Goal: Answer question/provide support: Share knowledge or assist other users

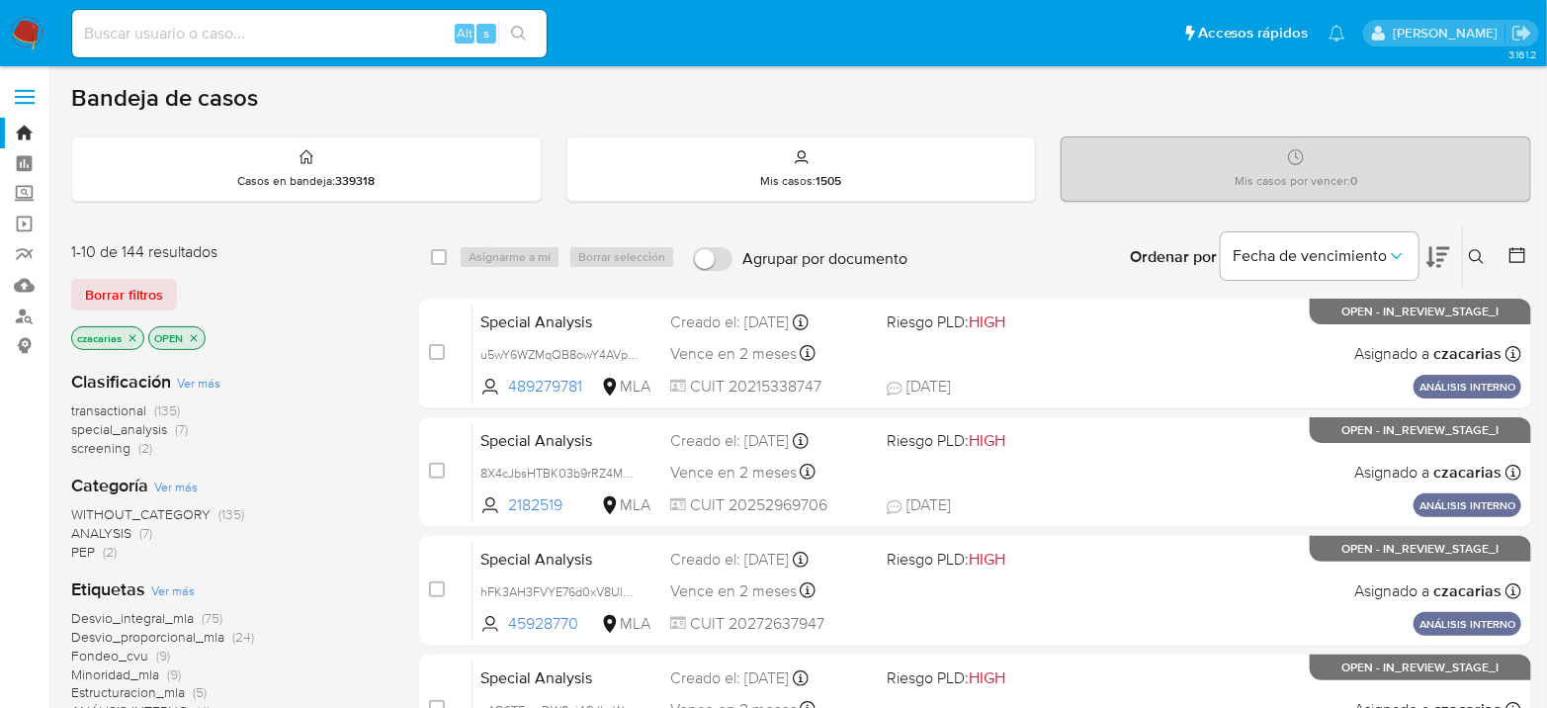
click at [360, 26] on input at bounding box center [309, 34] width 475 height 26
paste input "xJ7rNvnBatdk36W3ptgf1tsm"
type input "xJ7rNvnBatdk36W3ptgf1tsm"
click at [556, 22] on ul "Pausado Ver notificaciones xJ7rNvnBatdk36W3ptgf1tsm Alt s Accesos rápidos Presi…" at bounding box center [708, 32] width 1293 height 49
click at [533, 34] on button "search-icon" at bounding box center [518, 34] width 41 height 28
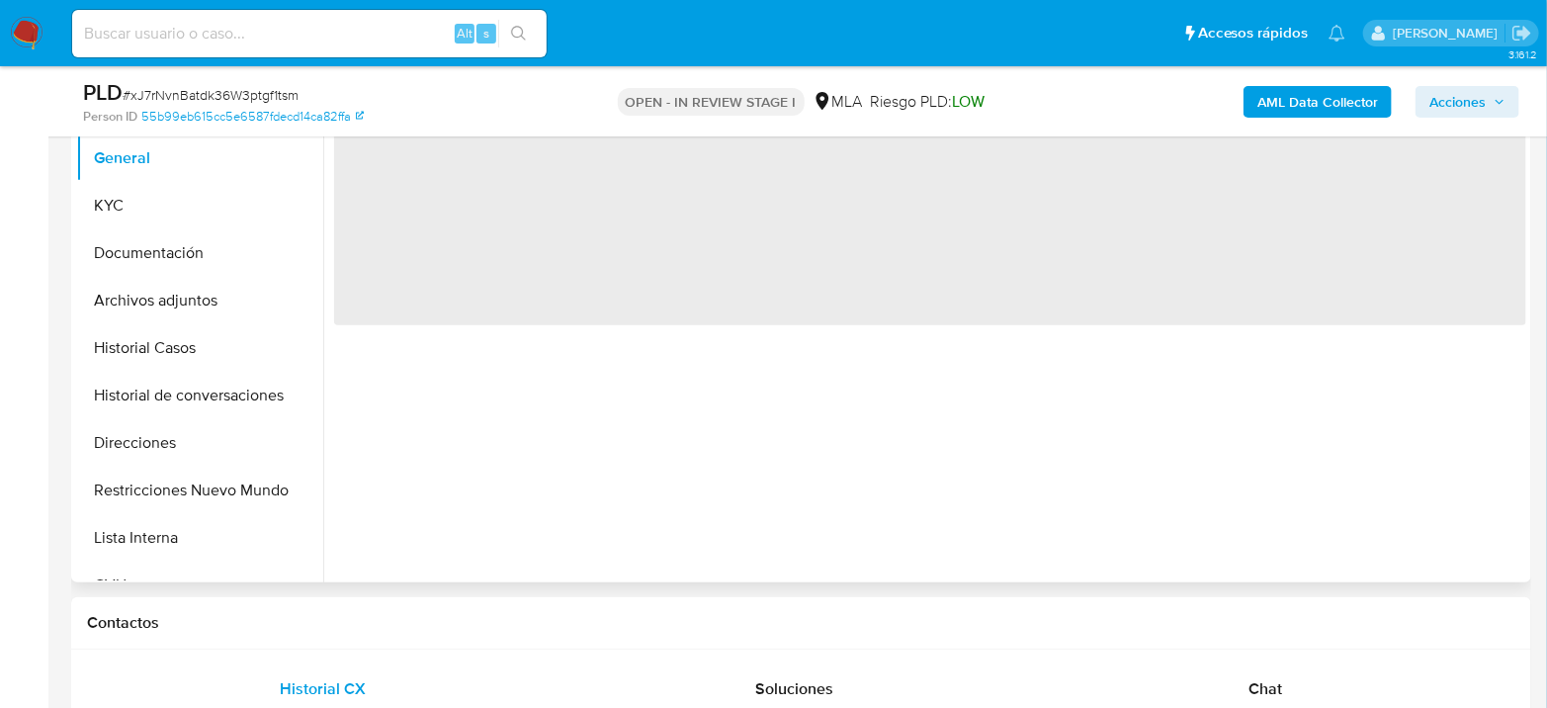
scroll to position [439, 0]
select select "10"
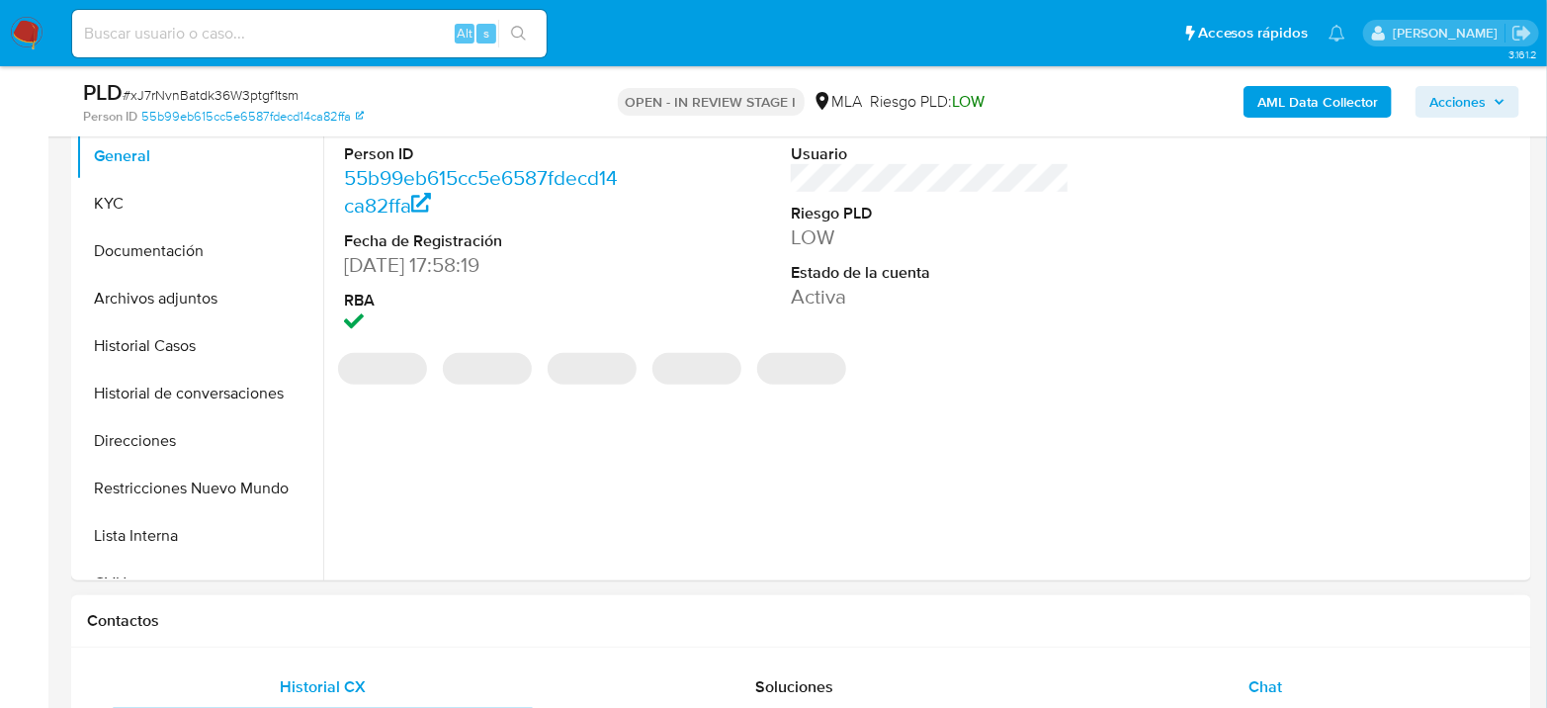
click at [1287, 674] on div "Chat" at bounding box center [1266, 686] width 424 height 47
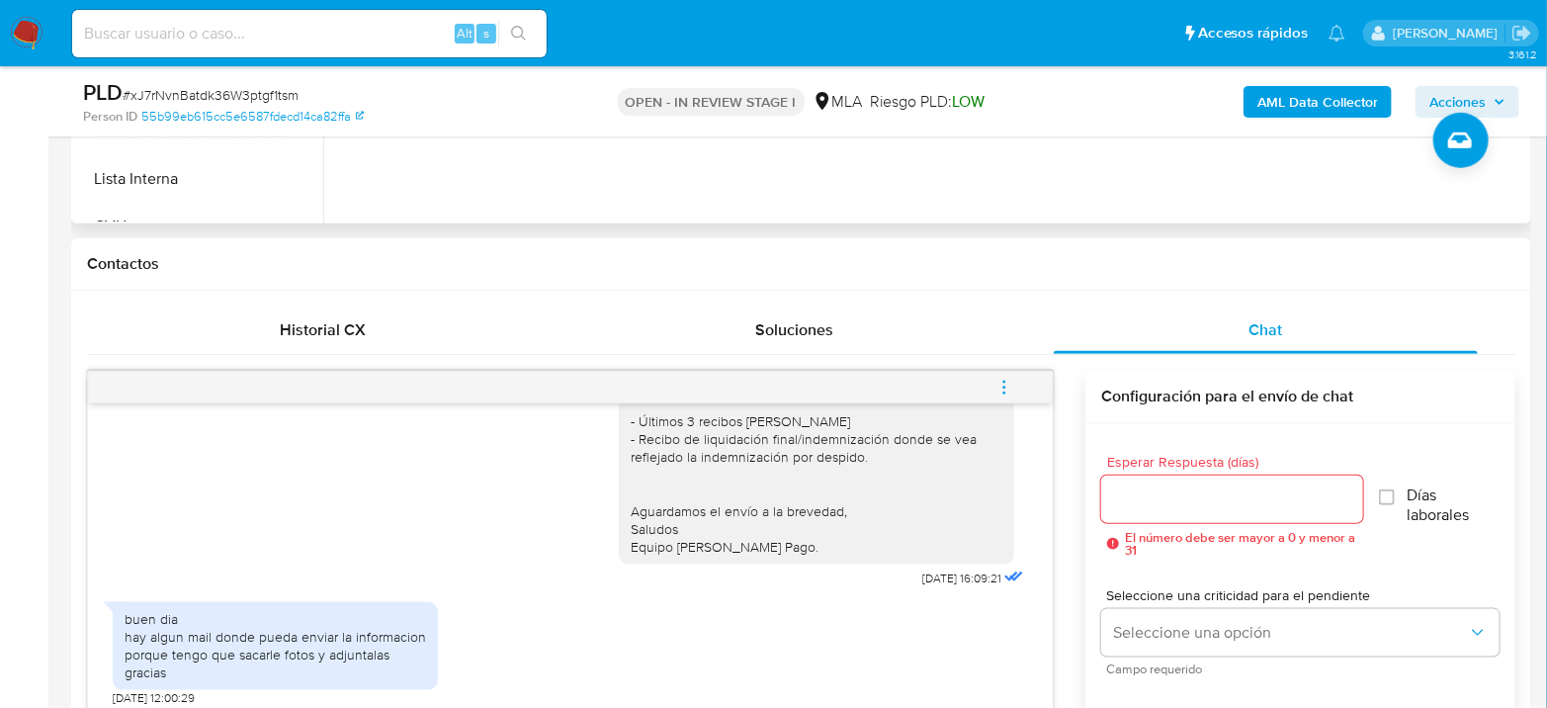
scroll to position [989, 0]
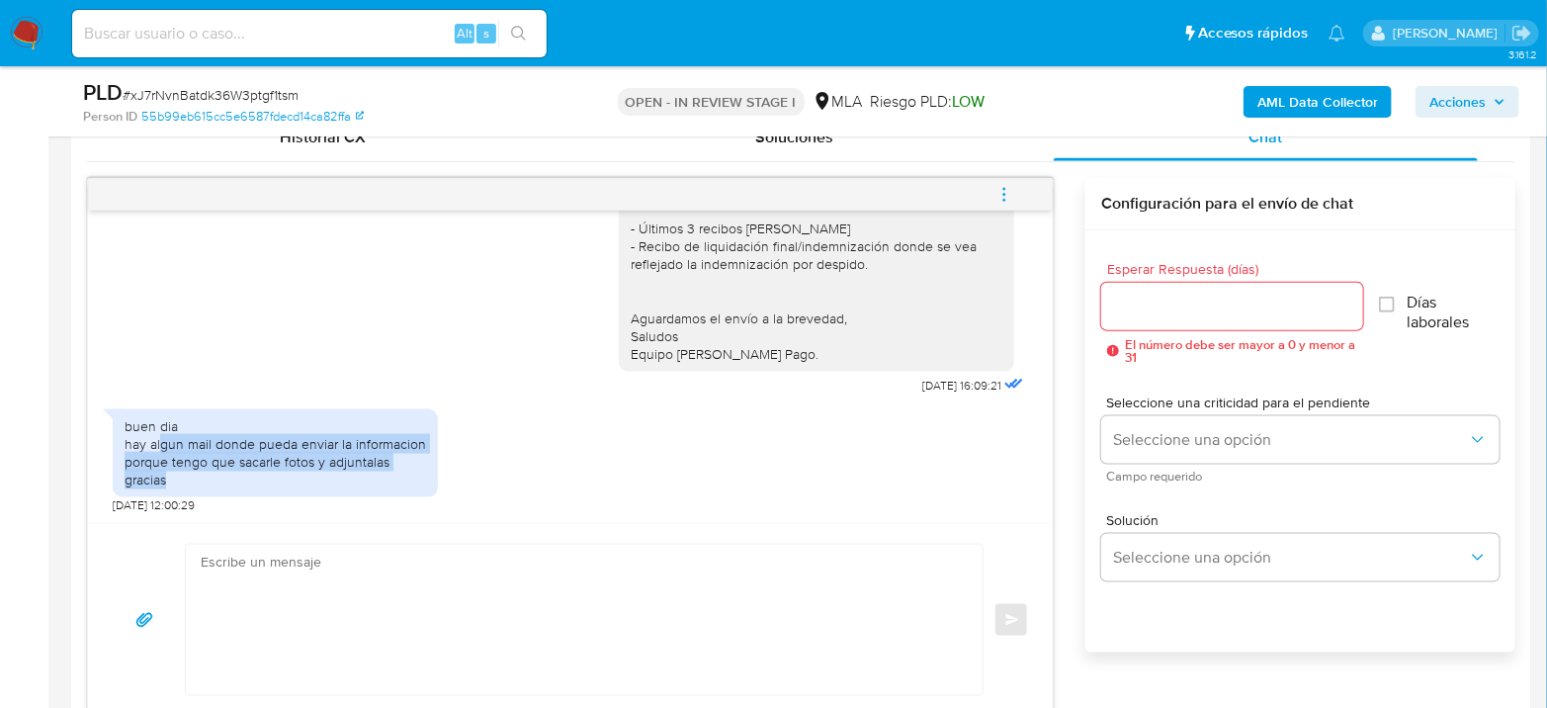
drag, startPoint x: 160, startPoint y: 444, endPoint x: 382, endPoint y: 488, distance: 225.9
click at [382, 488] on div "buen dia hay algun mail donde pueda enviar la informacion porque tengo que saca…" at bounding box center [275, 453] width 325 height 88
click at [380, 475] on div "buen dia hay algun mail donde pueda enviar la informacion porque tengo que saca…" at bounding box center [276, 453] width 302 height 72
drag, startPoint x: 367, startPoint y: 559, endPoint x: 380, endPoint y: 561, distance: 13.0
click at [367, 560] on textarea at bounding box center [579, 620] width 757 height 150
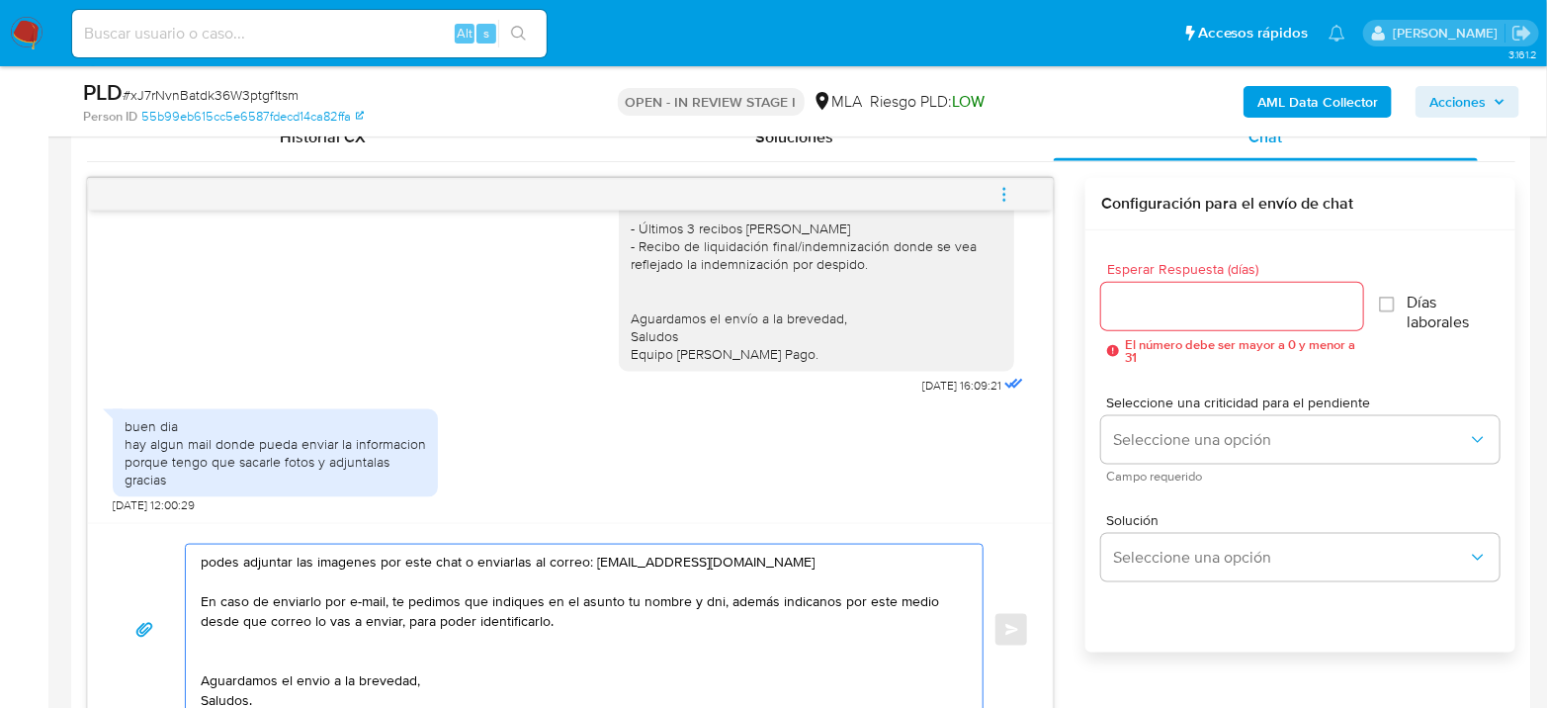
type textarea "podes adjuntar las imagenes por este chat o enviarlas al correo: documentacion@…"
click at [1241, 309] on input "Esperar Respuesta (días)" at bounding box center [1233, 307] width 262 height 26
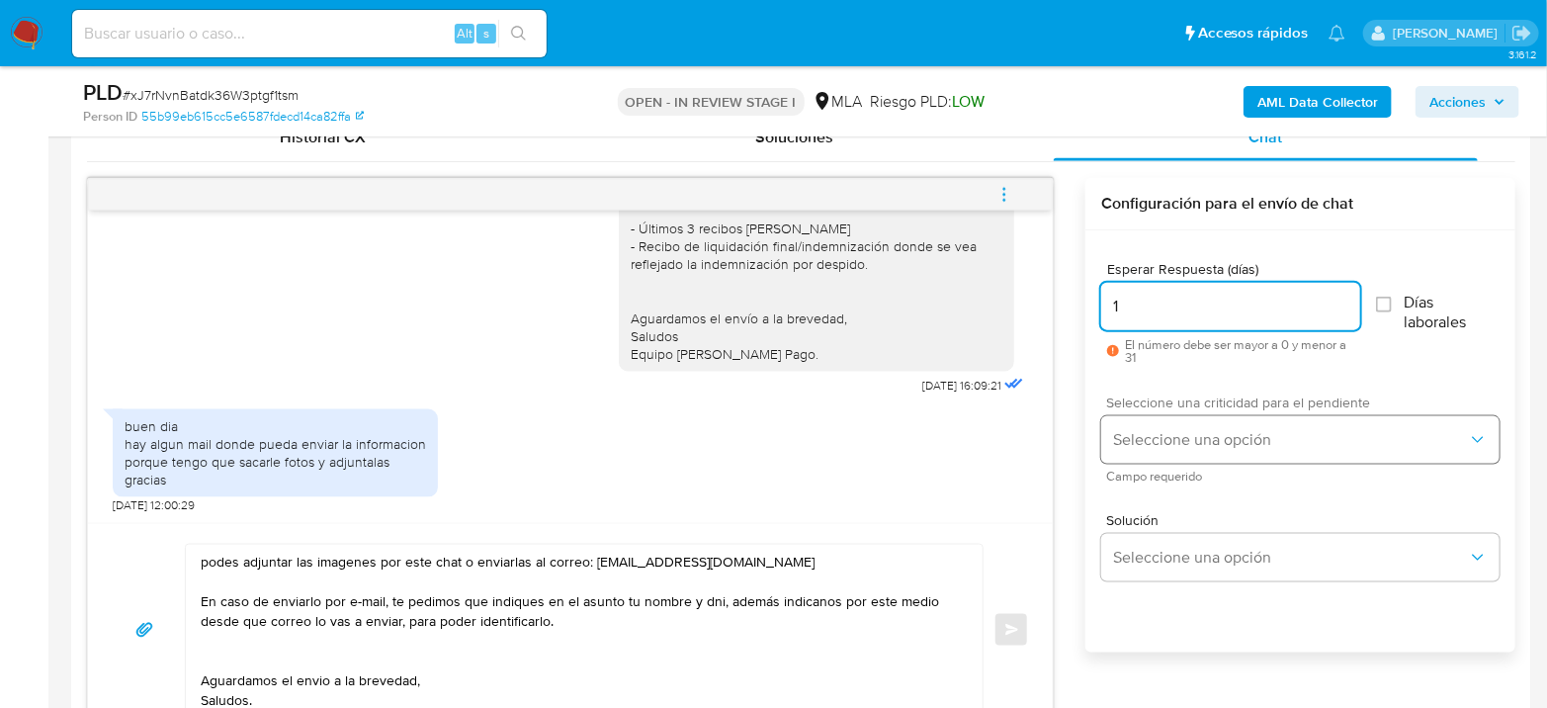
type input "1"
click at [1240, 426] on button "Seleccione una opción" at bounding box center [1301, 439] width 398 height 47
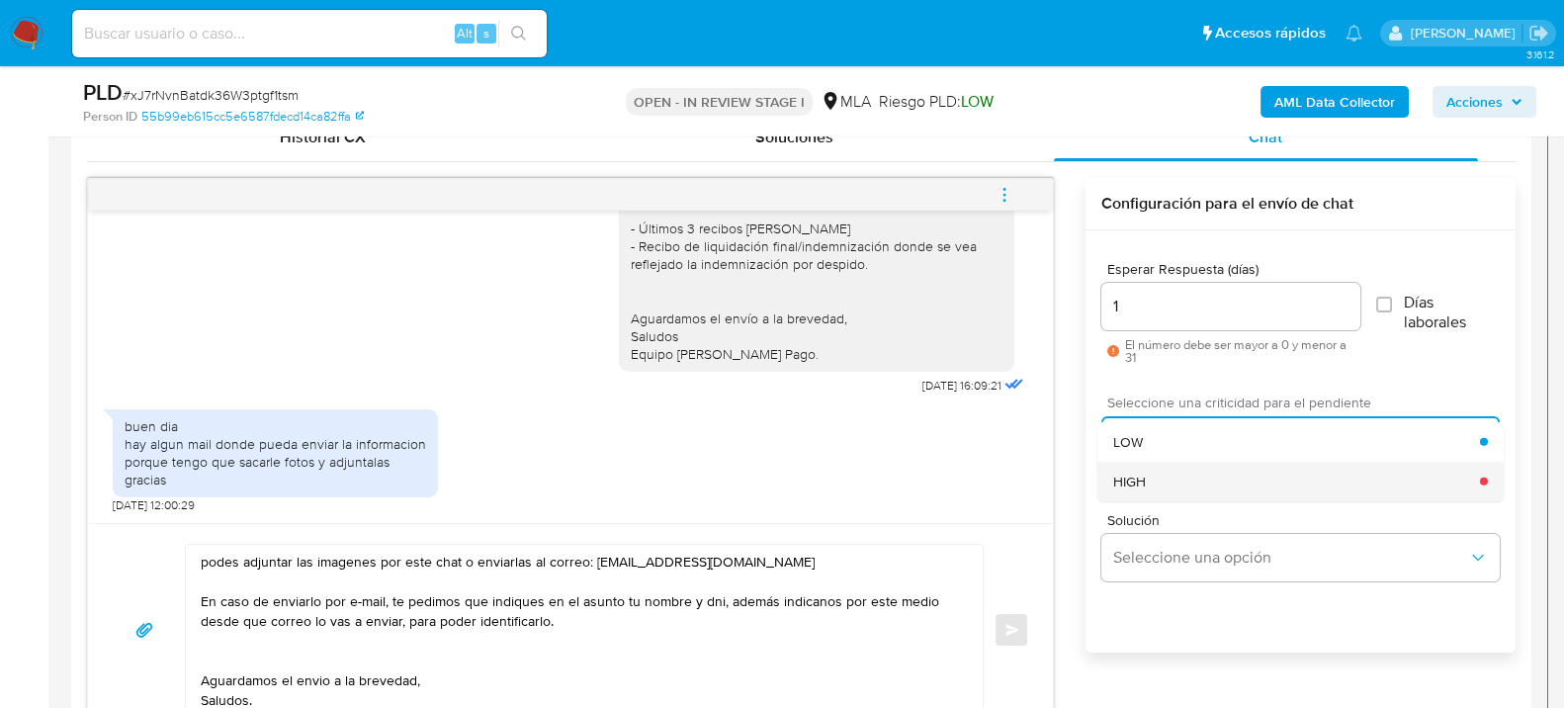
click at [1224, 489] on div "HIGH" at bounding box center [1296, 481] width 367 height 40
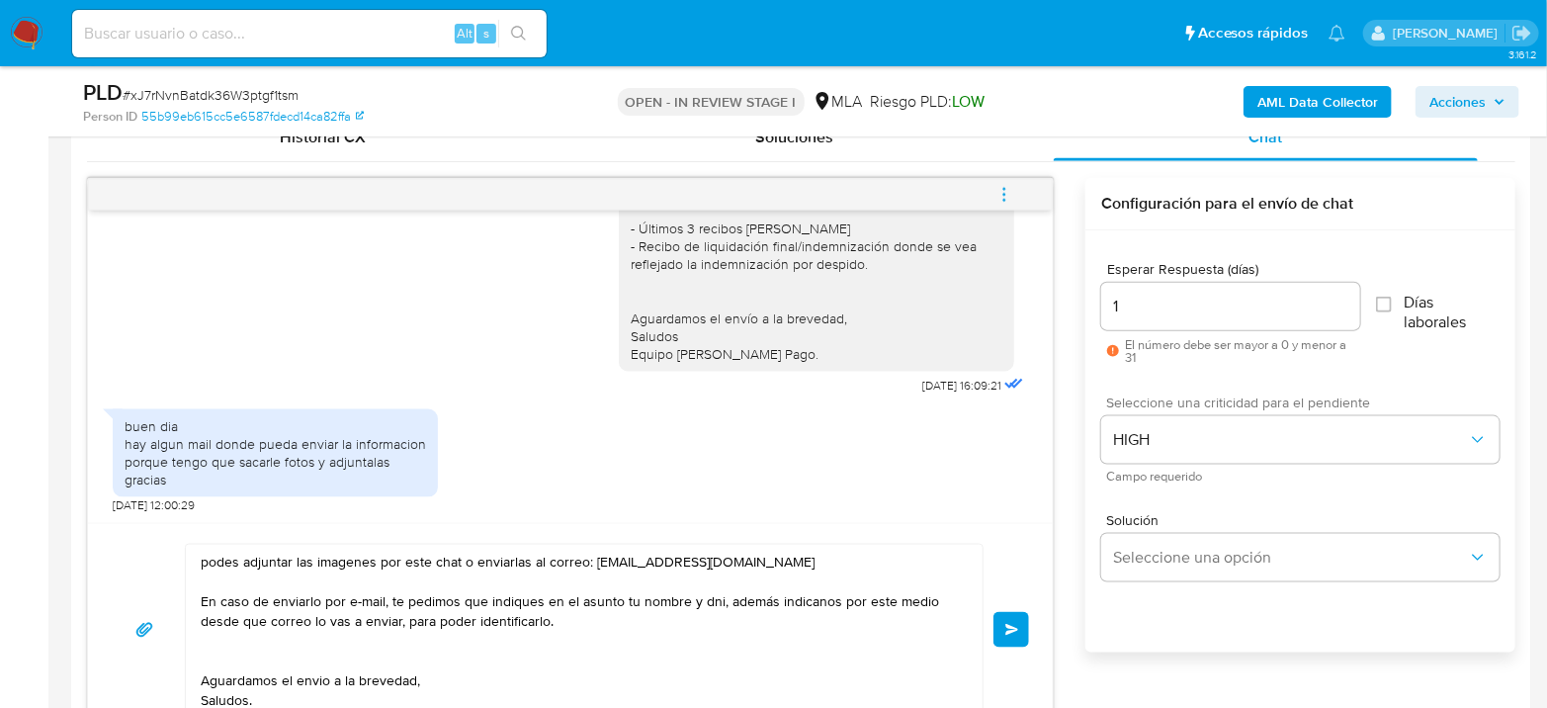
click at [1013, 628] on span "Enviar" at bounding box center [1013, 630] width 14 height 12
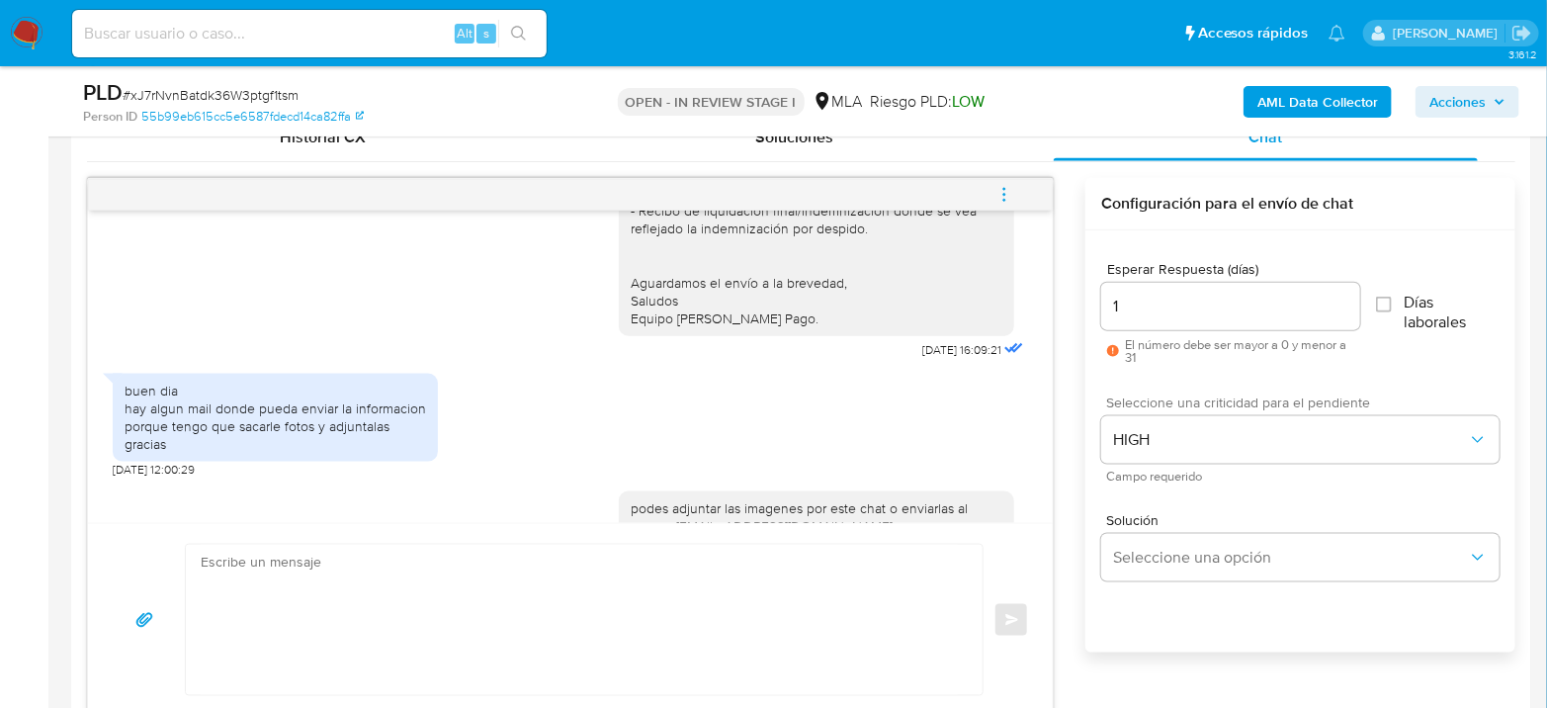
scroll to position [1724, 0]
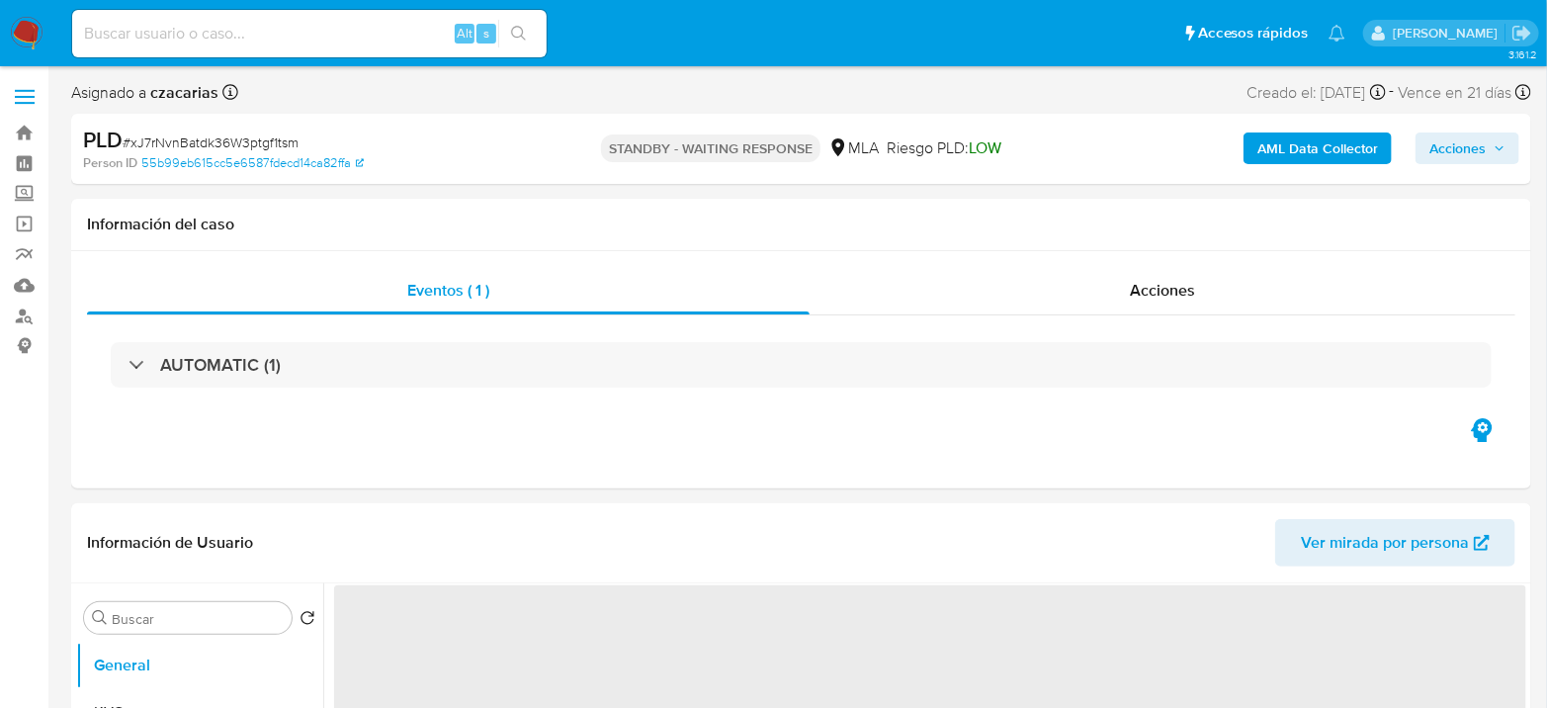
select select "10"
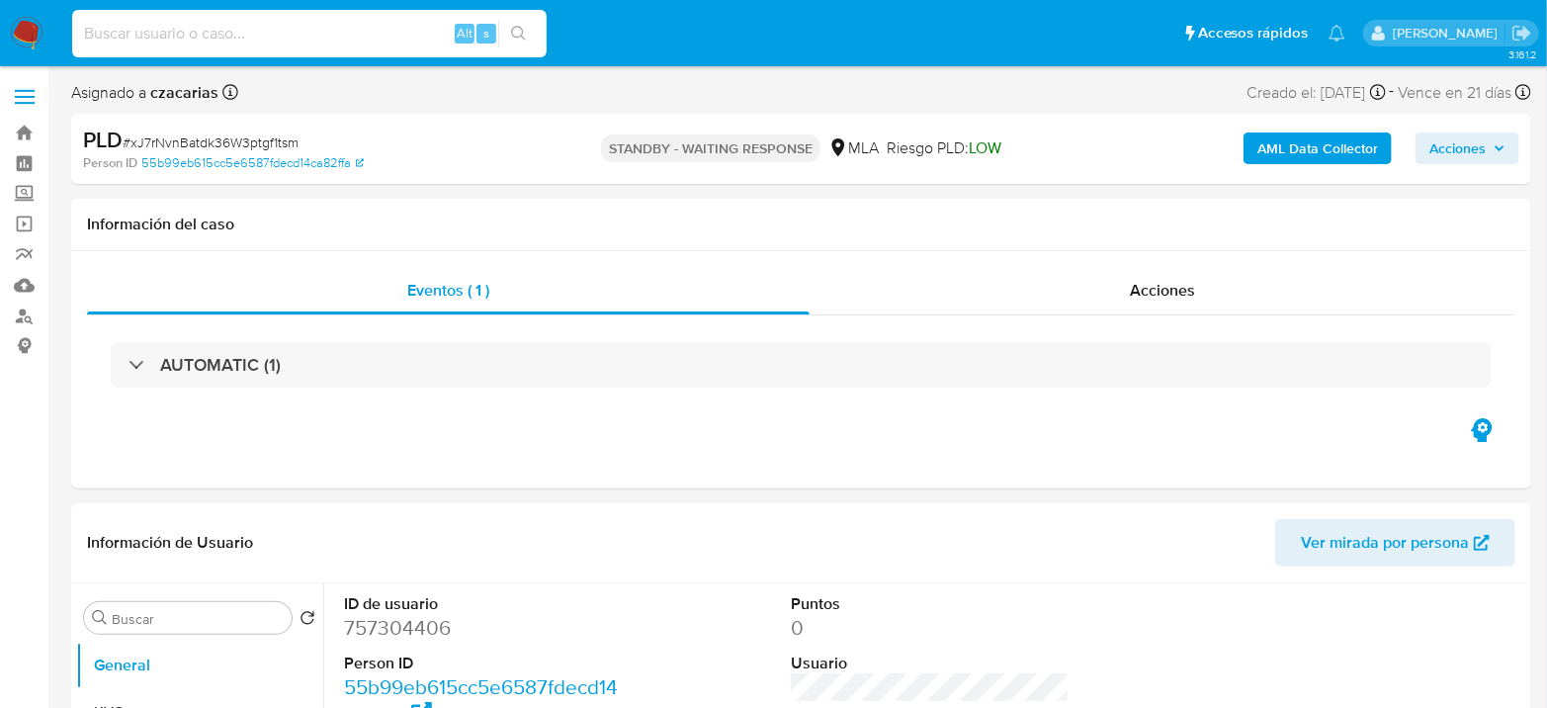
click at [326, 31] on input at bounding box center [309, 34] width 475 height 26
paste input "QxGLsMoRRdmwevXewZE0cbYa"
type input "QxGLsMoRRdmwevXewZE0cbYa"
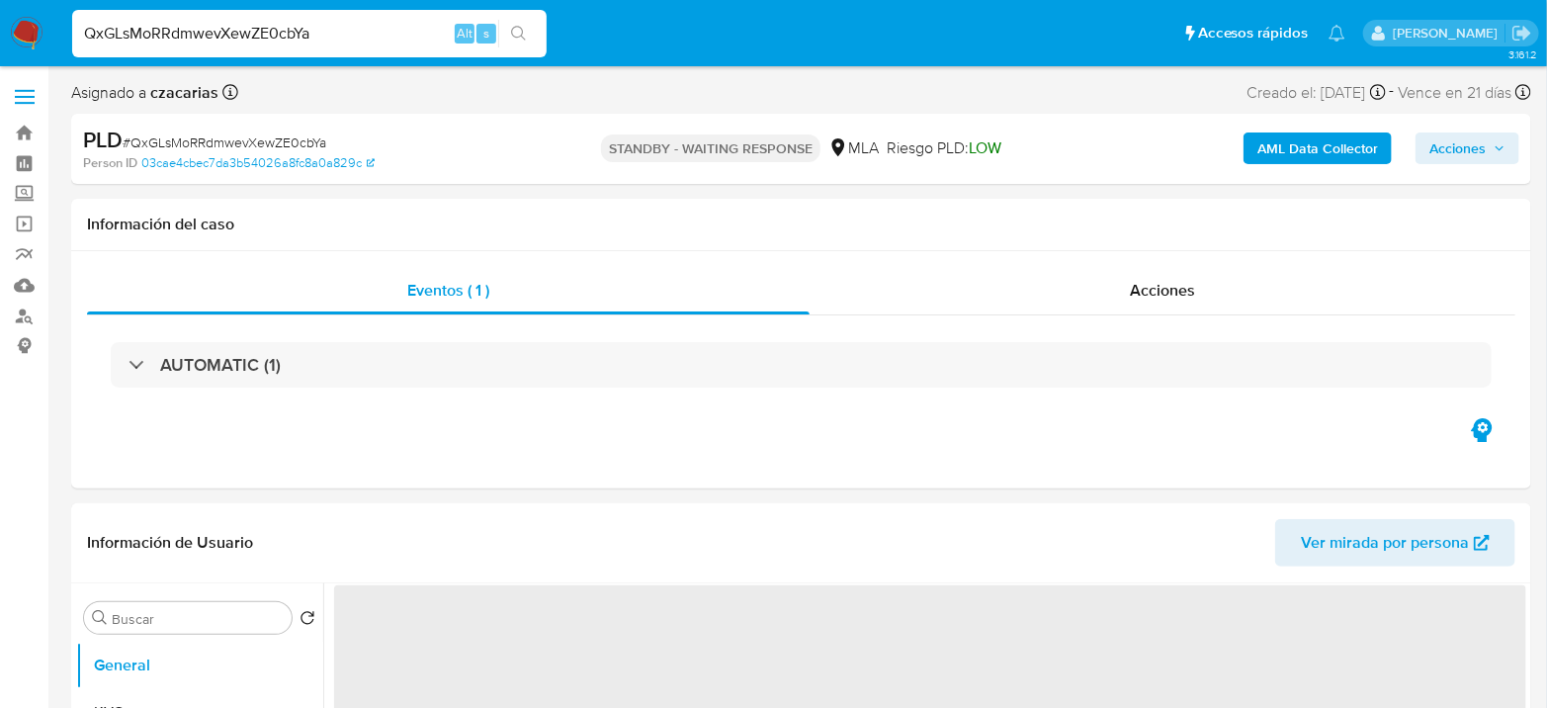
select select "10"
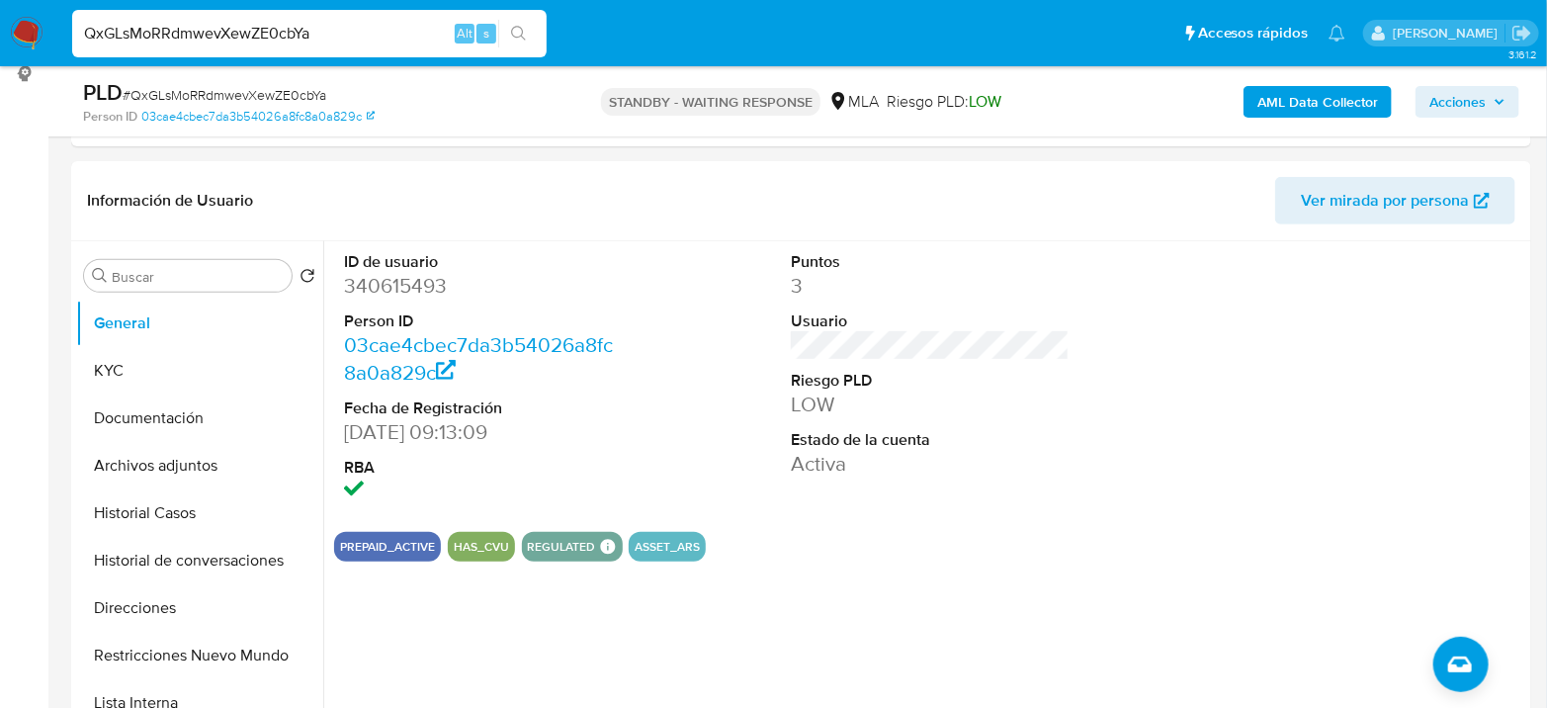
scroll to position [273, 0]
click at [265, 24] on input "QxGLsMoRRdmwevXewZE0cbYa" at bounding box center [309, 34] width 475 height 26
paste input "fBzdKu1XdBAjLBNGBtY6CSls"
type input "fBzdKu1XdBAjLBNGBtY6CSls"
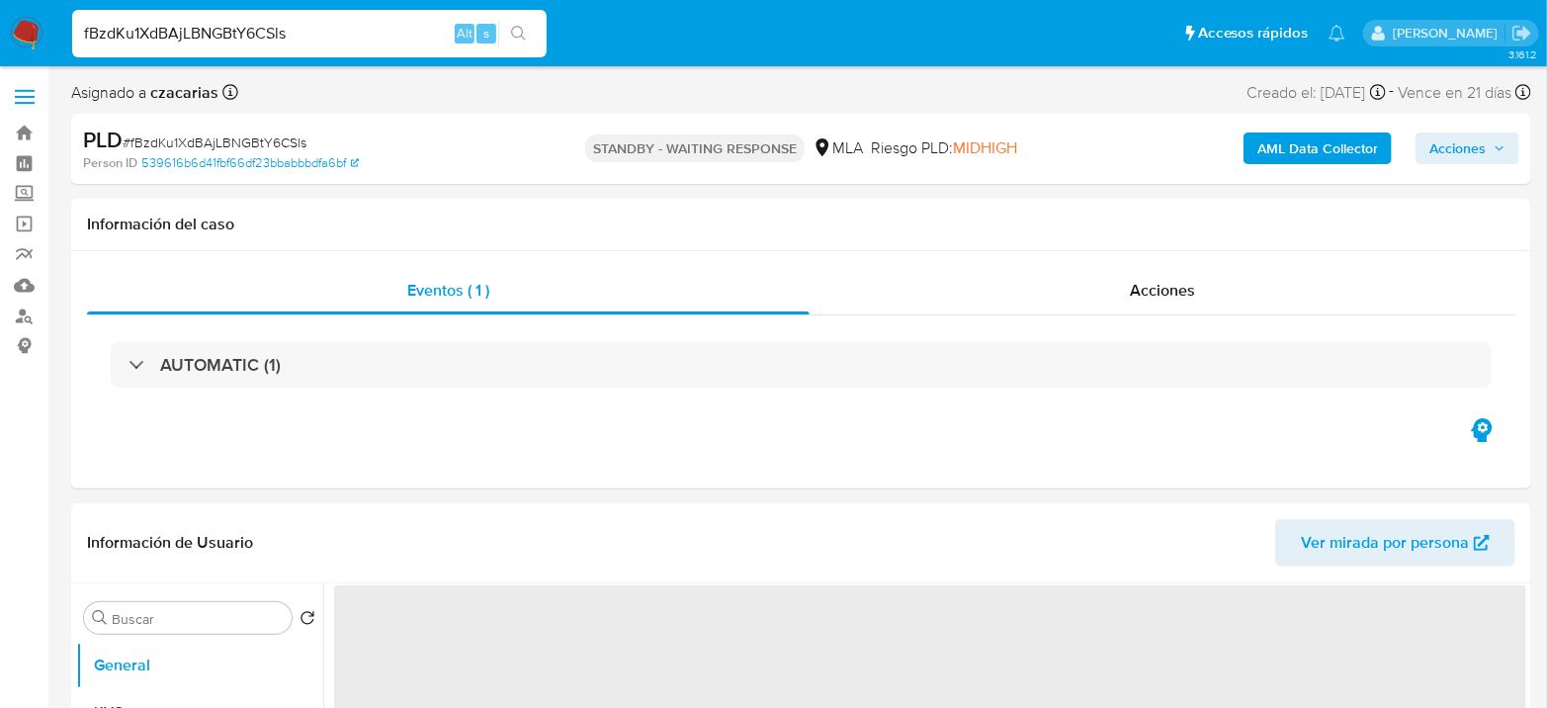
select select "10"
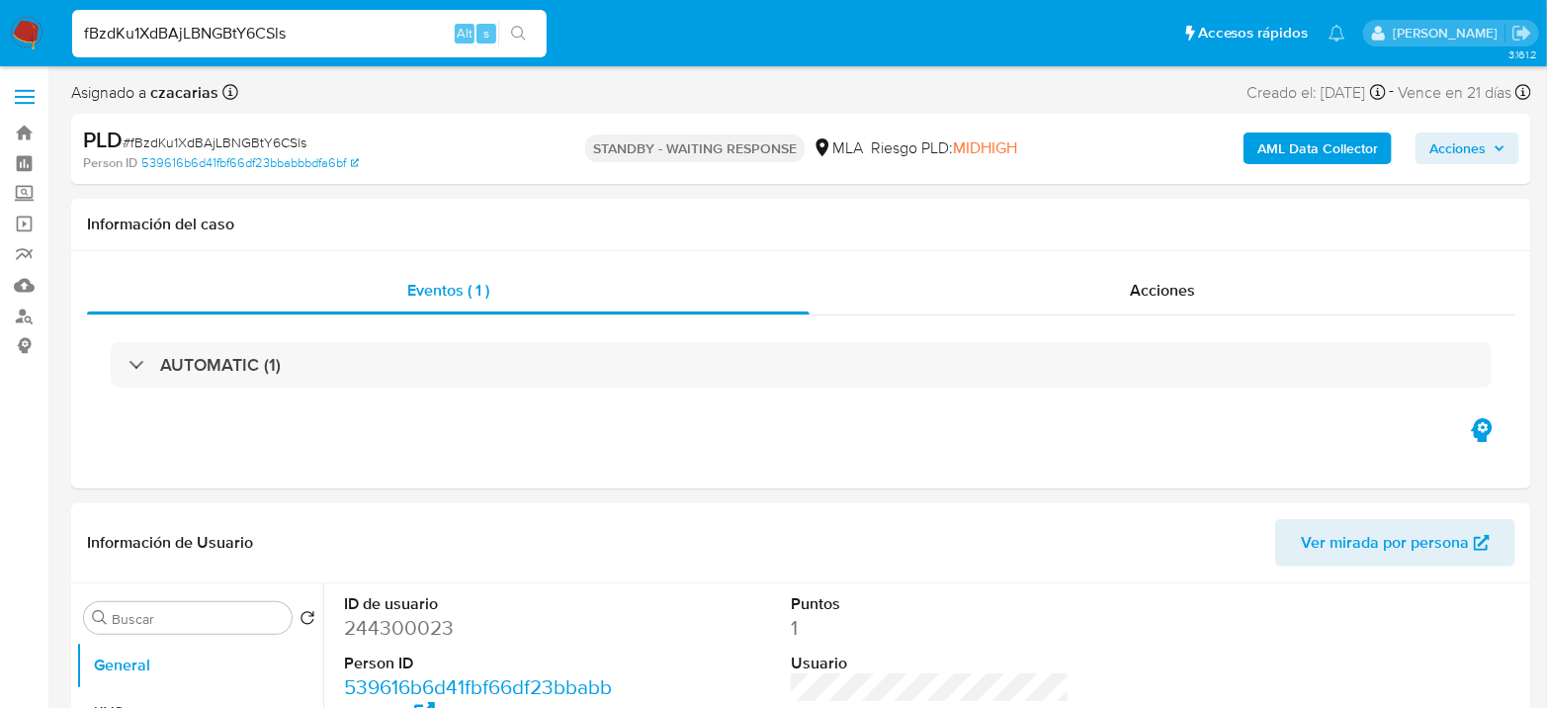
drag, startPoint x: 299, startPoint y: 60, endPoint x: 335, endPoint y: 26, distance: 50.4
click at [302, 57] on div "fBzdKu1XdBAjLBNGBtY6CSls Alt s" at bounding box center [309, 33] width 475 height 55
click at [335, 25] on input "fBzdKu1XdBAjLBNGBtY6CSls" at bounding box center [309, 34] width 475 height 26
paste input "scQTCty3PCS4Z53fxqO48Ofk"
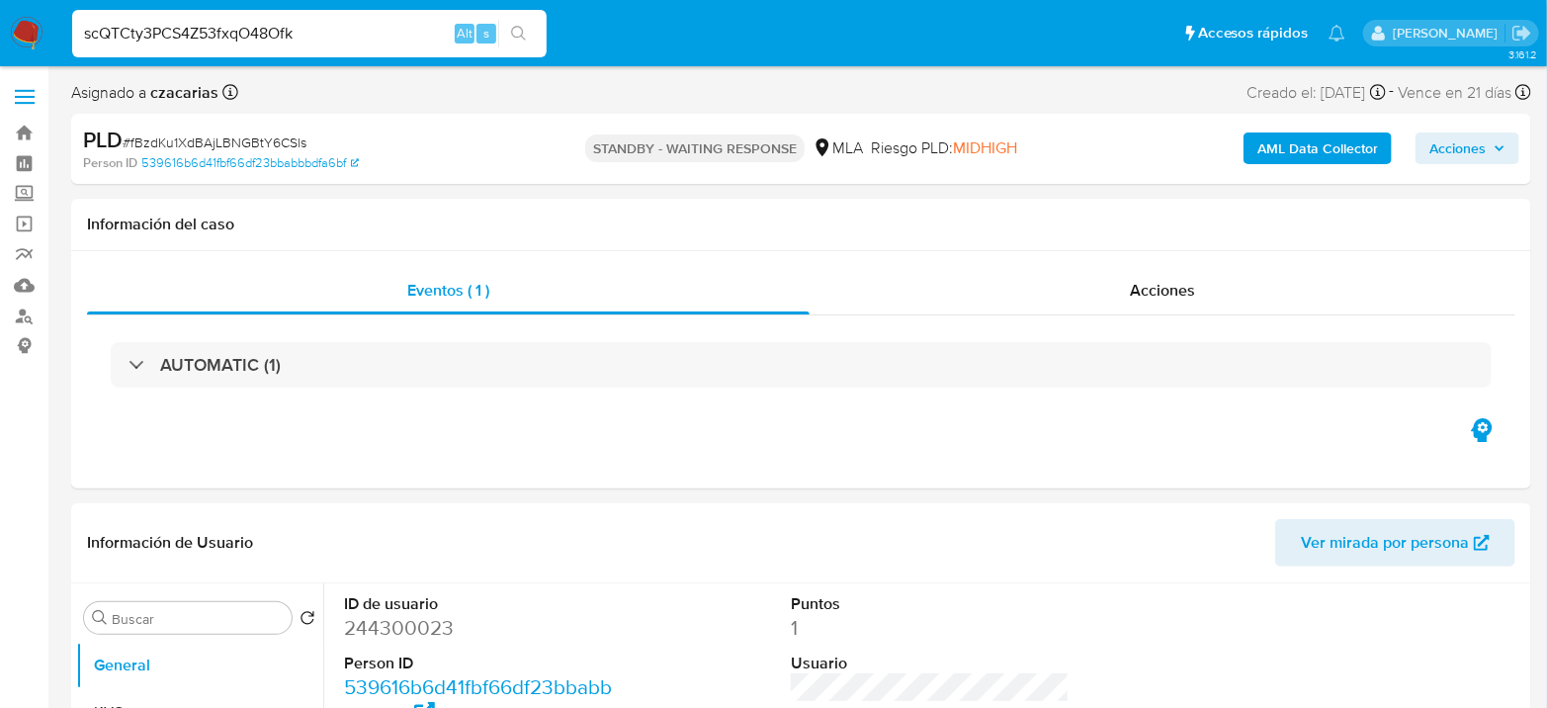
type input "scQTCty3PCS4Z53fxqO48Ofk"
click at [551, 33] on li "scQTCty3PCS4Z53fxqO48Ofk Alt s" at bounding box center [309, 32] width 485 height 49
click at [539, 37] on input "scQTCty3PCS4Z53fxqO48Ofk" at bounding box center [309, 34] width 475 height 26
click at [535, 34] on button "search-icon" at bounding box center [518, 34] width 41 height 28
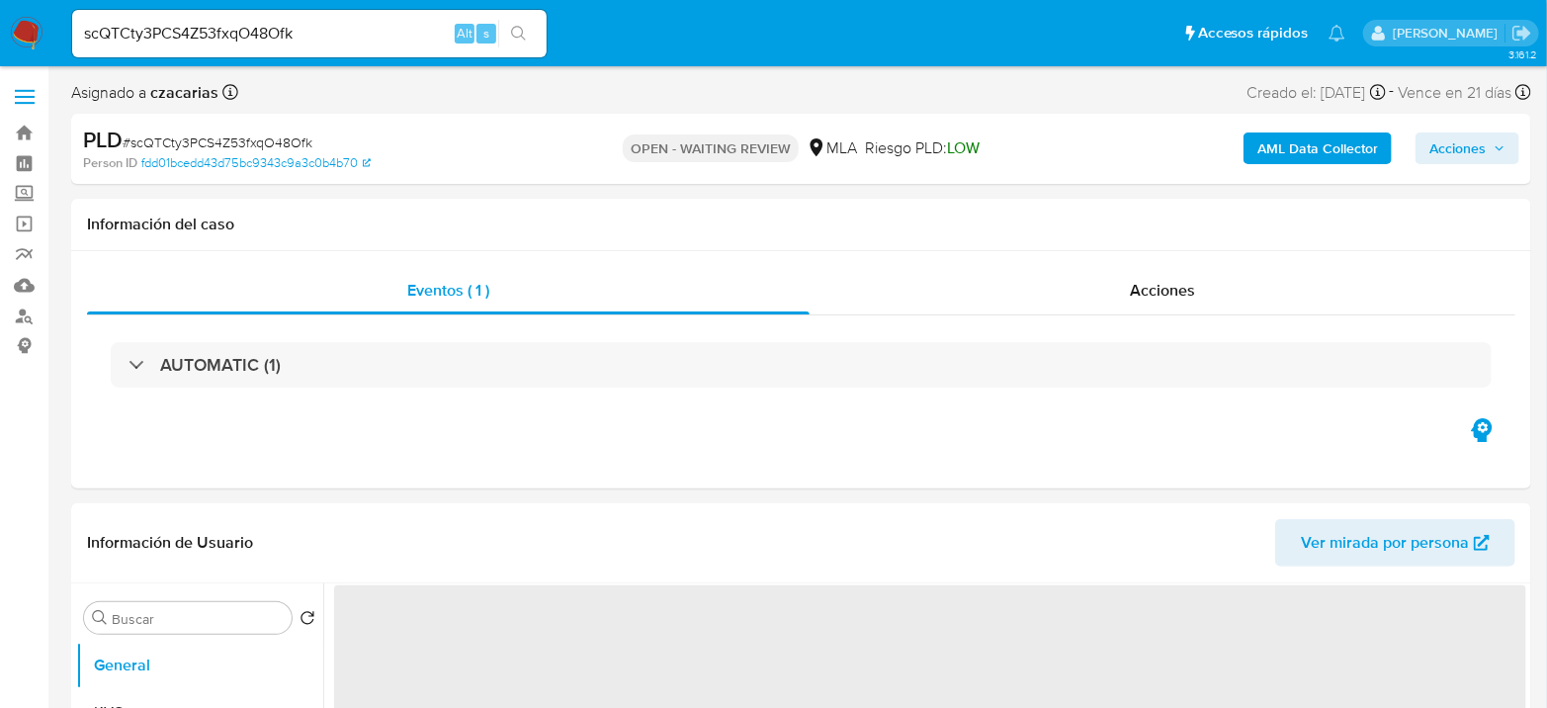
select select "10"
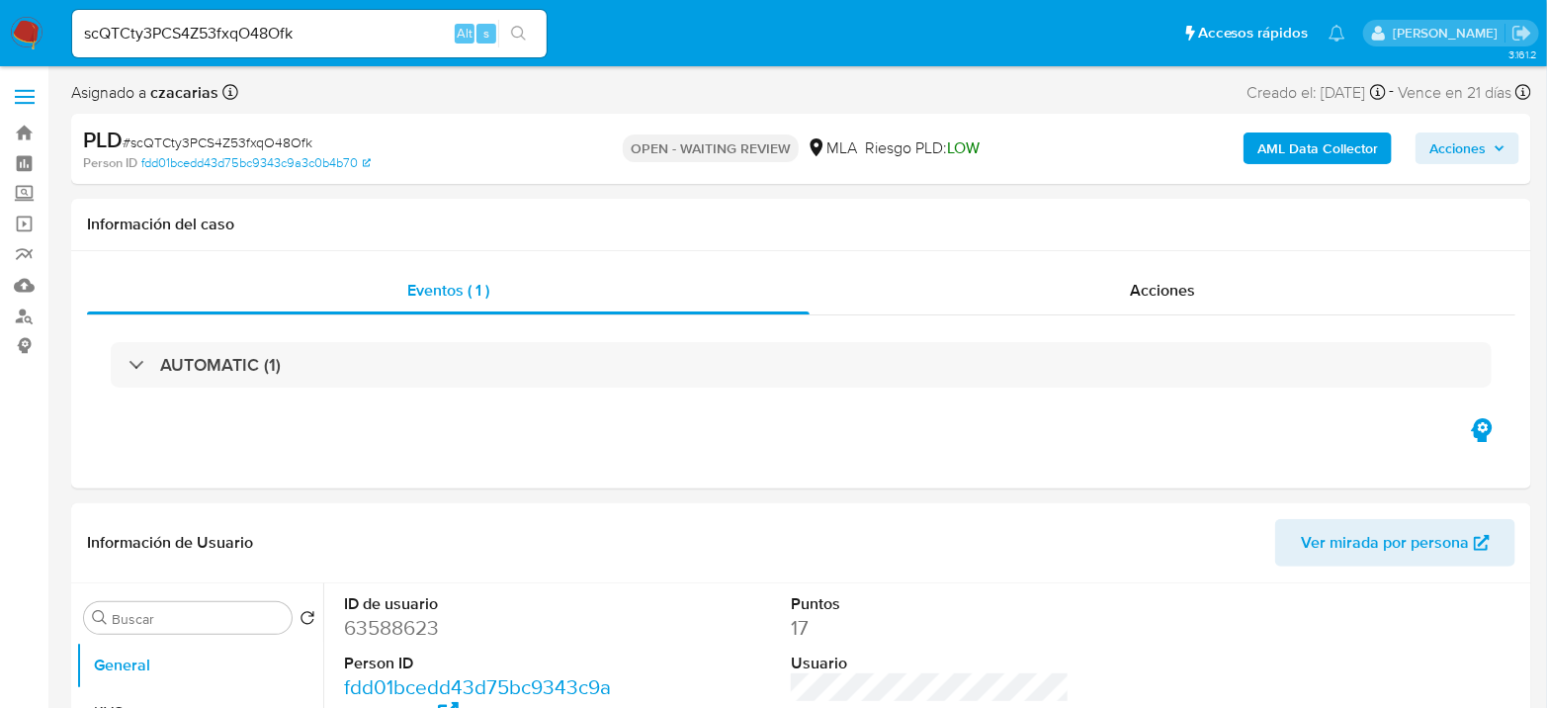
click at [207, 139] on span "# scQTCty3PCS4Z53fxqO48Ofk" at bounding box center [218, 142] width 190 height 20
copy span "scQTCty3PCS4Z53fxqO48Ofk"
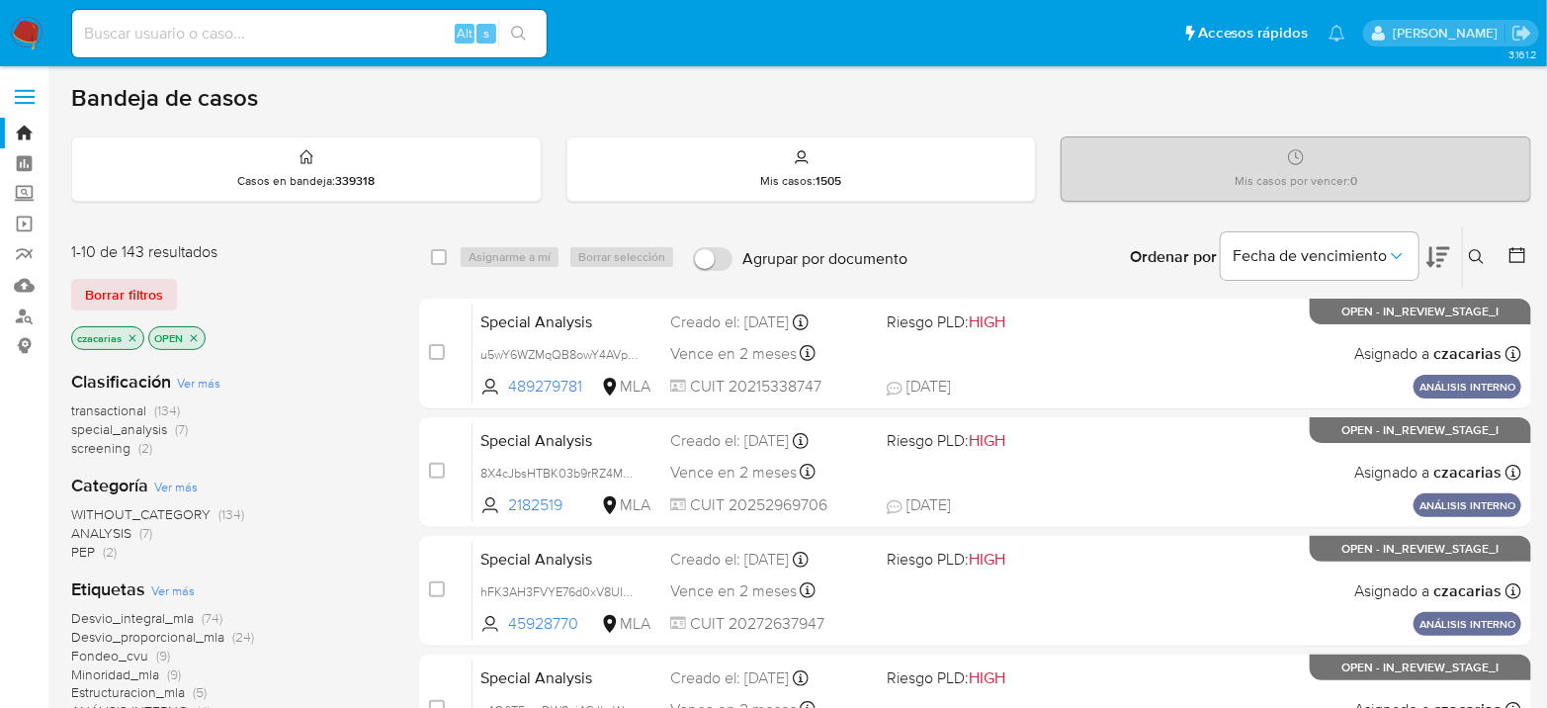
click at [1407, 263] on icon at bounding box center [1477, 257] width 16 height 16
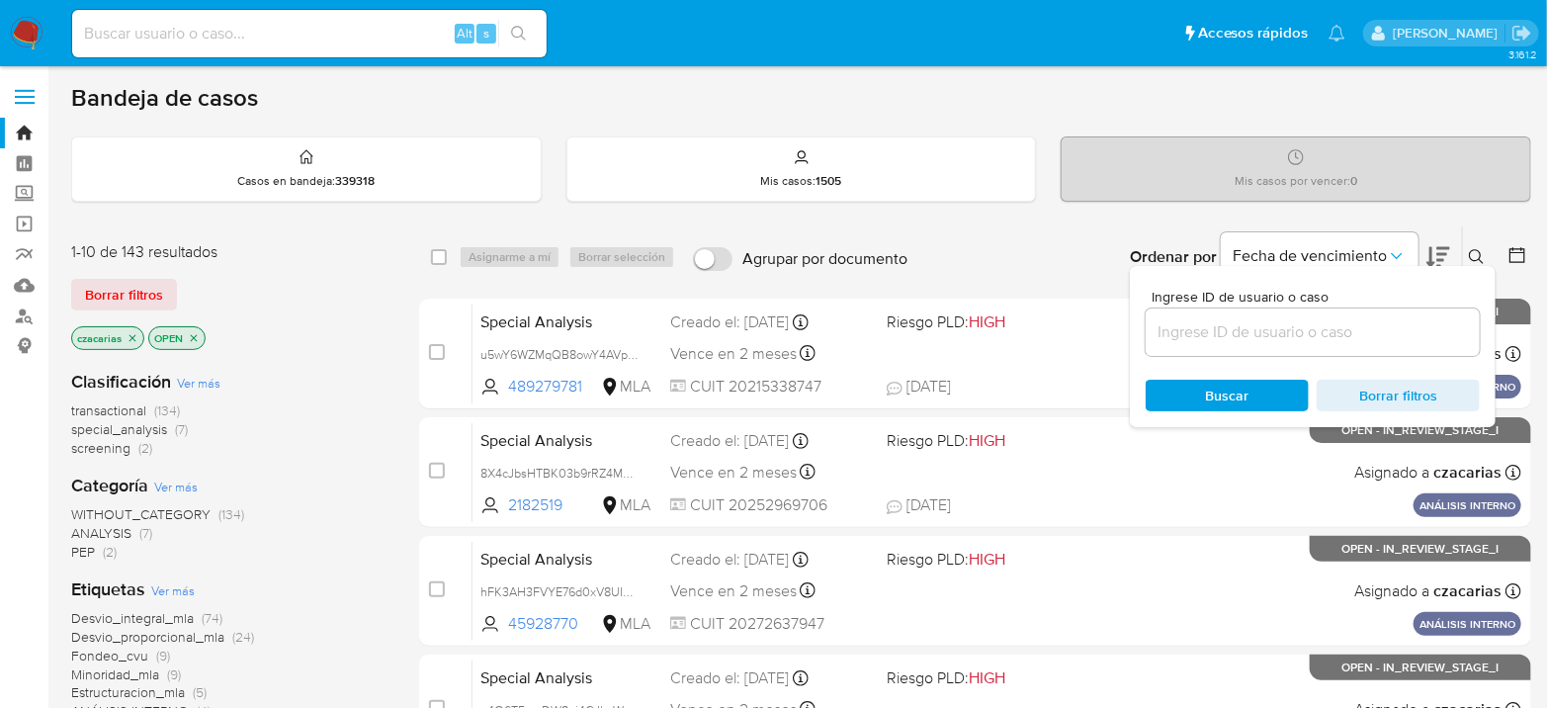
click at [1371, 324] on input at bounding box center [1313, 332] width 334 height 26
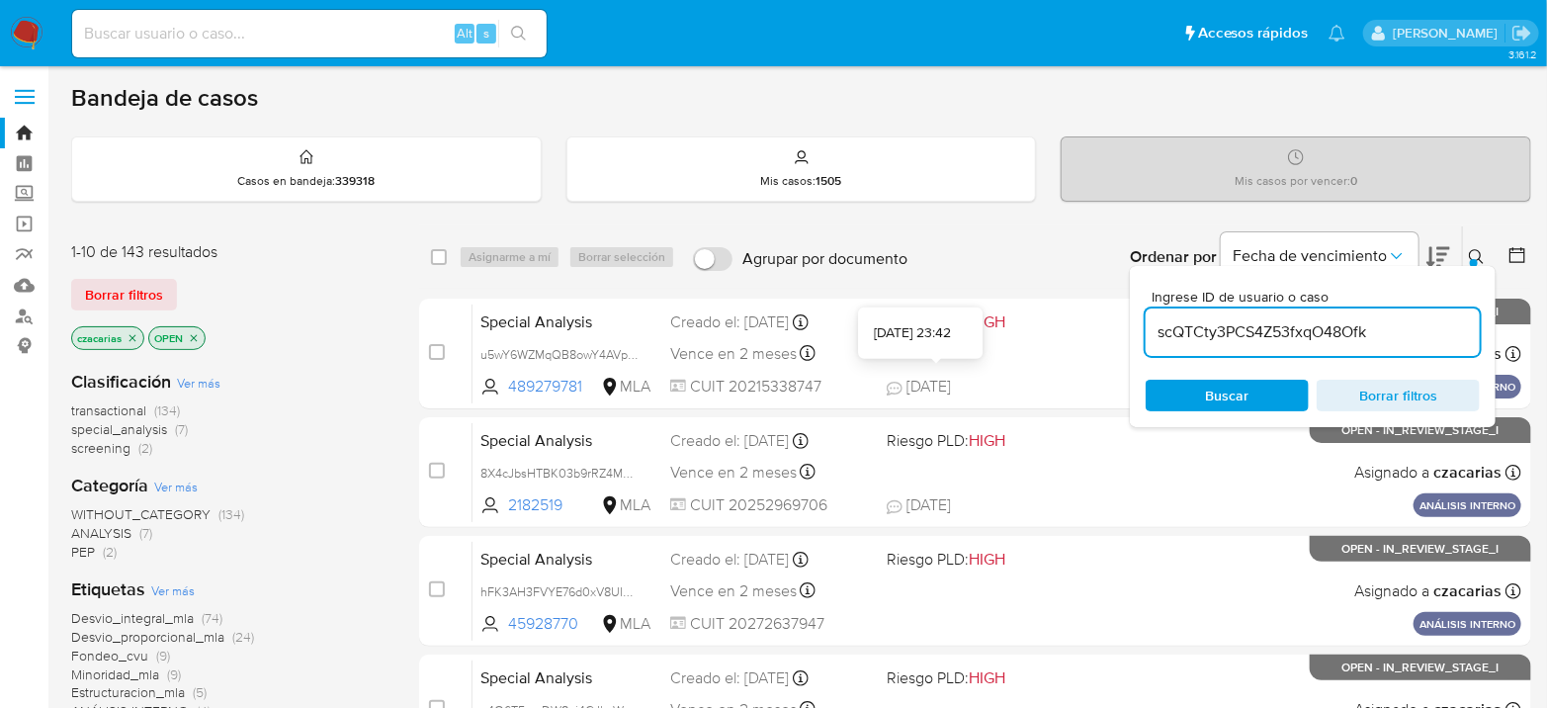
type input "scQTCty3PCS4Z53fxqO48Ofk"
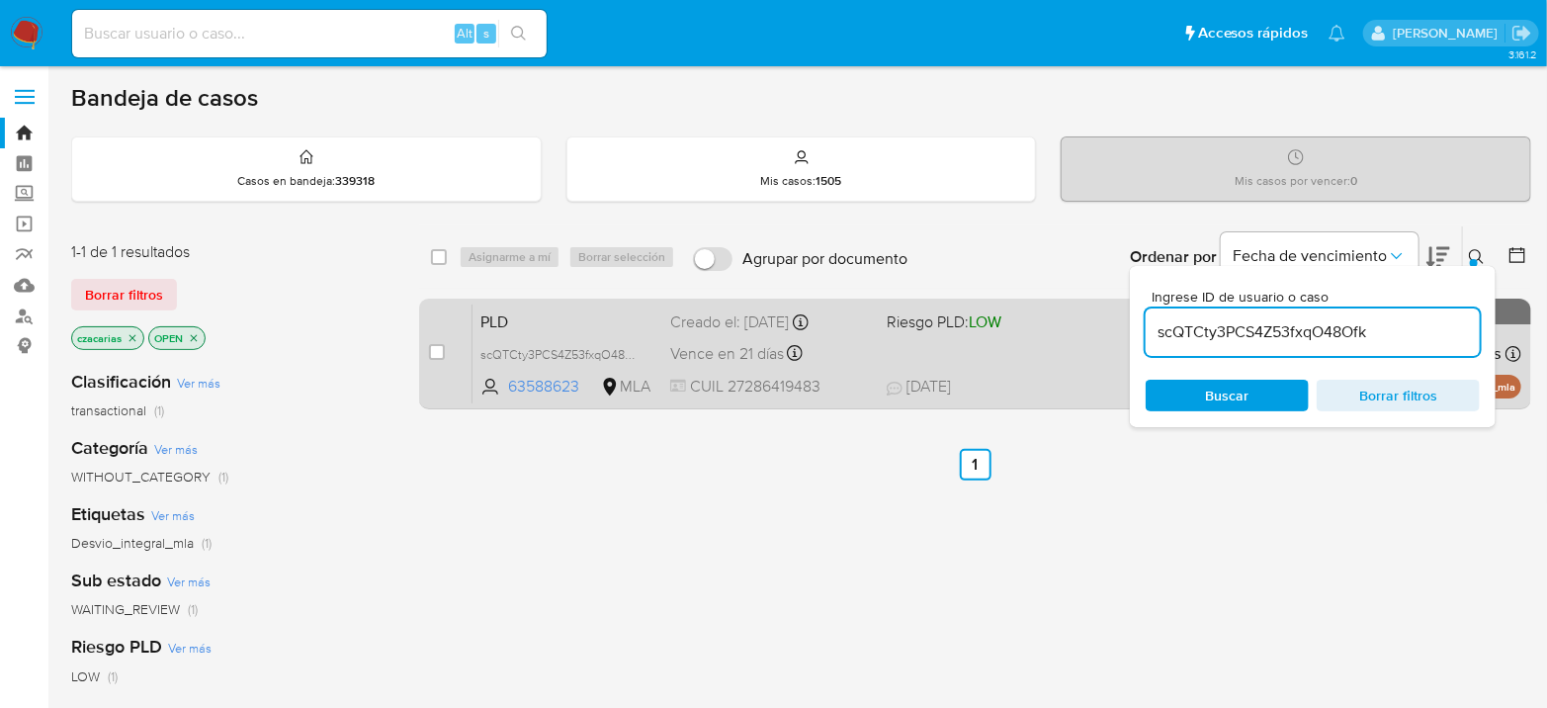
click at [432, 358] on div "case-item-checkbox" at bounding box center [437, 352] width 16 height 20
click at [430, 358] on div "case-item-checkbox" at bounding box center [437, 352] width 16 height 20
click at [438, 350] on input "checkbox" at bounding box center [437, 352] width 16 height 16
checkbox input "true"
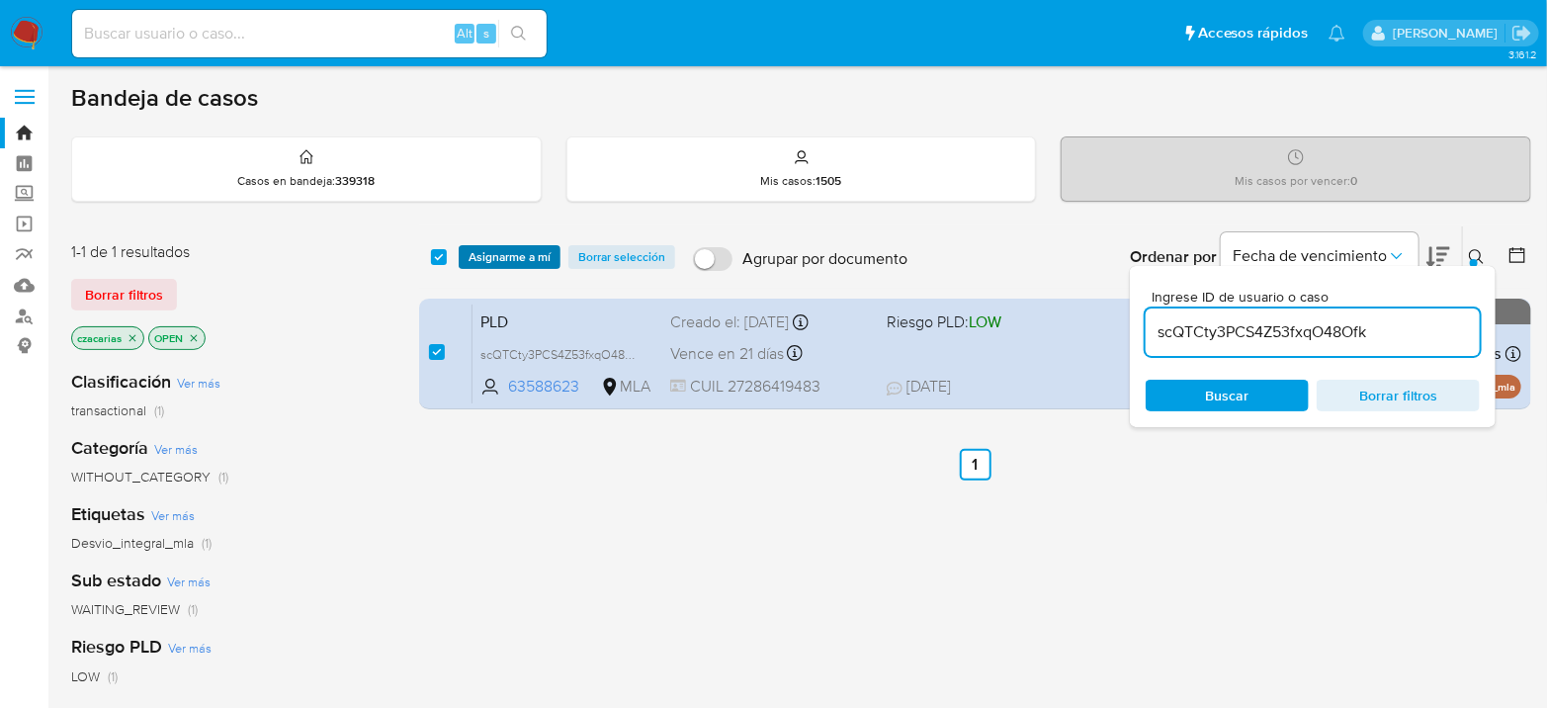
click at [516, 255] on span "Asignarme a mí" at bounding box center [510, 257] width 82 height 20
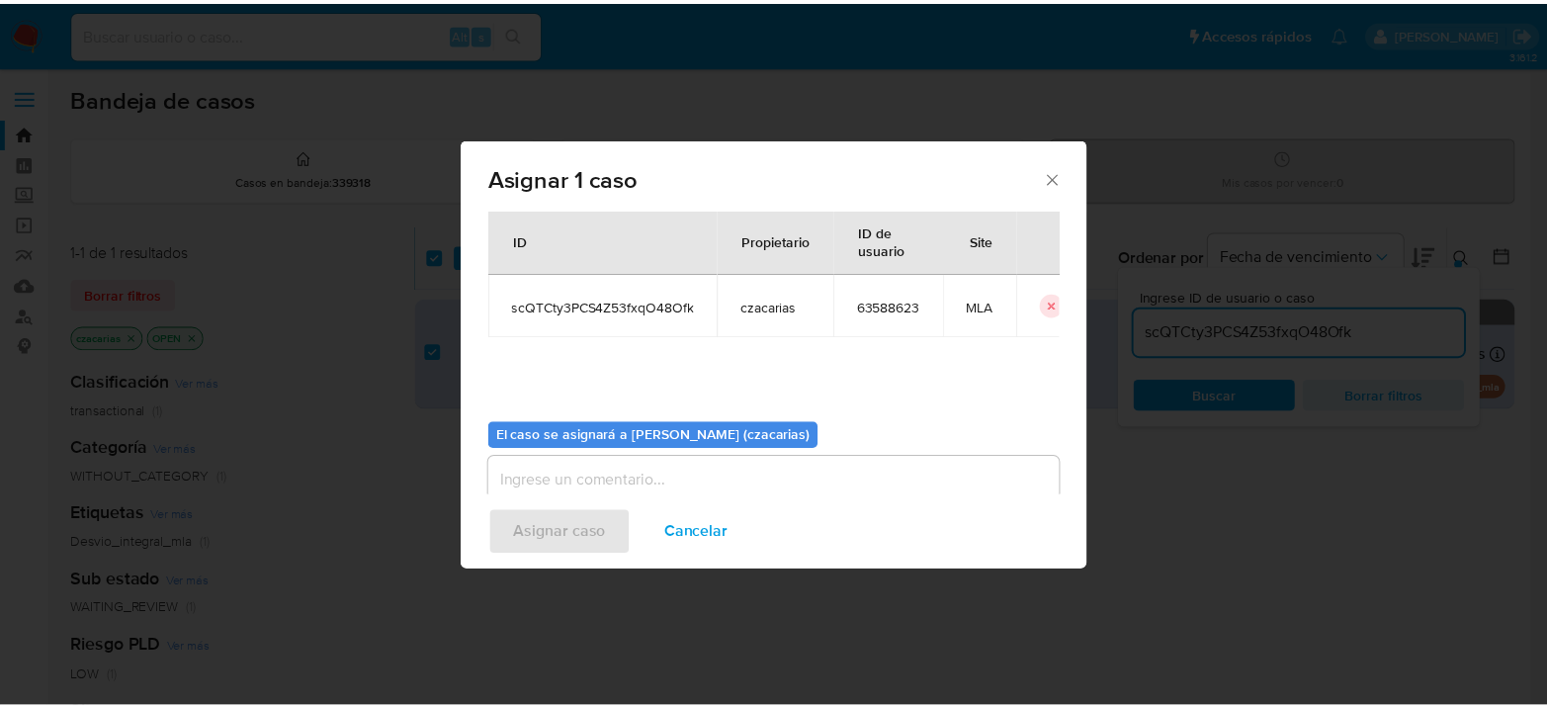
scroll to position [101, 0]
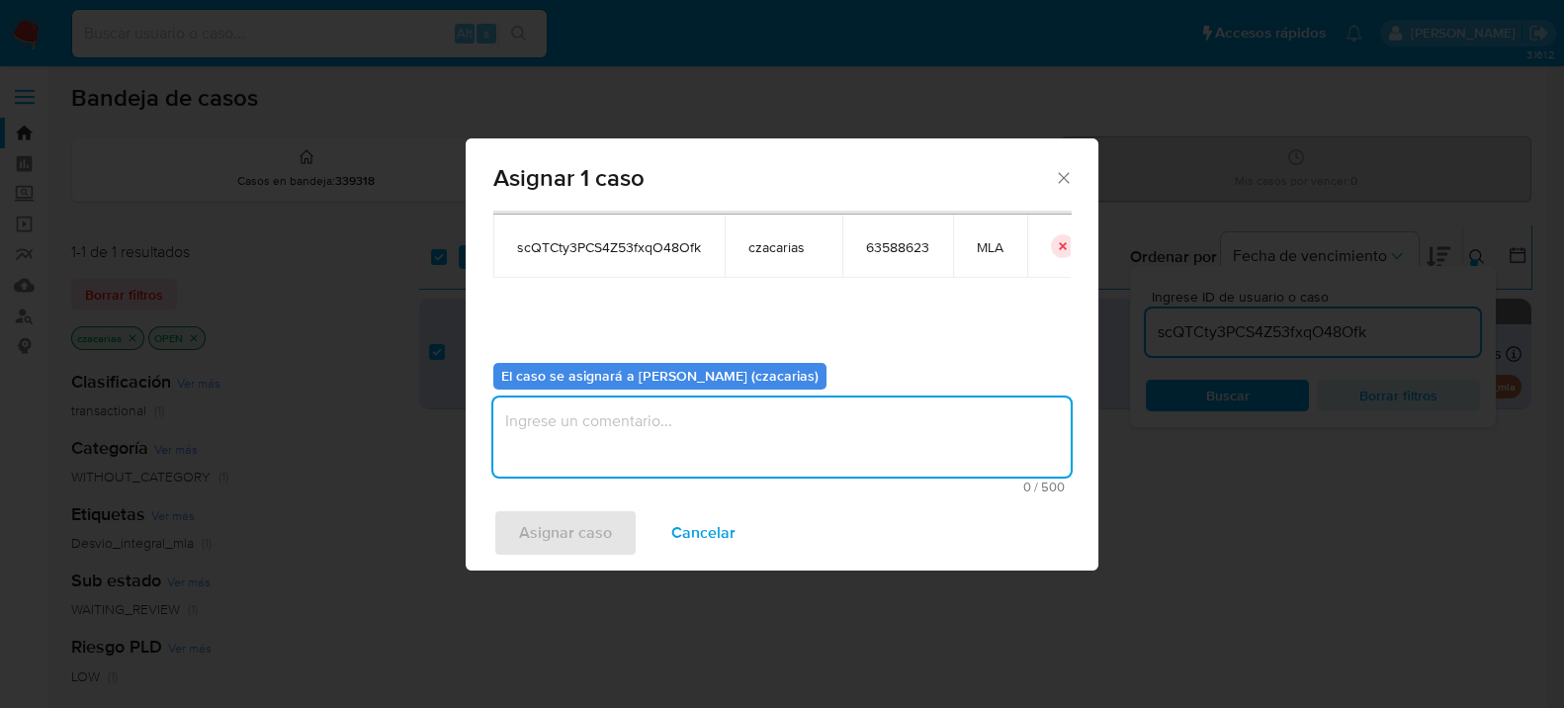
click at [582, 425] on textarea "assign-modal" at bounding box center [781, 436] width 577 height 79
click at [572, 525] on span "Asignar caso" at bounding box center [565, 533] width 93 height 44
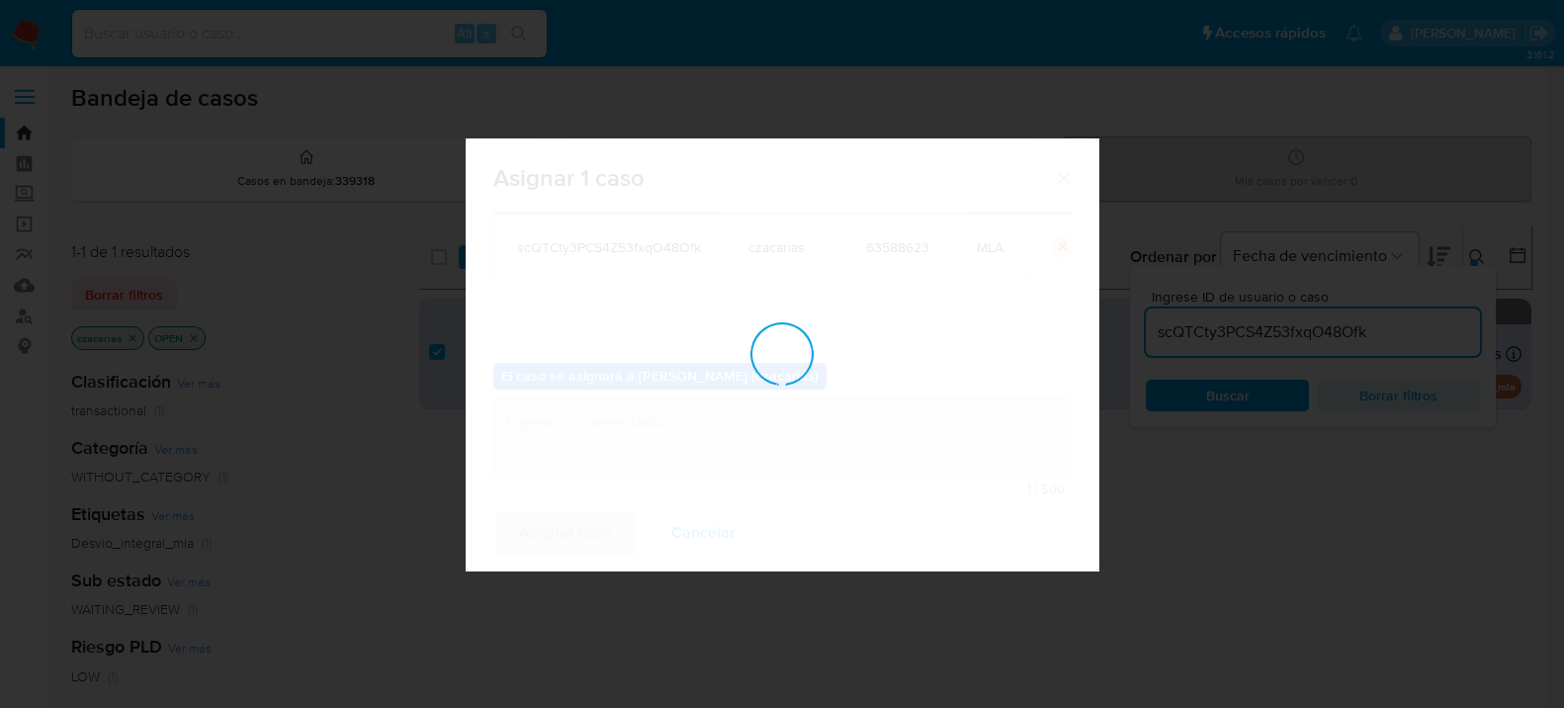
checkbox input "false"
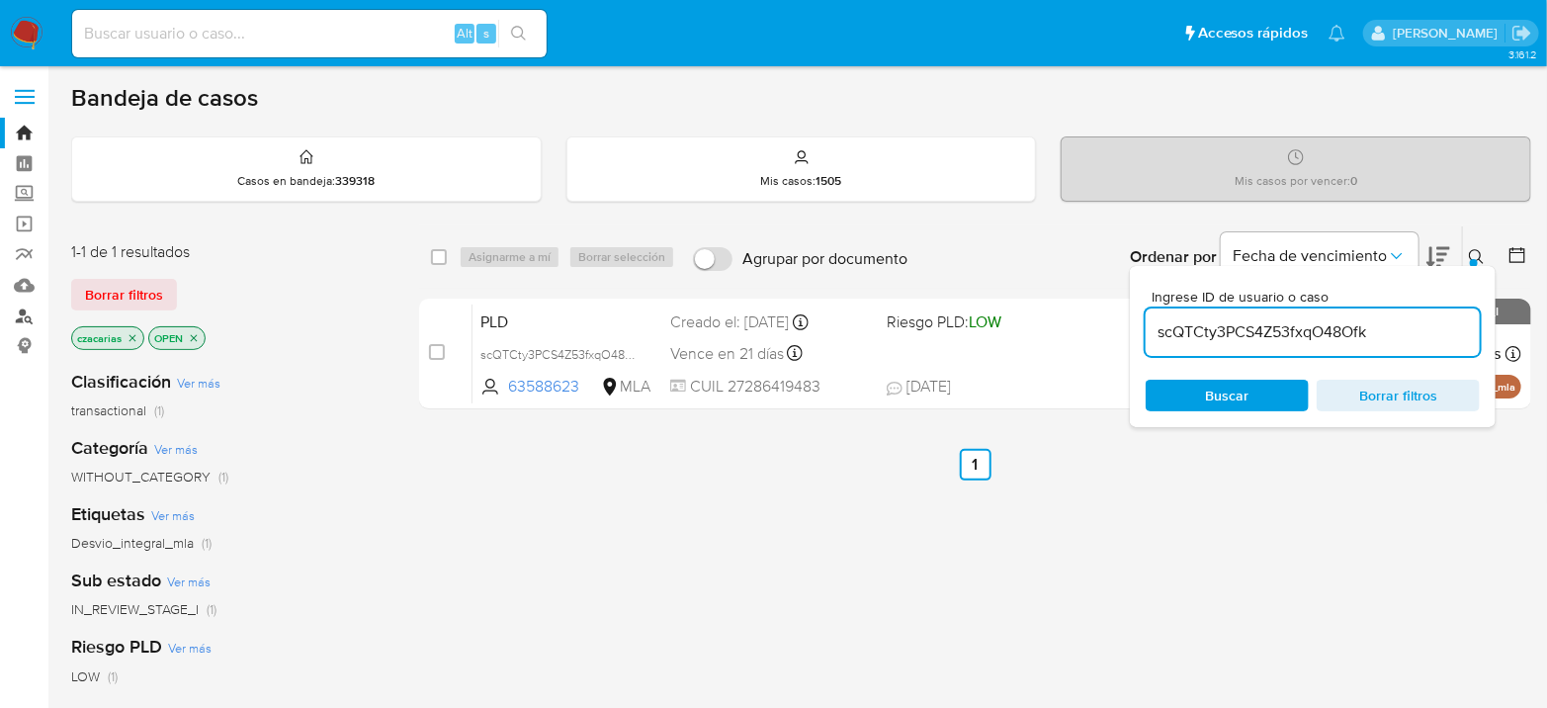
click at [23, 317] on link "Buscador de personas" at bounding box center [117, 316] width 235 height 31
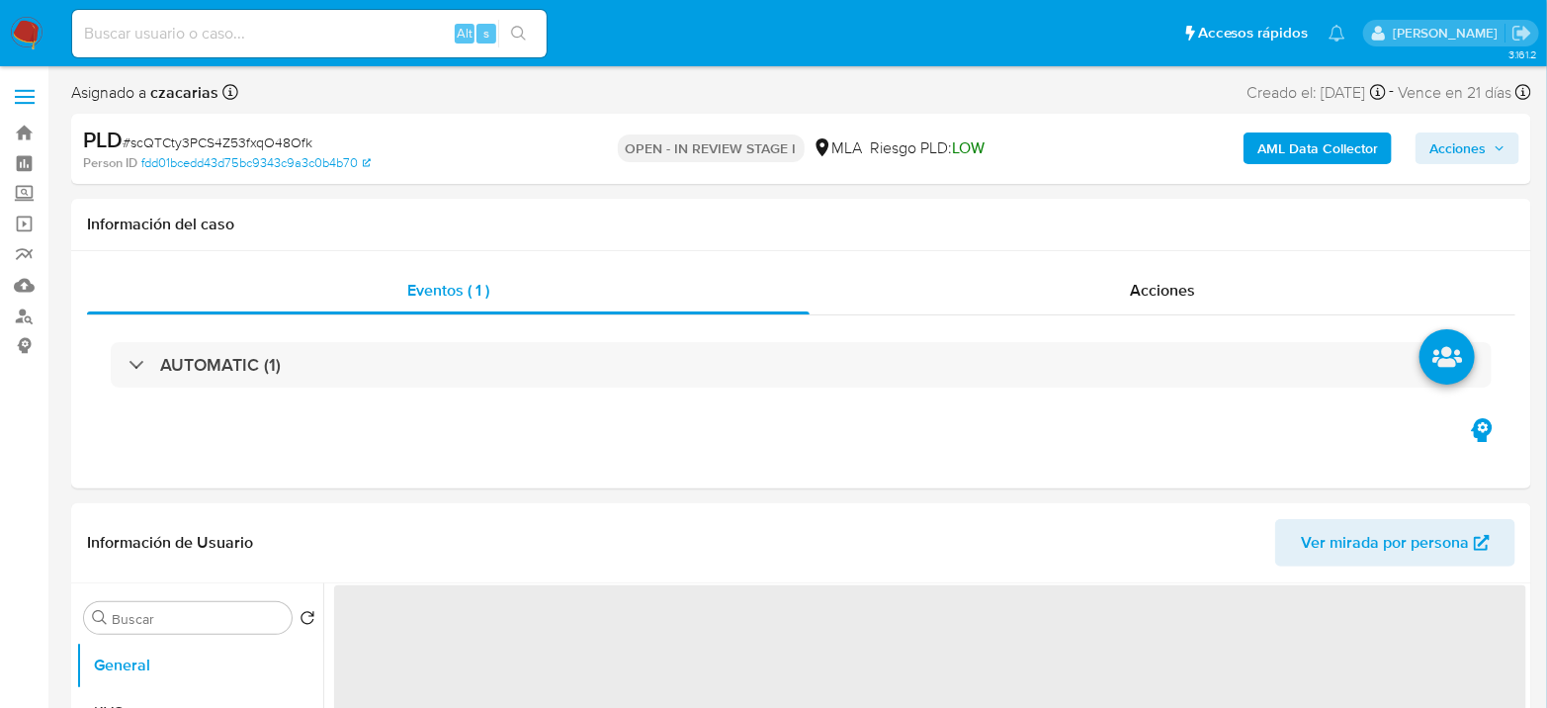
select select "10"
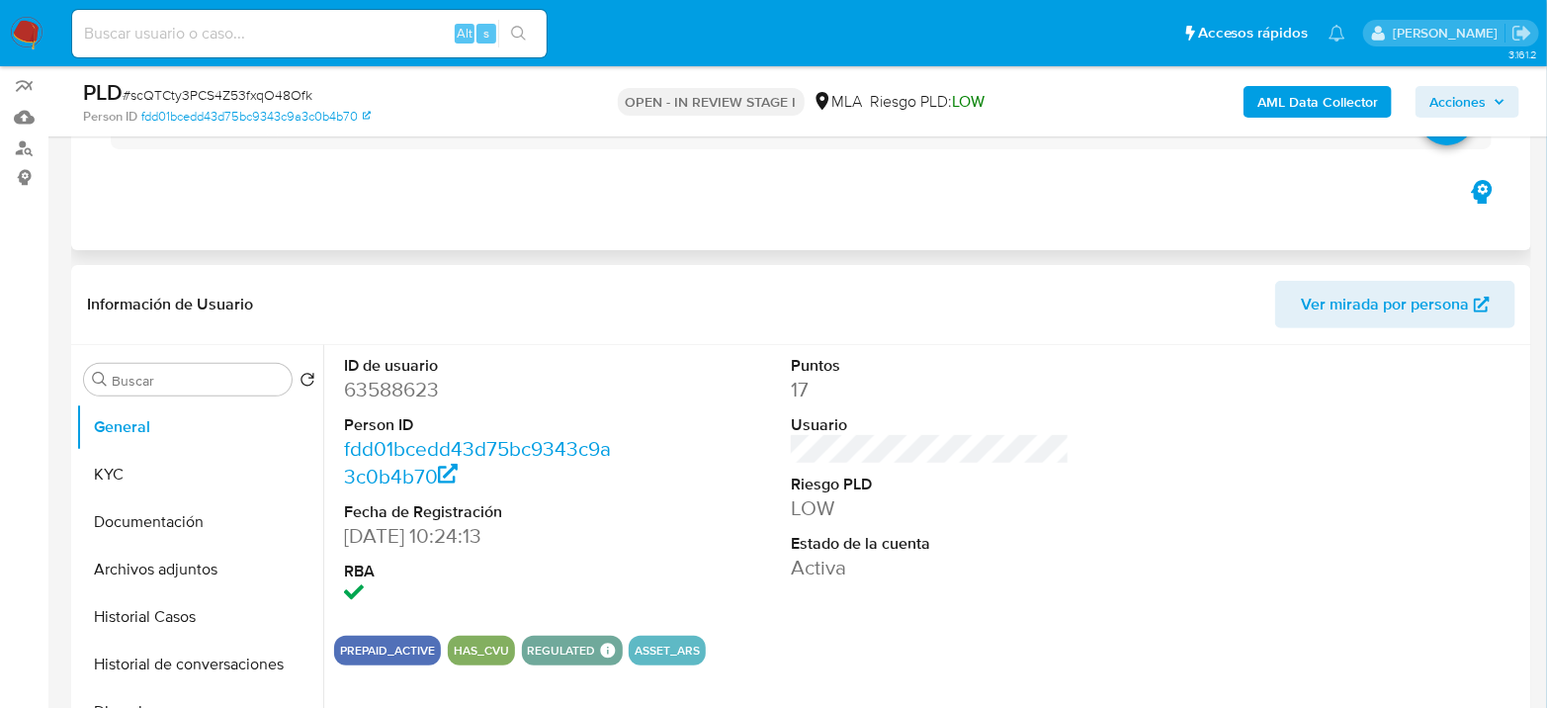
scroll to position [329, 0]
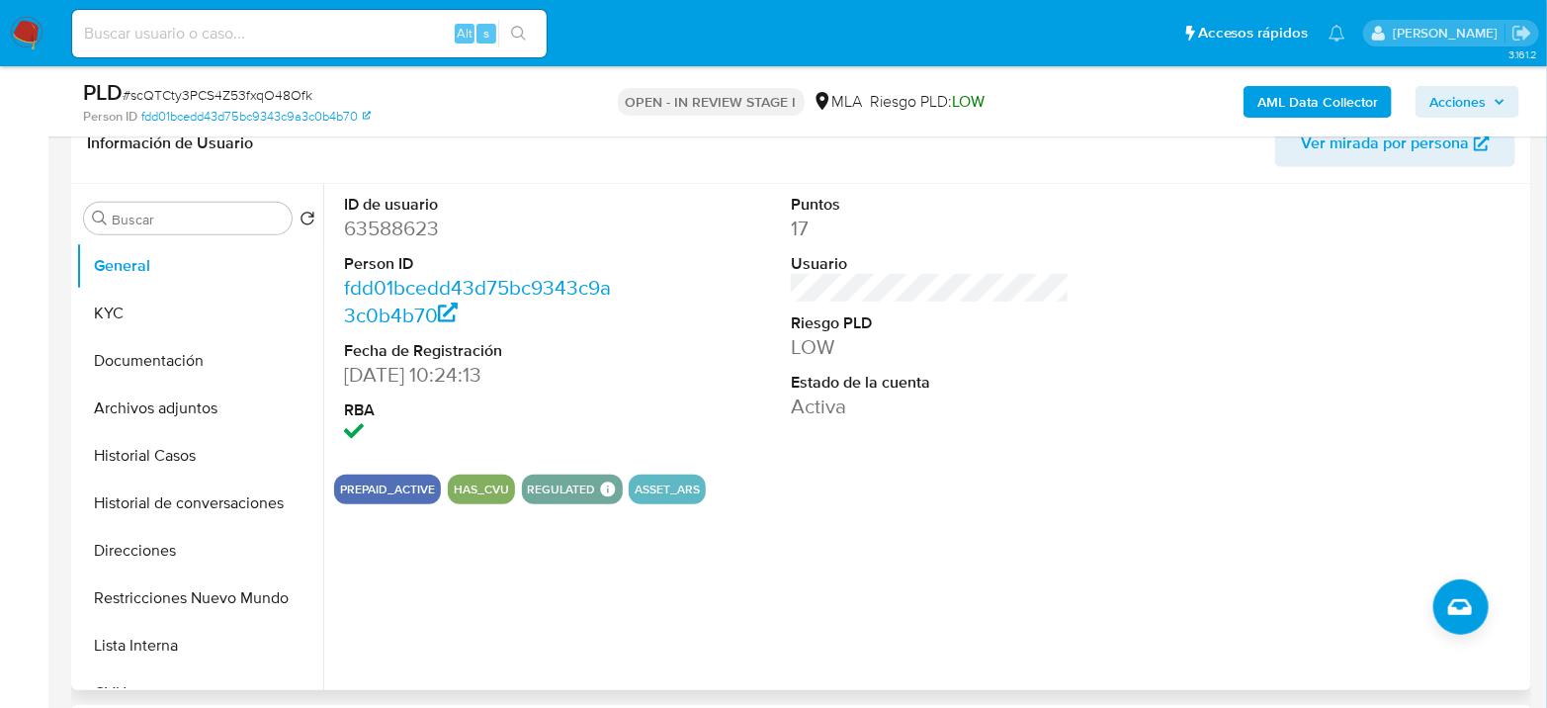
click at [379, 220] on dd "63588623" at bounding box center [483, 229] width 279 height 28
copy dd "63588623"
click at [357, 232] on dd "63588623" at bounding box center [483, 229] width 279 height 28
click at [358, 232] on dd "63588623" at bounding box center [483, 229] width 279 height 28
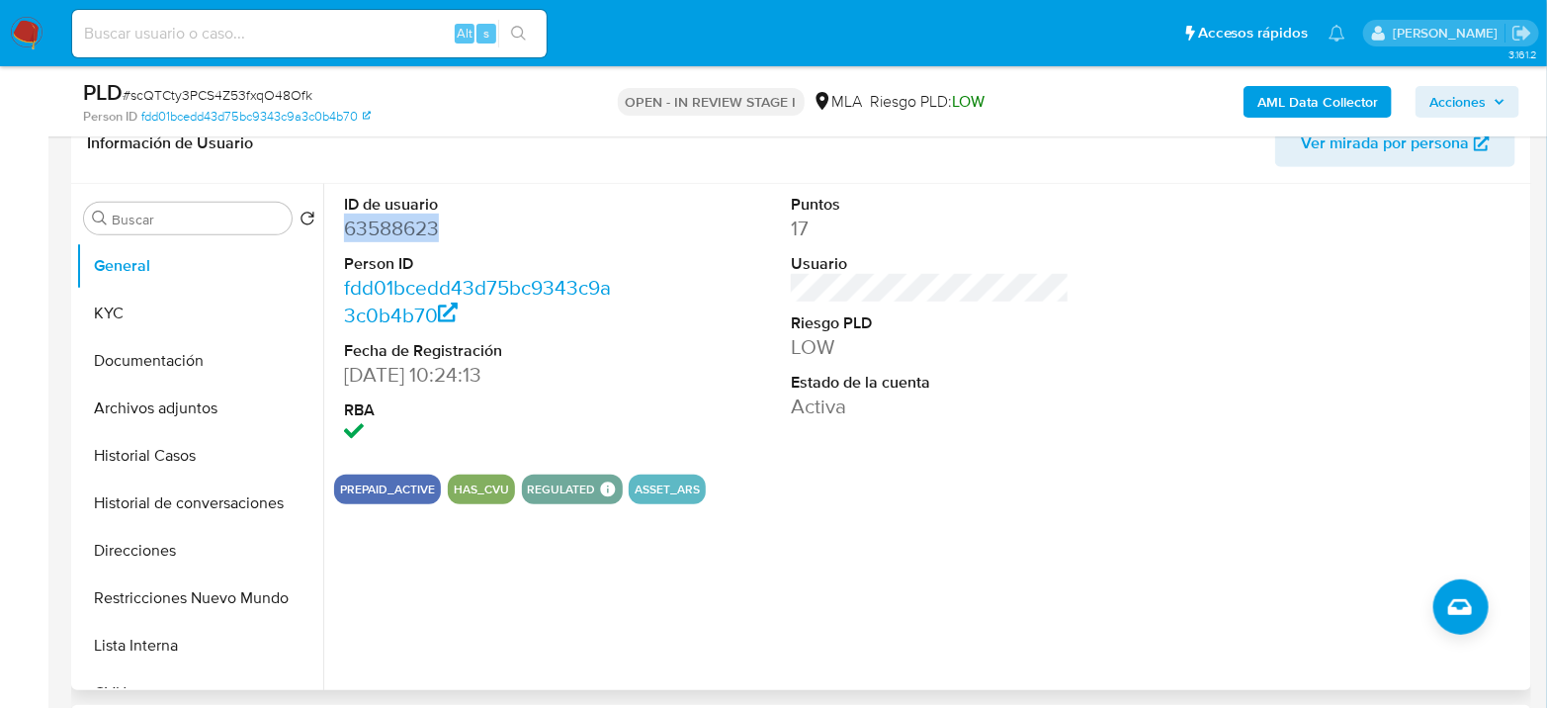
click at [401, 235] on dd "63588623" at bounding box center [483, 229] width 279 height 28
click at [382, 234] on dd "63588623" at bounding box center [483, 229] width 279 height 28
click at [122, 332] on button "KYC" at bounding box center [191, 313] width 231 height 47
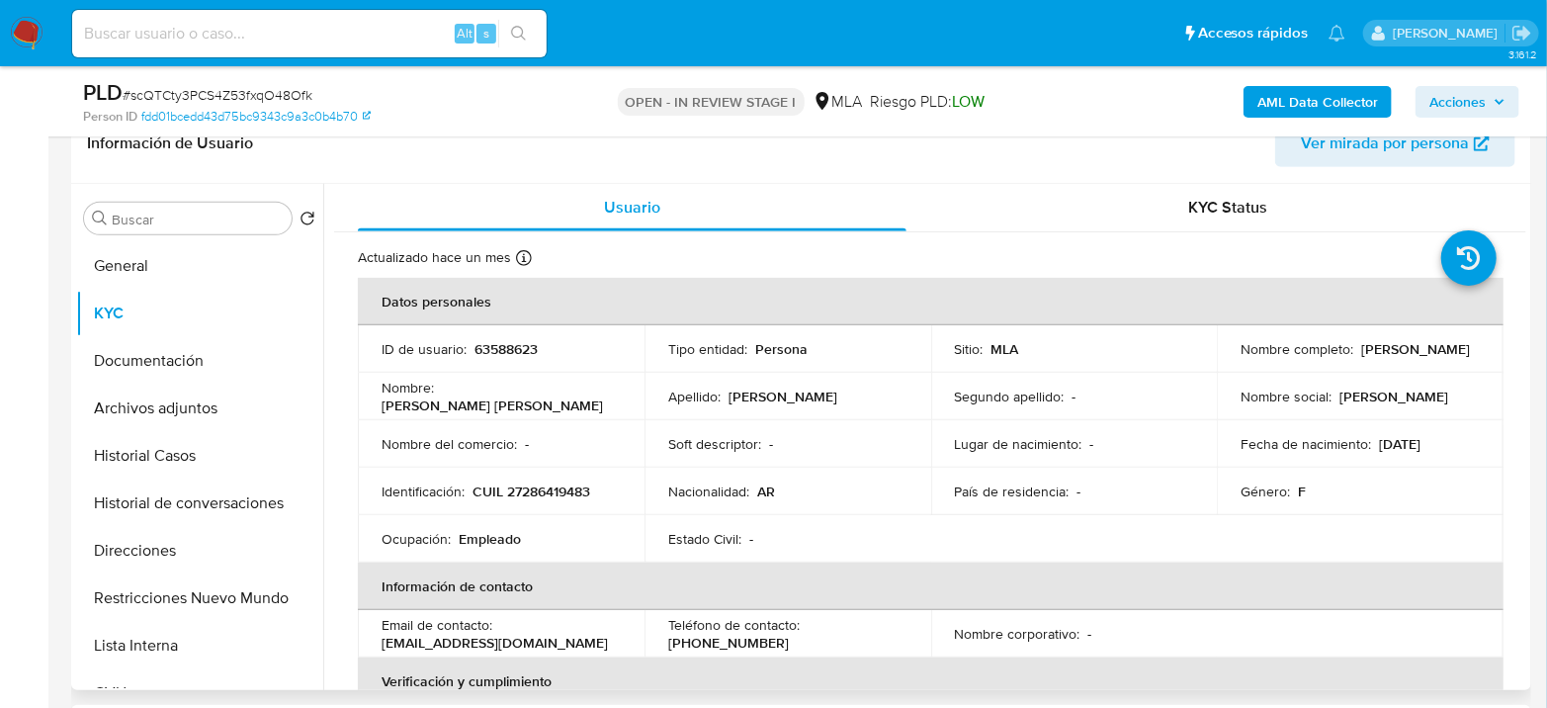
click at [562, 485] on p "CUIL 27286419483" at bounding box center [532, 492] width 118 height 18
copy p "27286419483"
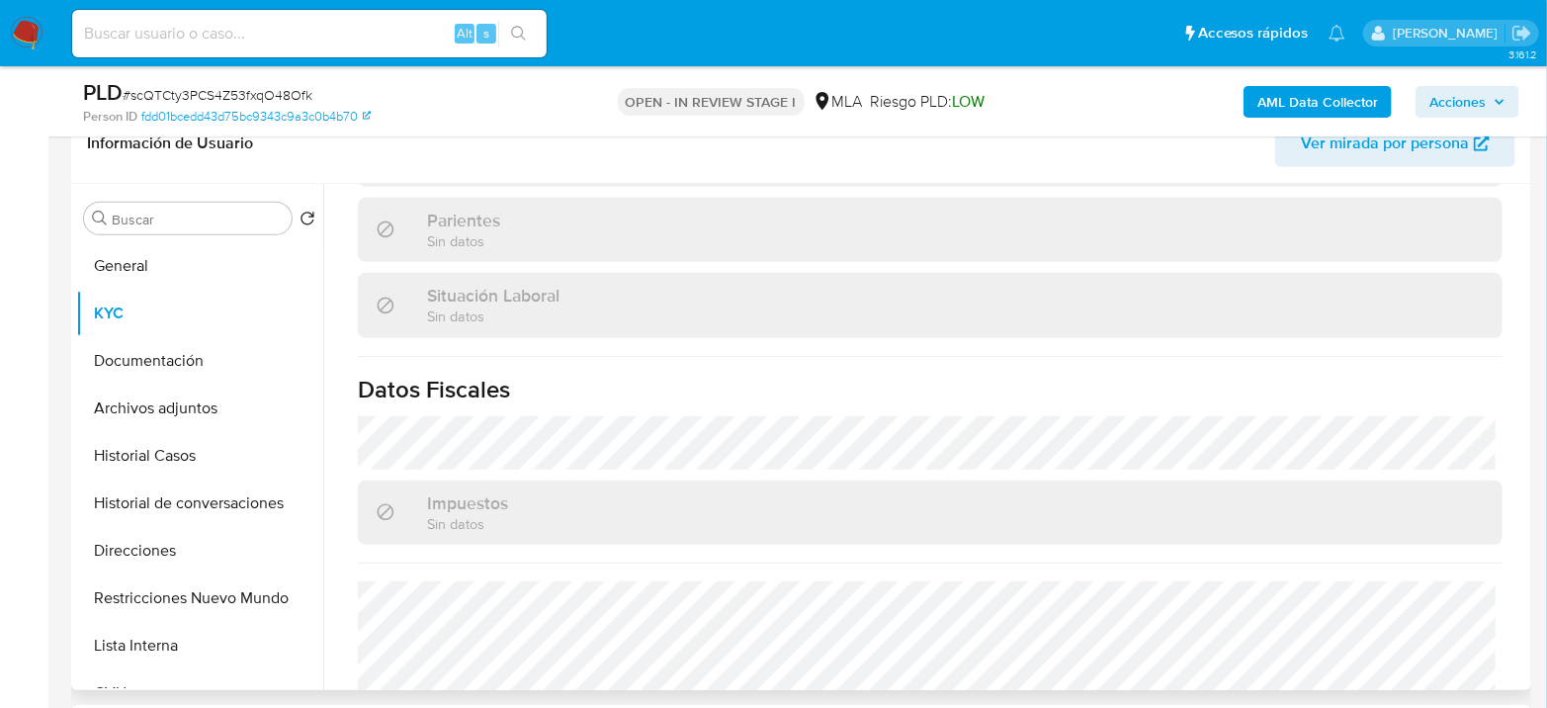
scroll to position [1058, 0]
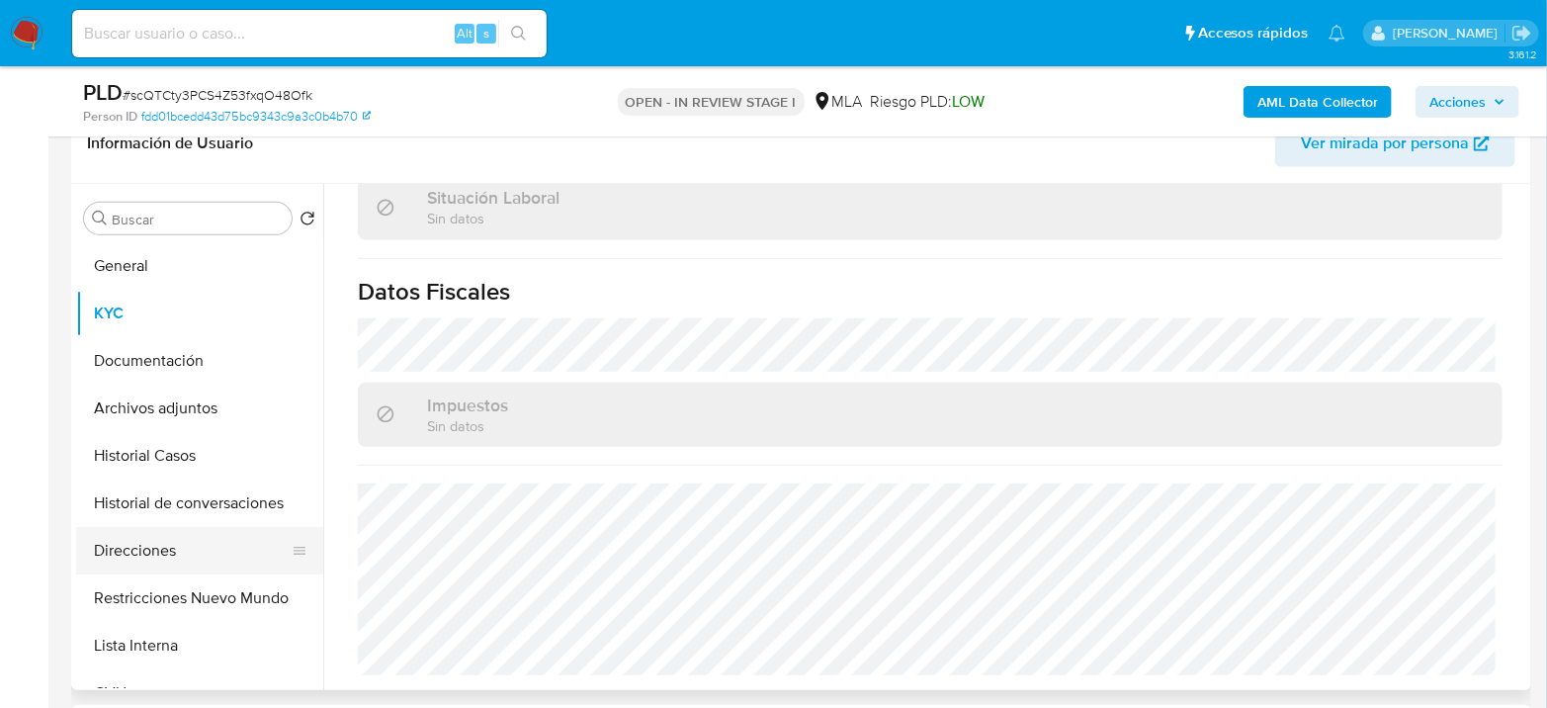
click at [158, 547] on button "Direcciones" at bounding box center [191, 550] width 231 height 47
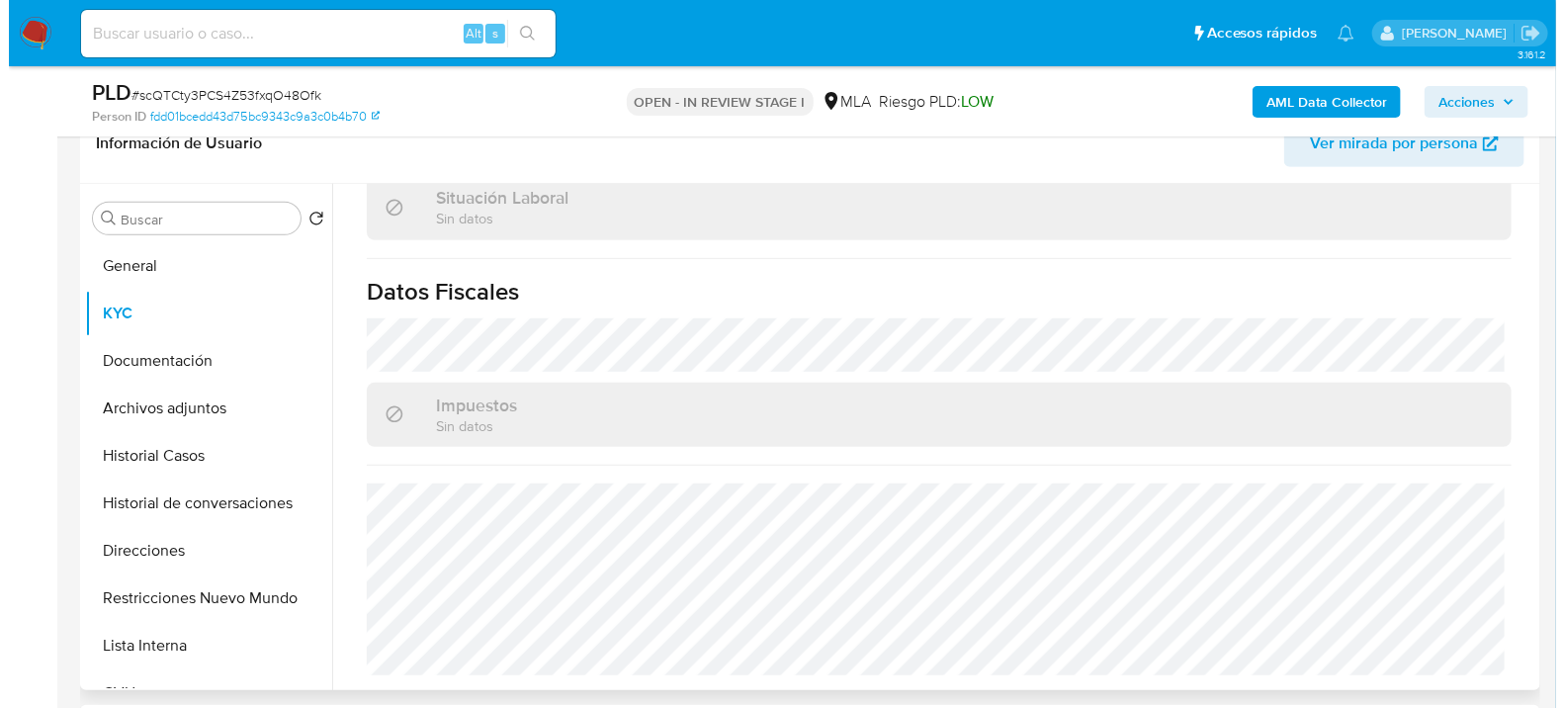
scroll to position [0, 0]
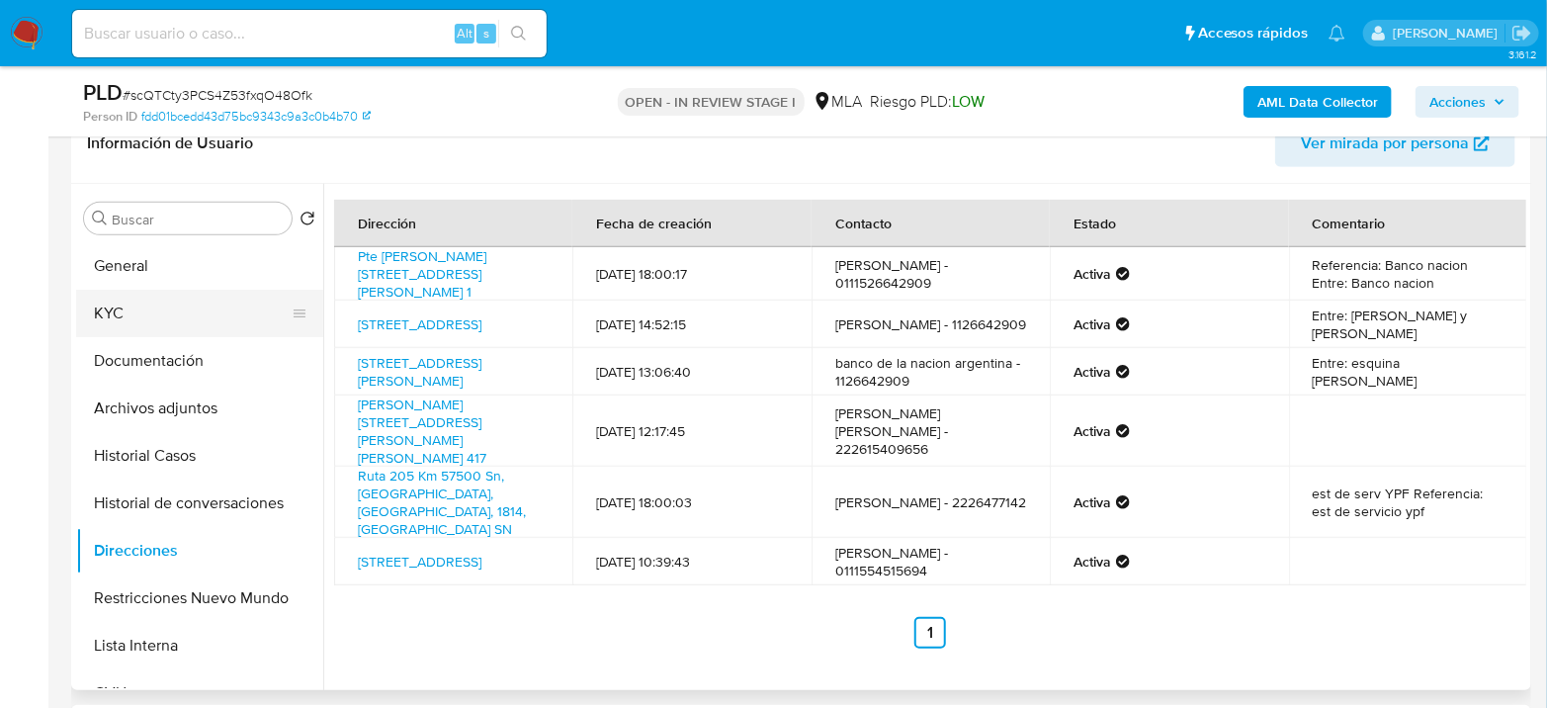
click at [140, 315] on button "KYC" at bounding box center [191, 313] width 231 height 47
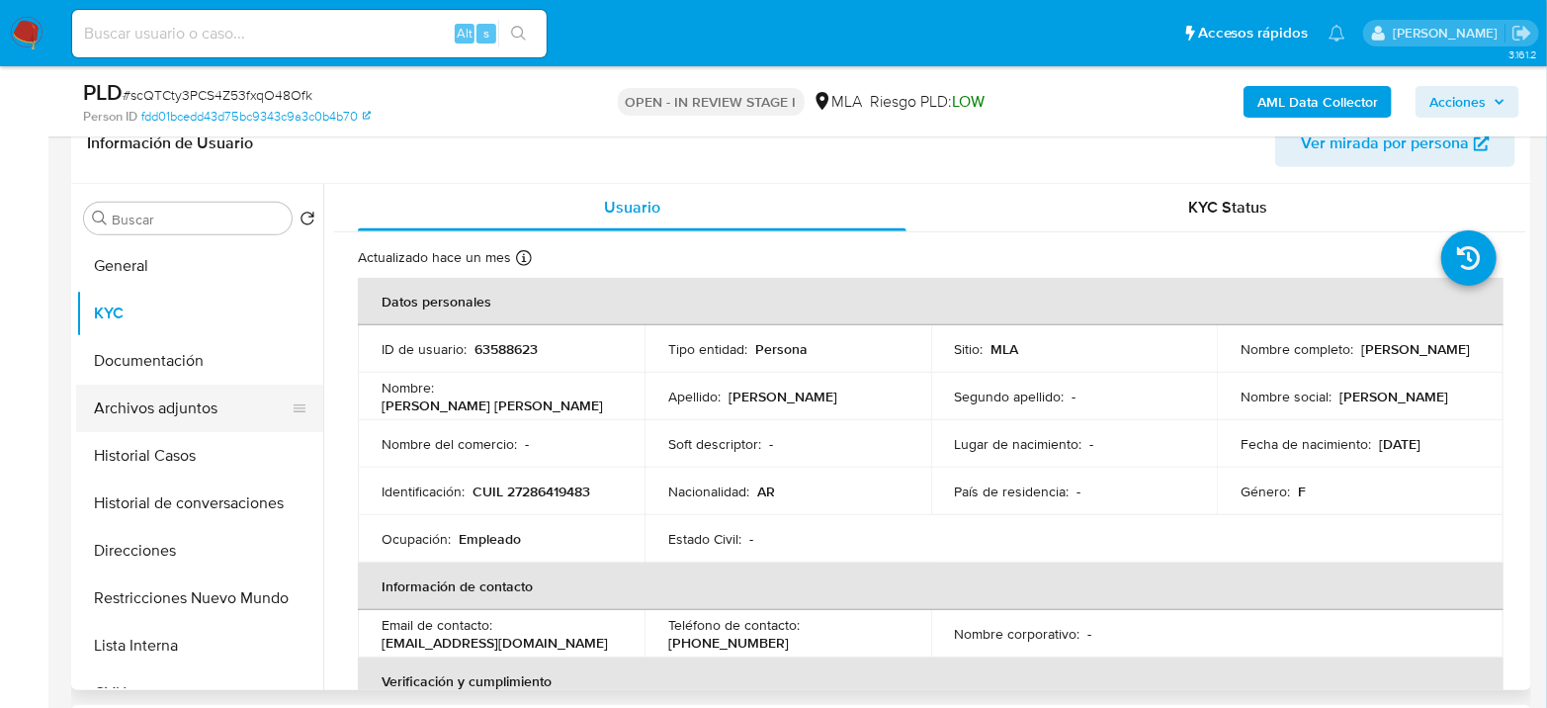
click at [181, 414] on button "Archivos adjuntos" at bounding box center [191, 408] width 231 height 47
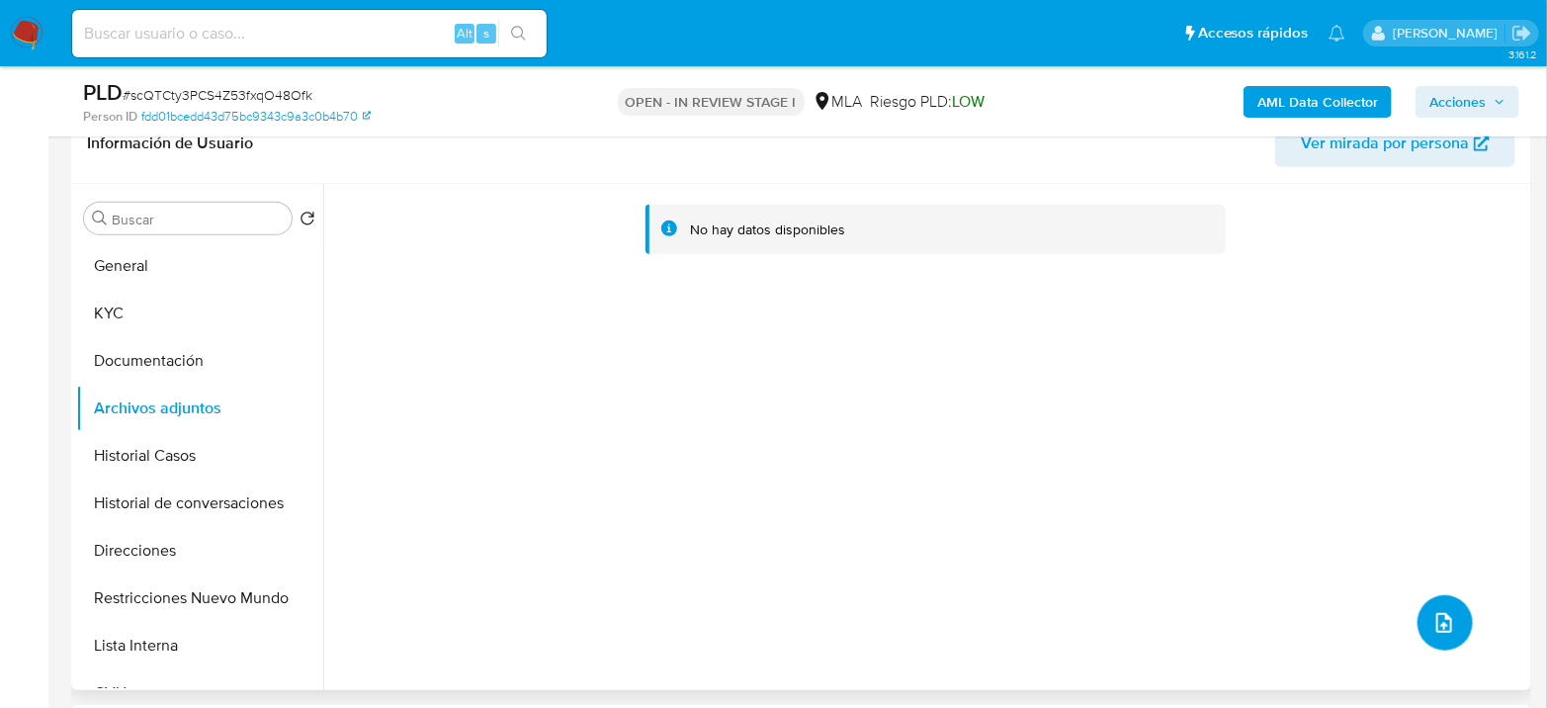
click at [1421, 619] on button "upload-file" at bounding box center [1445, 622] width 55 height 55
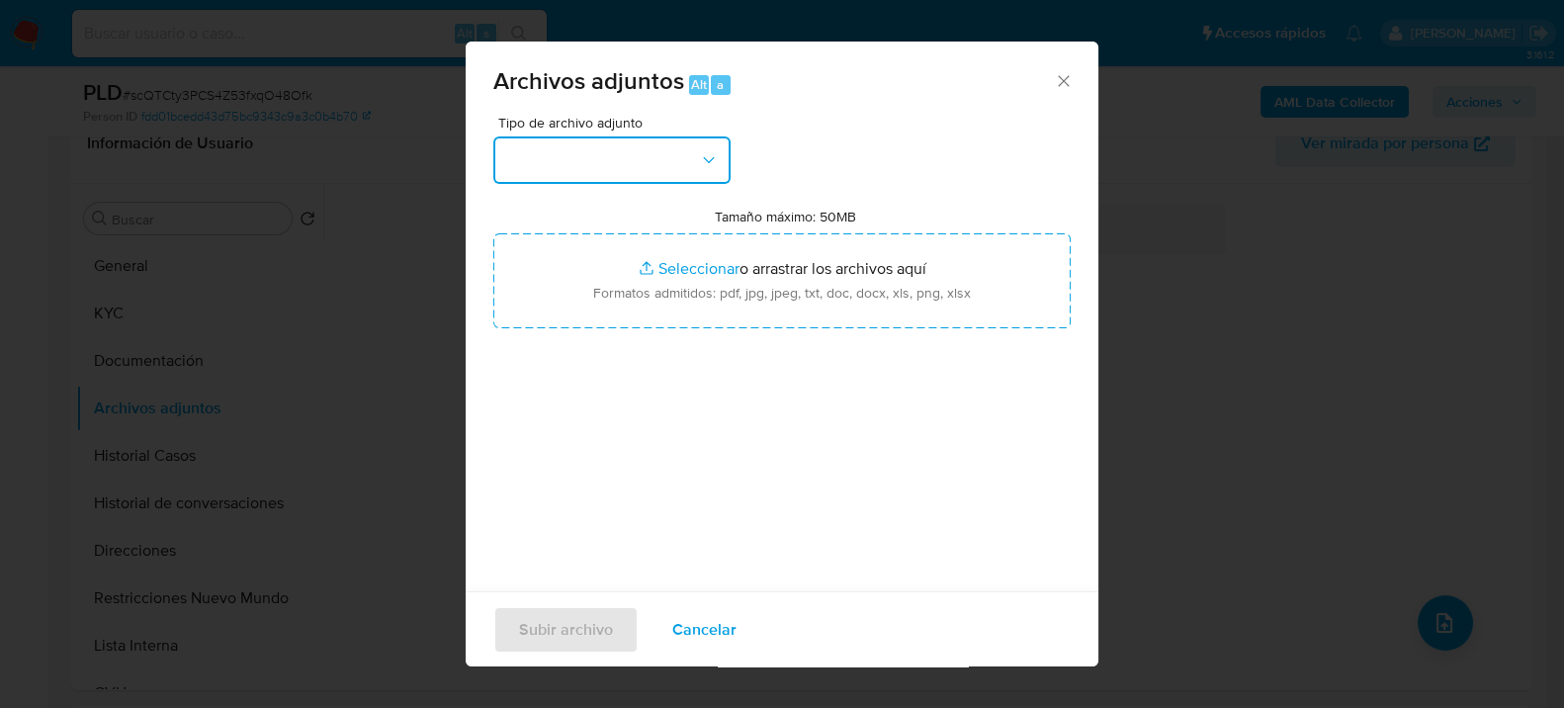
click at [675, 155] on button "button" at bounding box center [611, 159] width 237 height 47
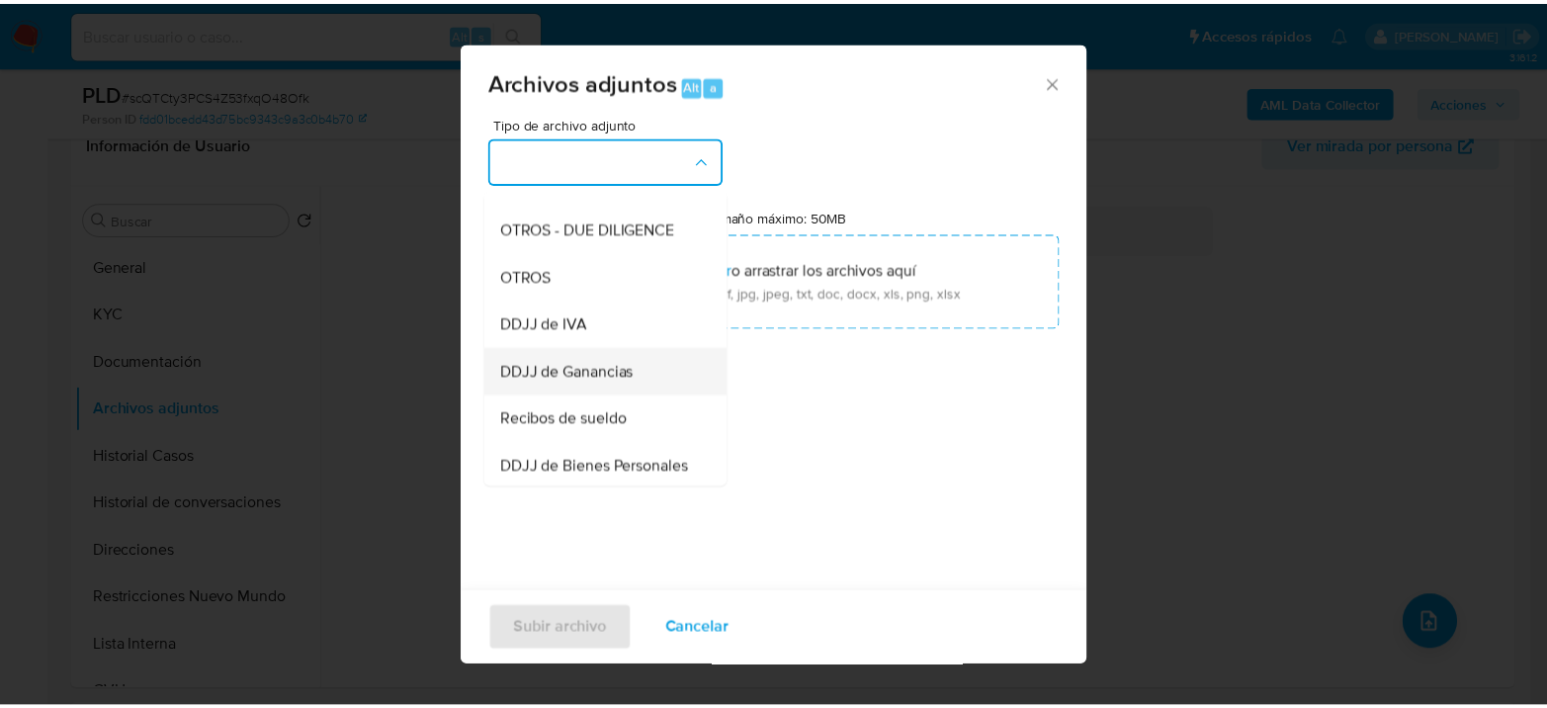
scroll to position [329, 0]
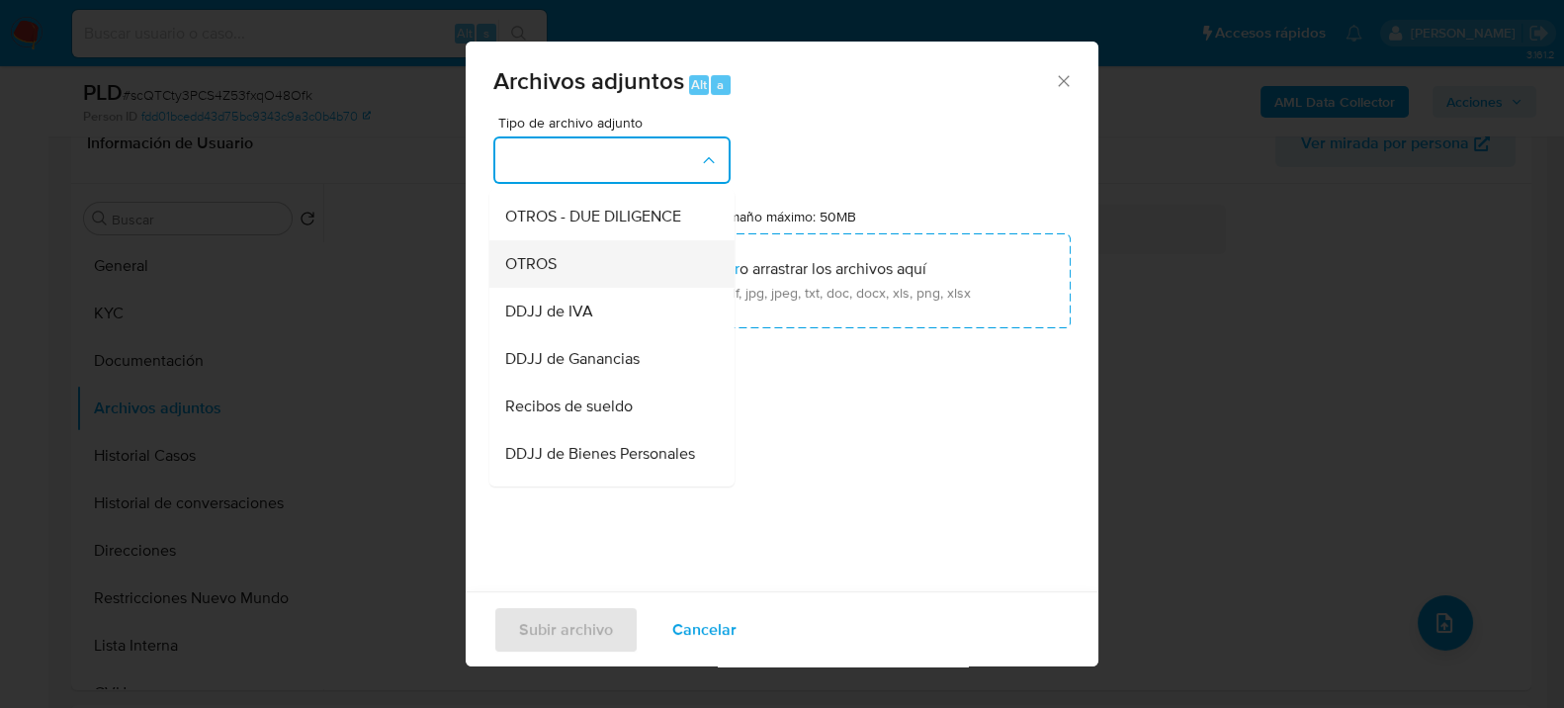
click at [574, 287] on div "OTROS" at bounding box center [606, 262] width 202 height 47
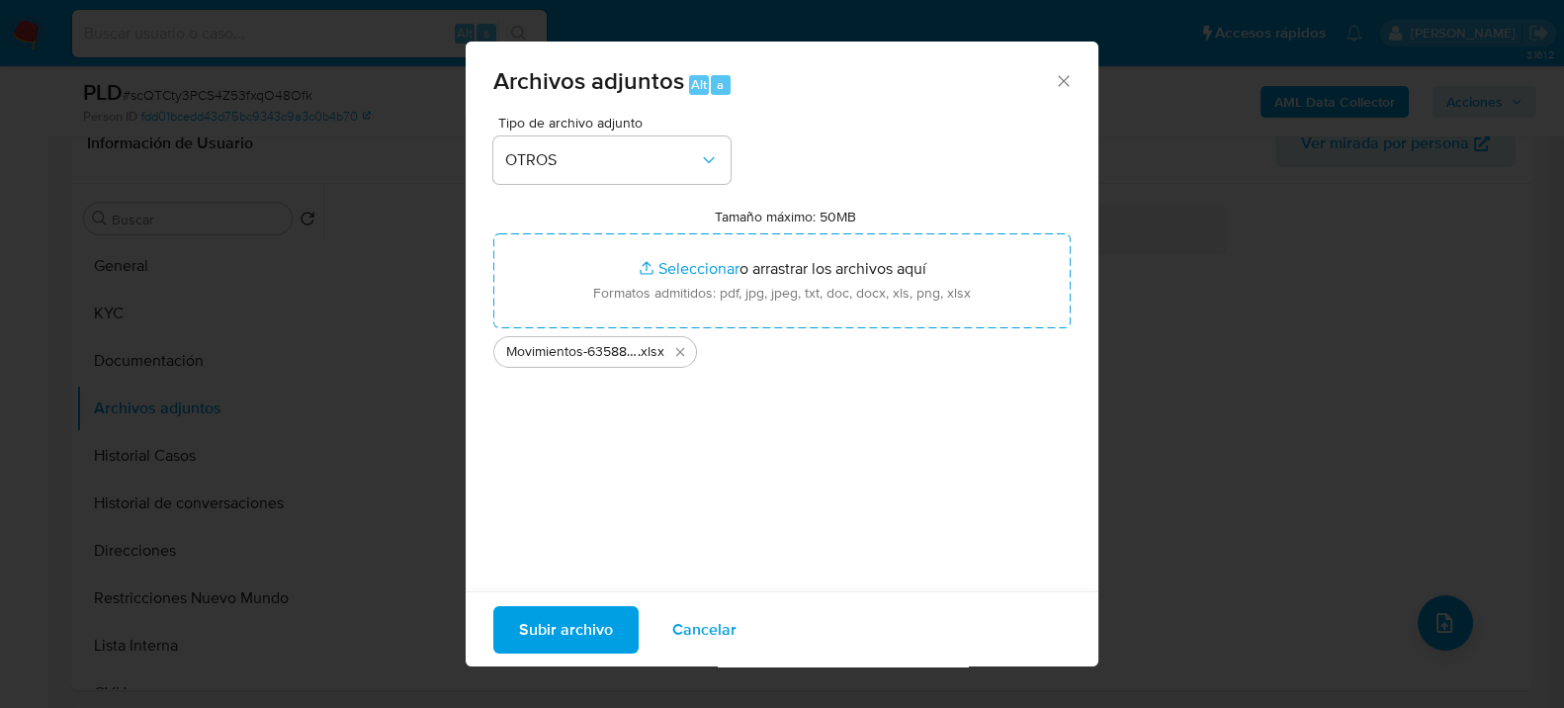
drag, startPoint x: 856, startPoint y: 281, endPoint x: 552, endPoint y: 630, distance: 463.2
click at [552, 630] on span "Subir archivo" at bounding box center [566, 629] width 94 height 44
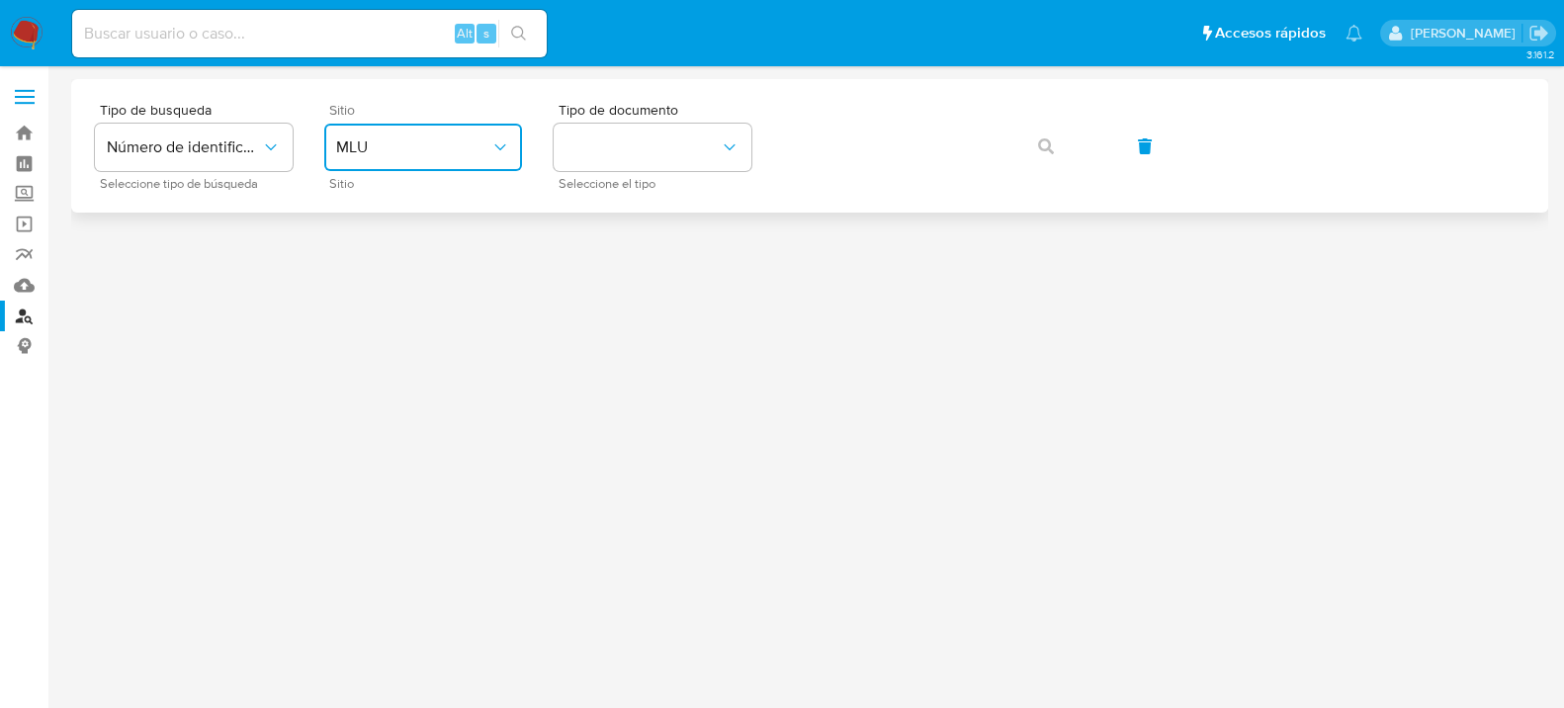
click at [385, 151] on span "MLU" at bounding box center [413, 147] width 154 height 20
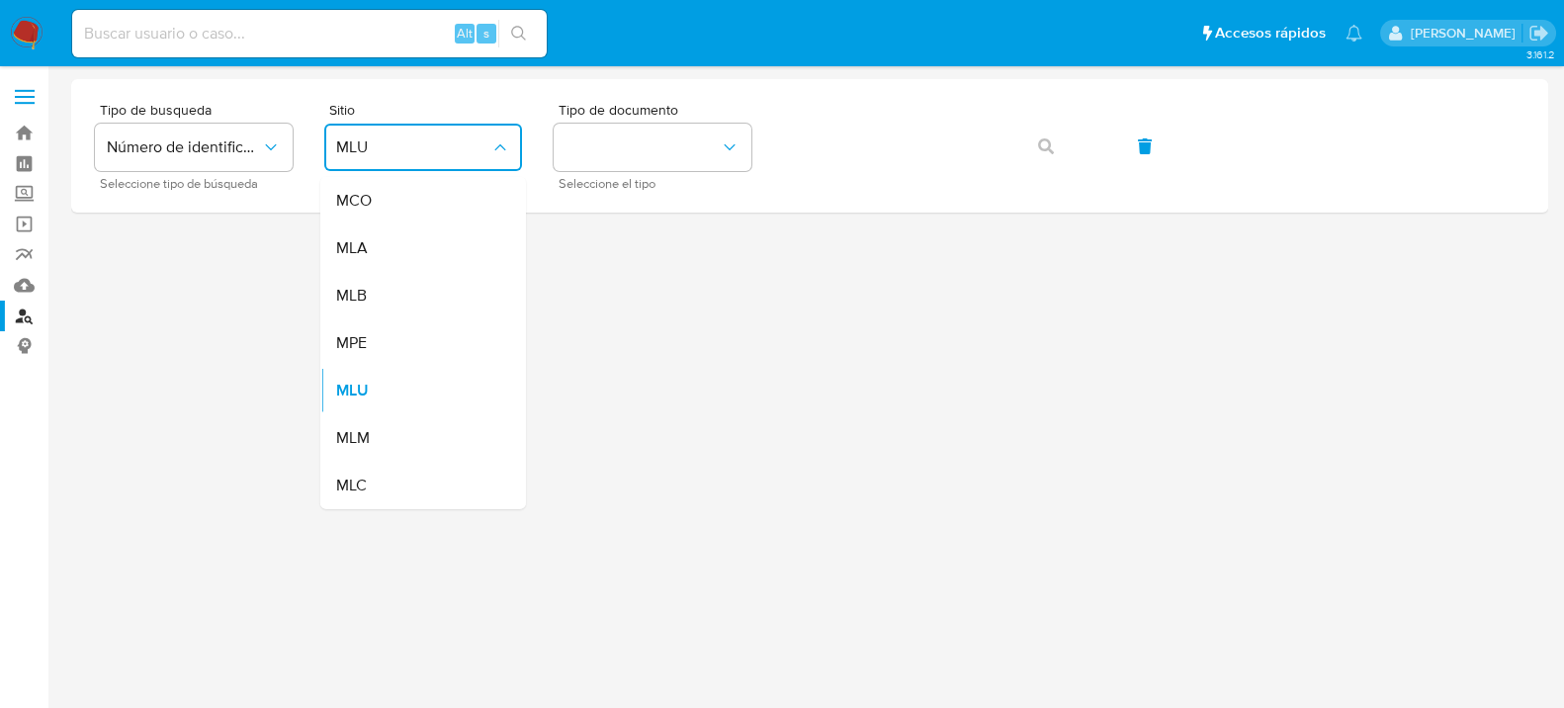
click at [413, 259] on div "MLA" at bounding box center [417, 247] width 162 height 47
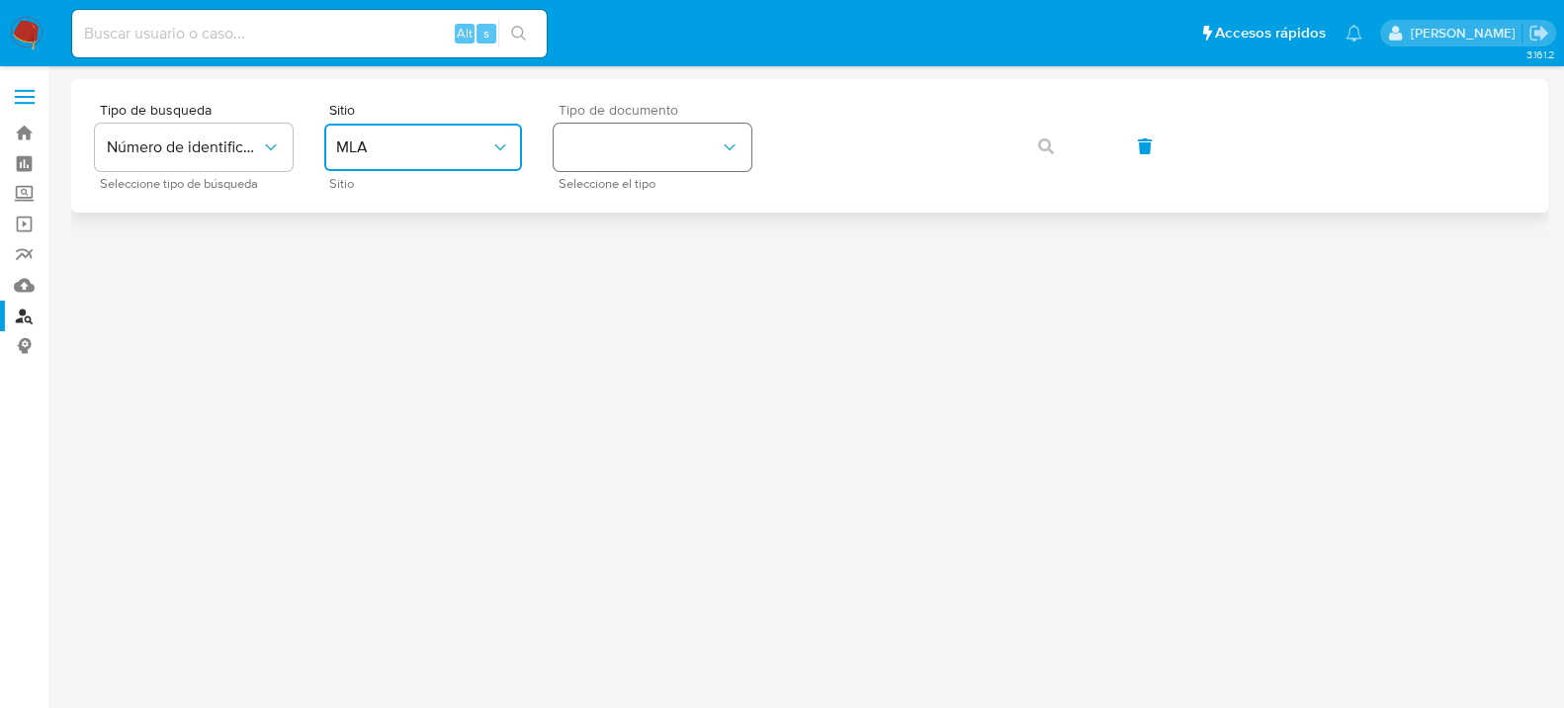
drag, startPoint x: 668, startPoint y: 140, endPoint x: 673, endPoint y: 162, distance: 22.3
click at [668, 143] on button "identificationType" at bounding box center [653, 147] width 198 height 47
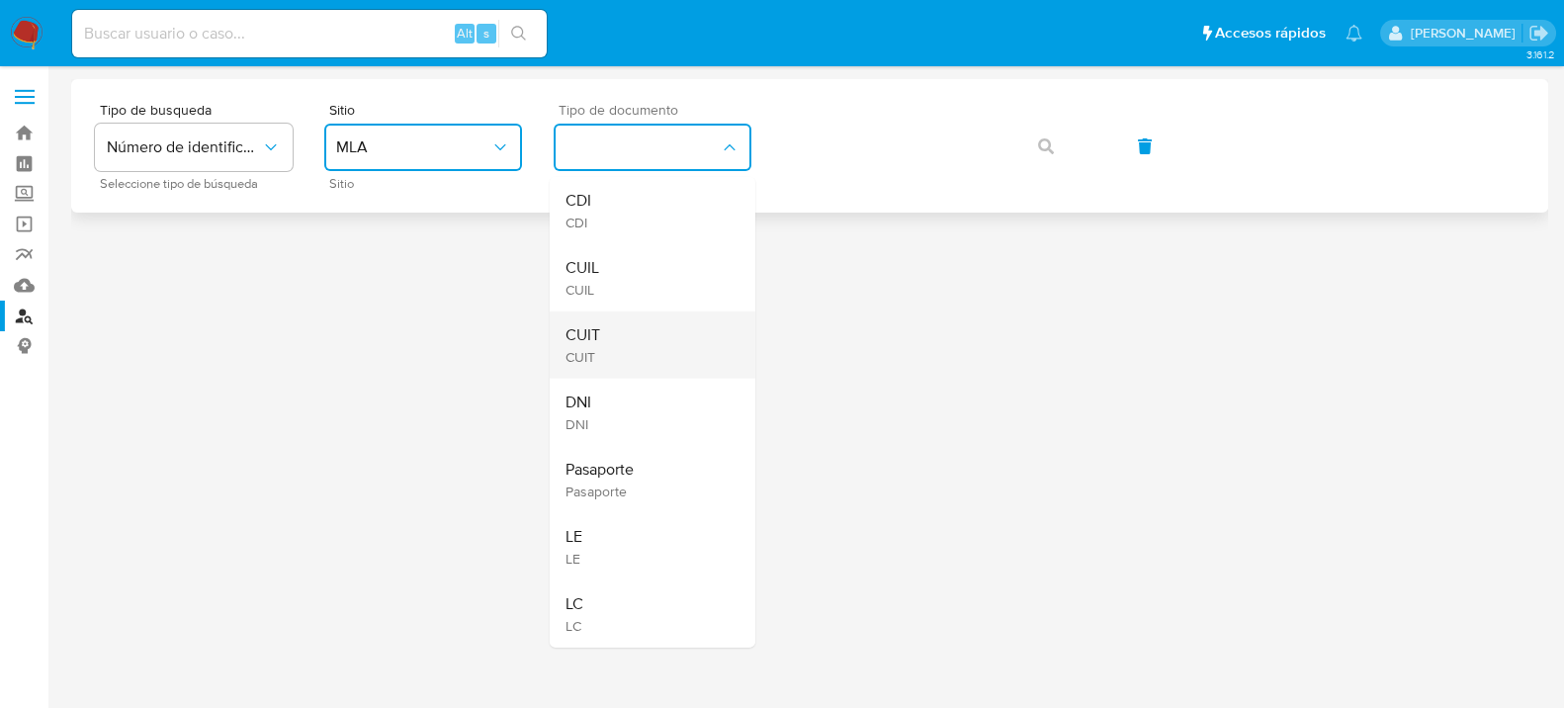
click at [658, 325] on div "CUIT CUIT" at bounding box center [647, 344] width 162 height 67
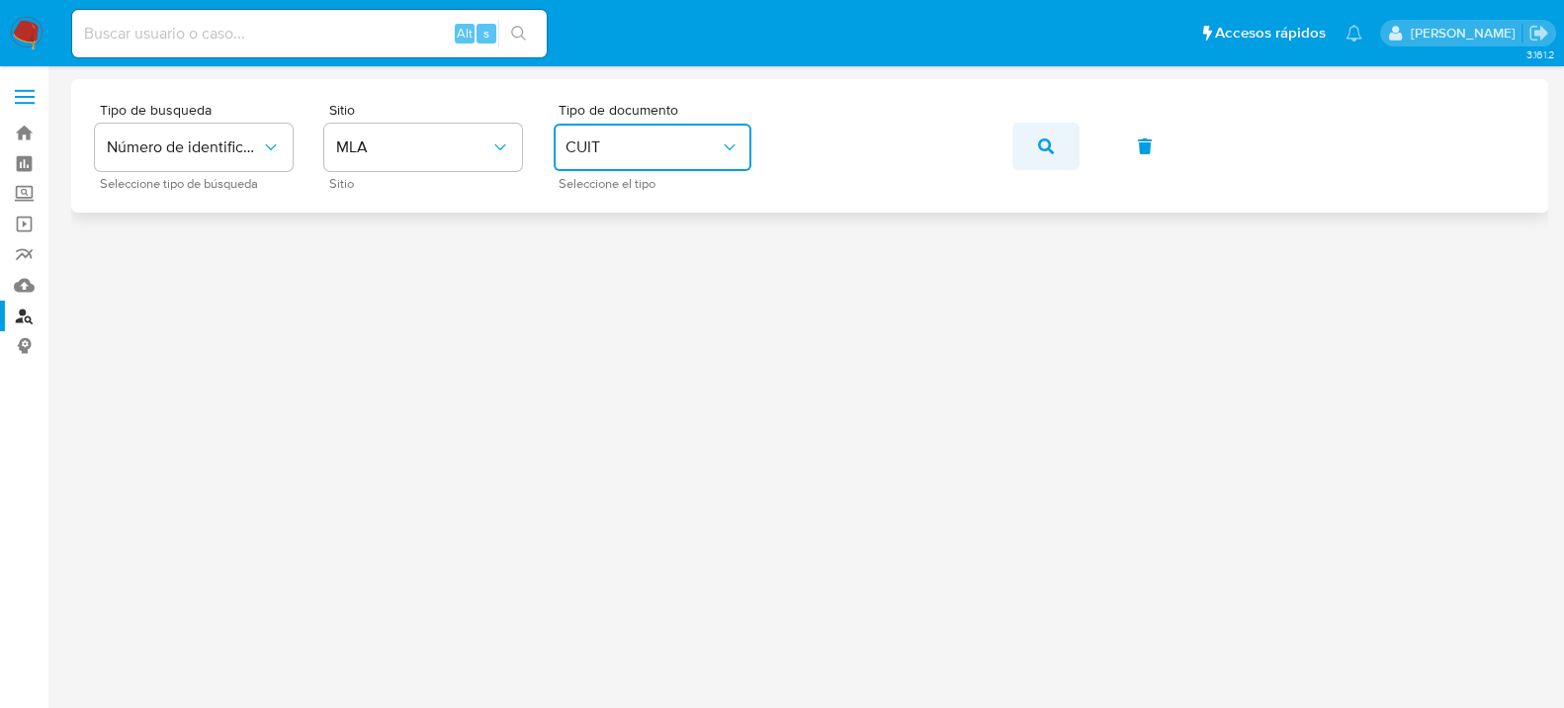
click at [1039, 147] on icon "button" at bounding box center [1046, 146] width 16 height 16
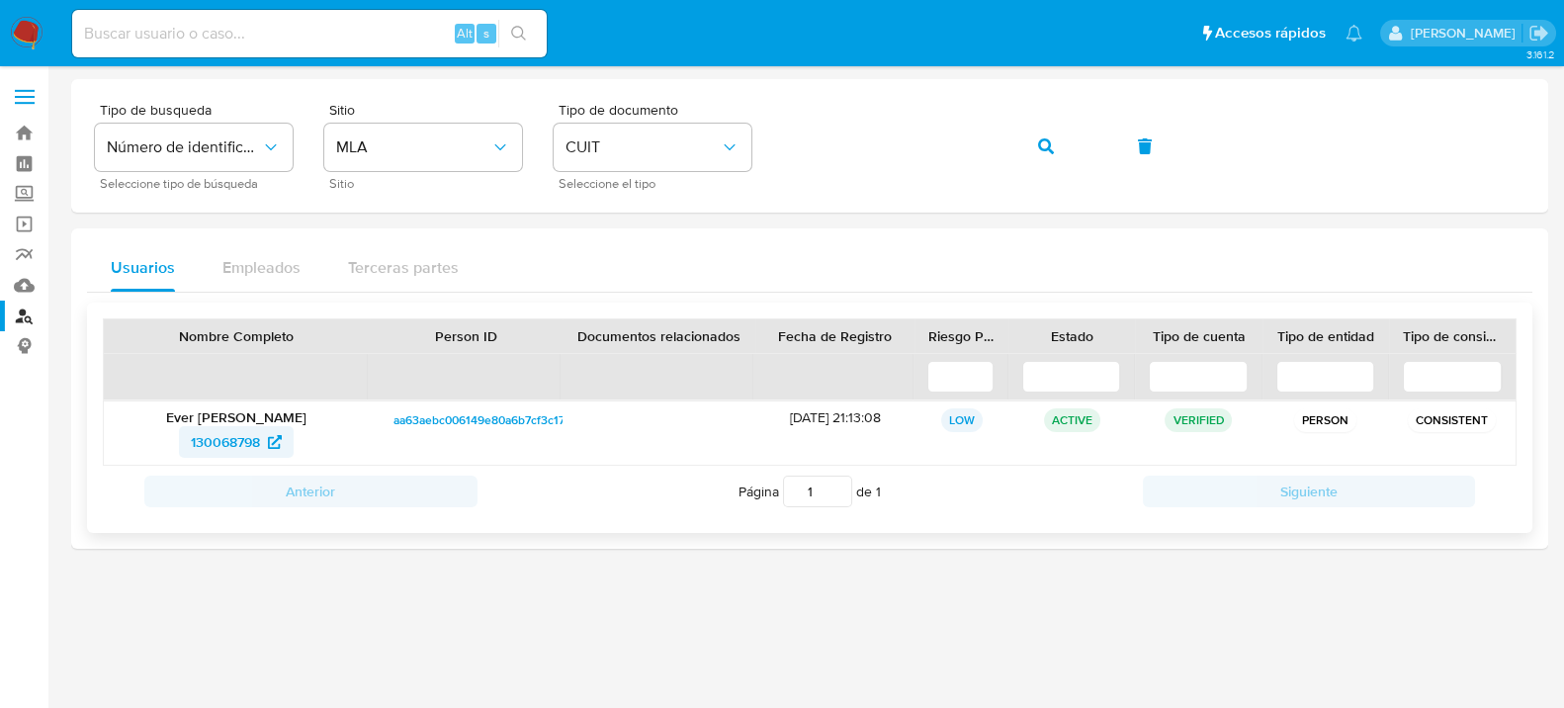
click at [212, 449] on span "130068798" at bounding box center [225, 442] width 69 height 32
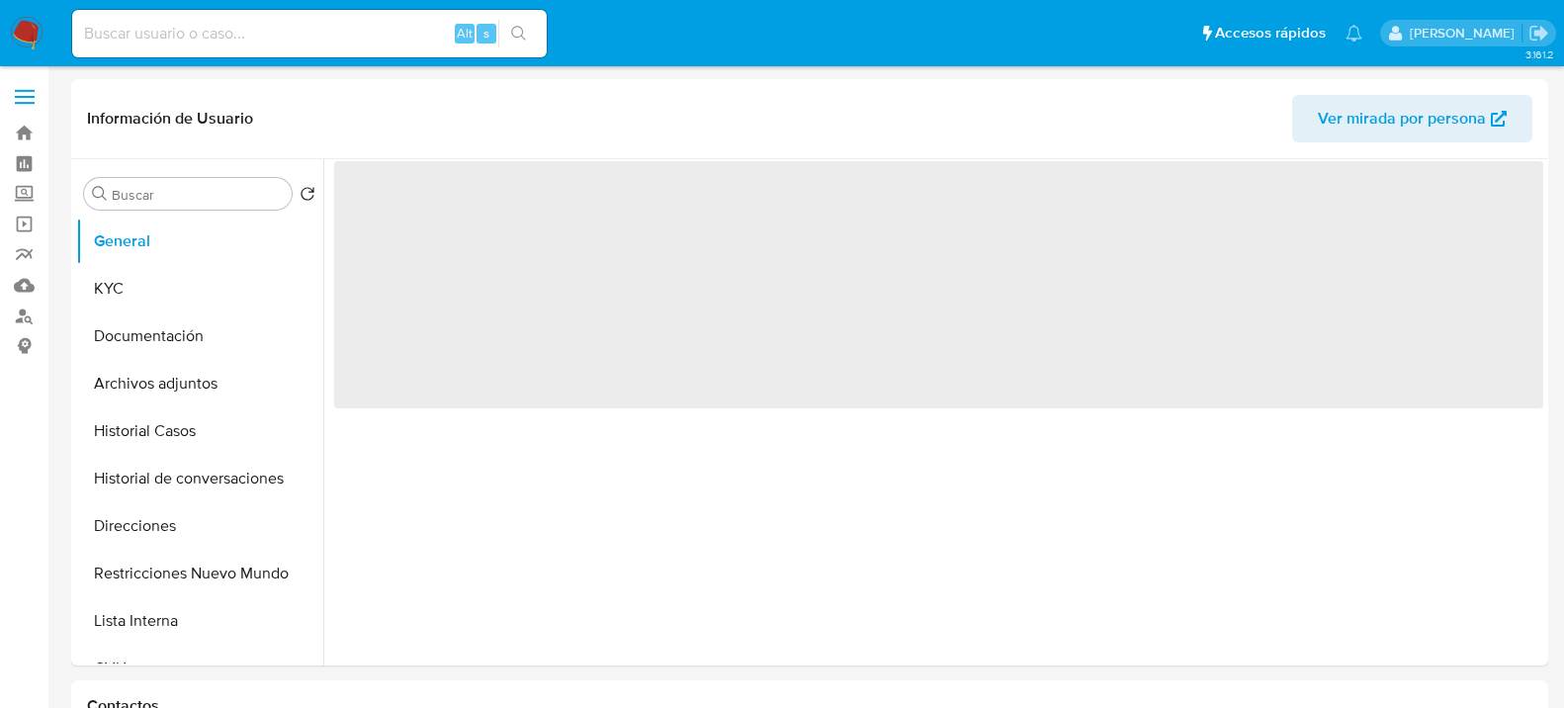
select select "10"
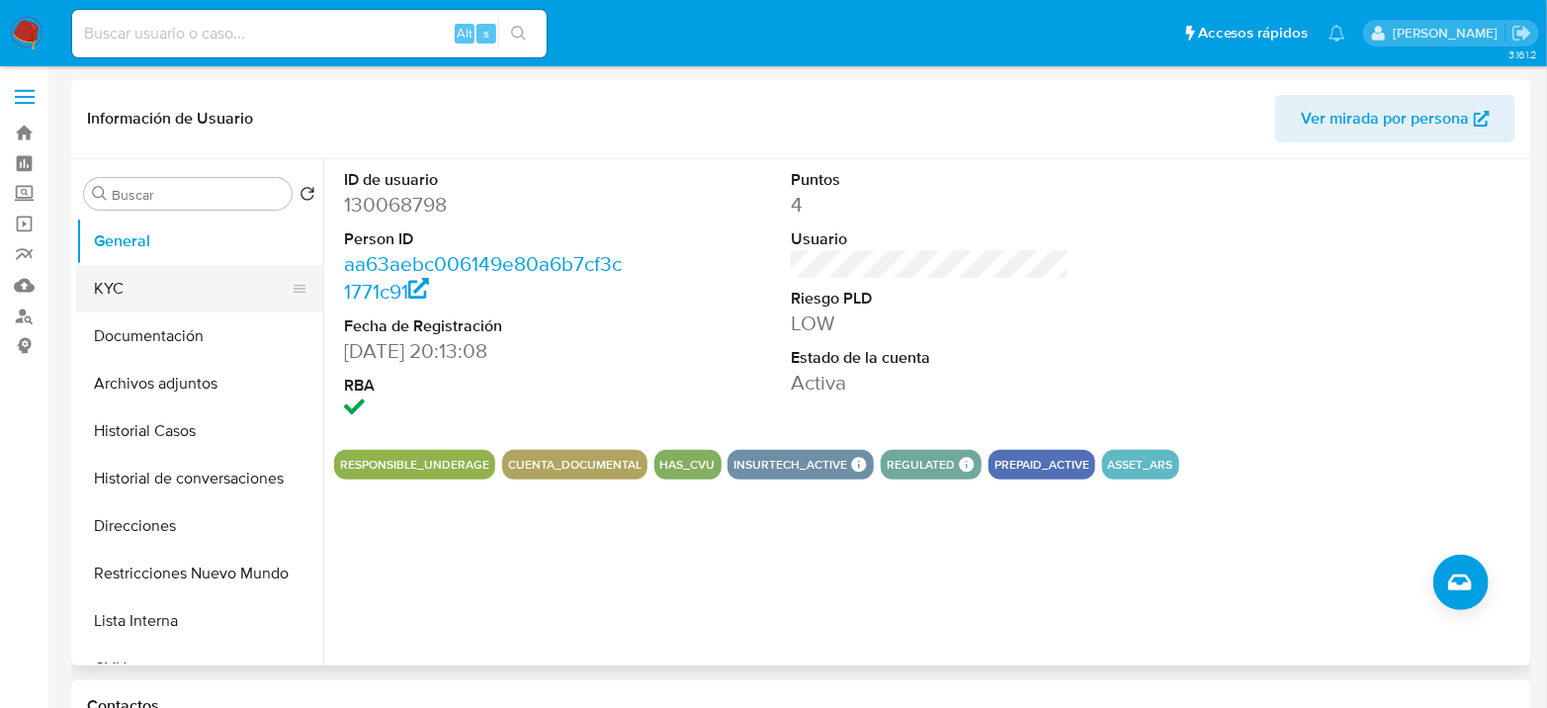
click at [146, 271] on button "KYC" at bounding box center [191, 288] width 231 height 47
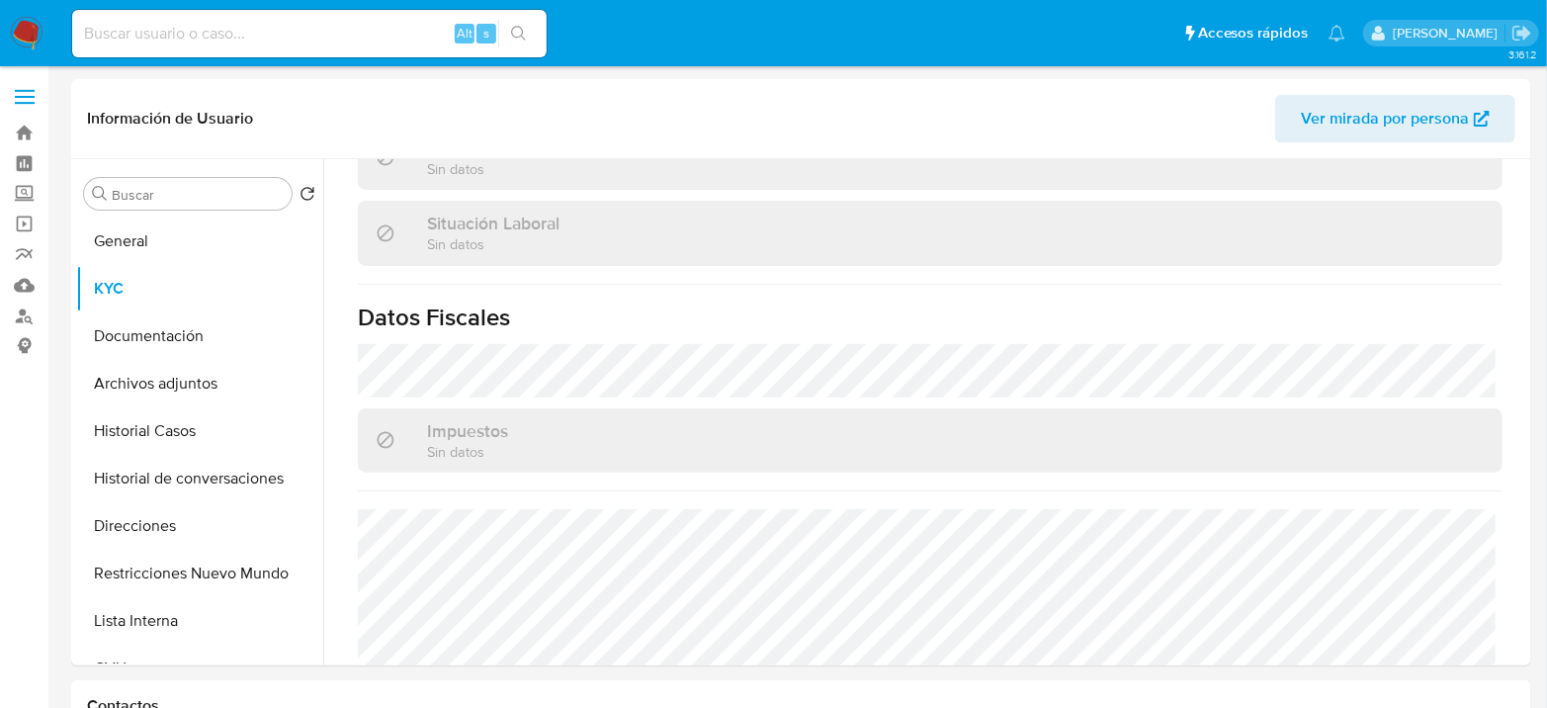
scroll to position [1039, 0]
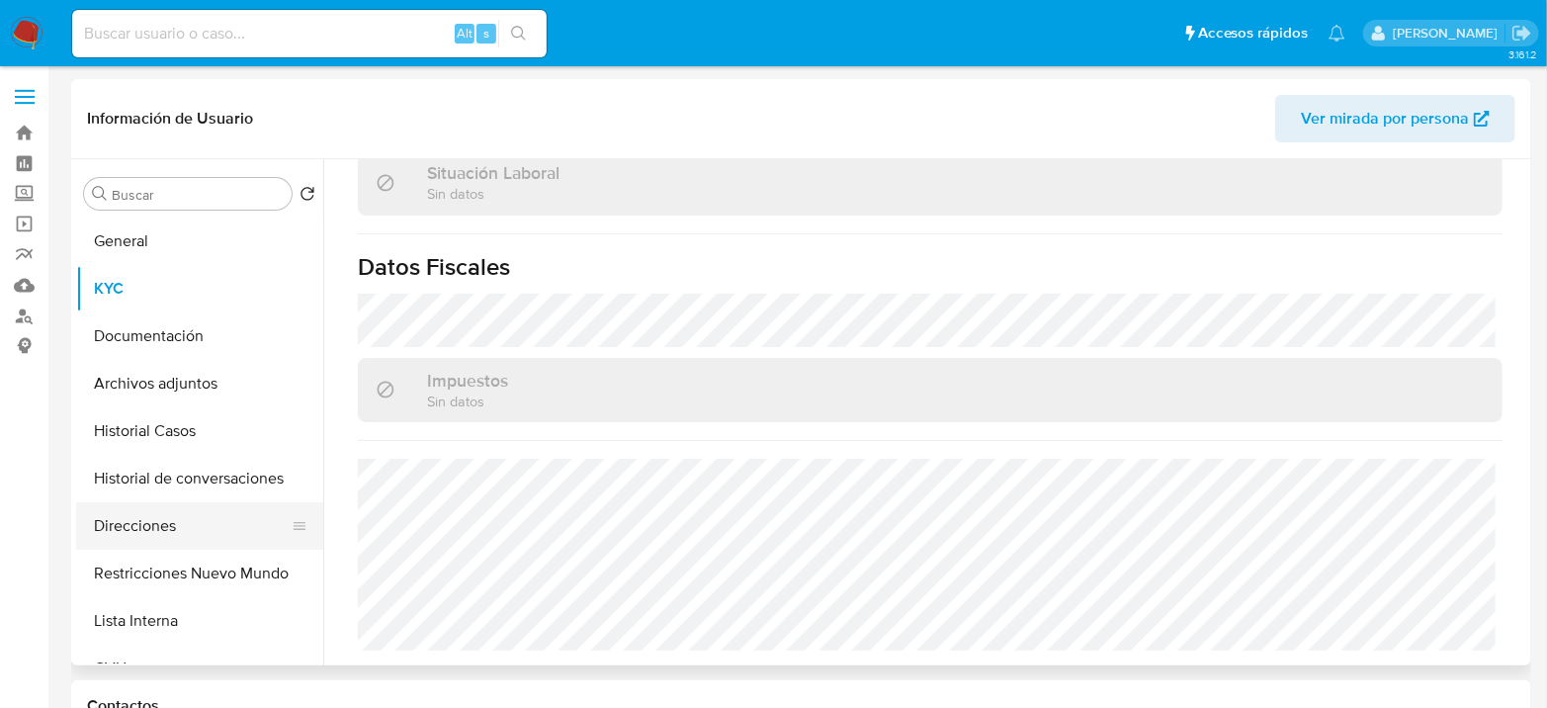
click at [190, 532] on button "Direcciones" at bounding box center [191, 525] width 231 height 47
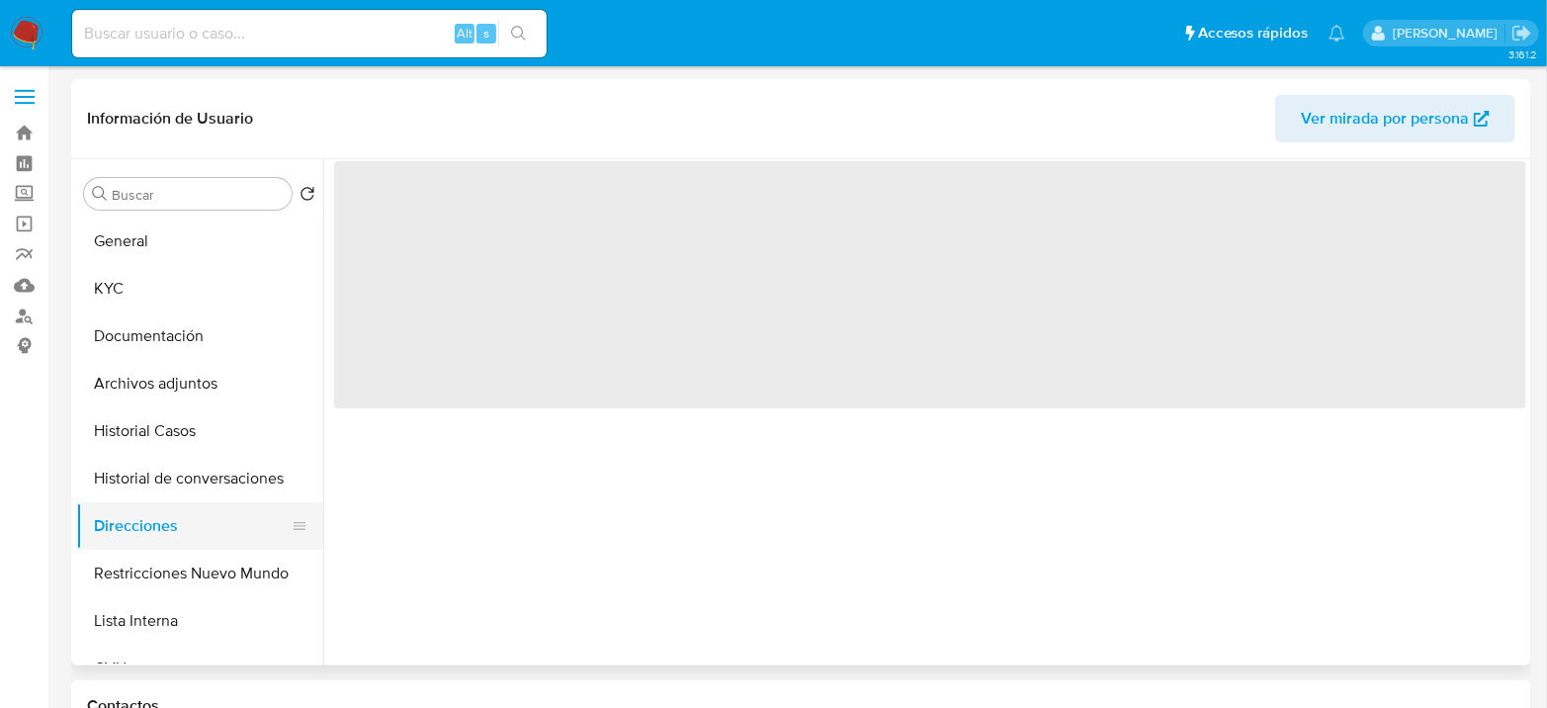
scroll to position [0, 0]
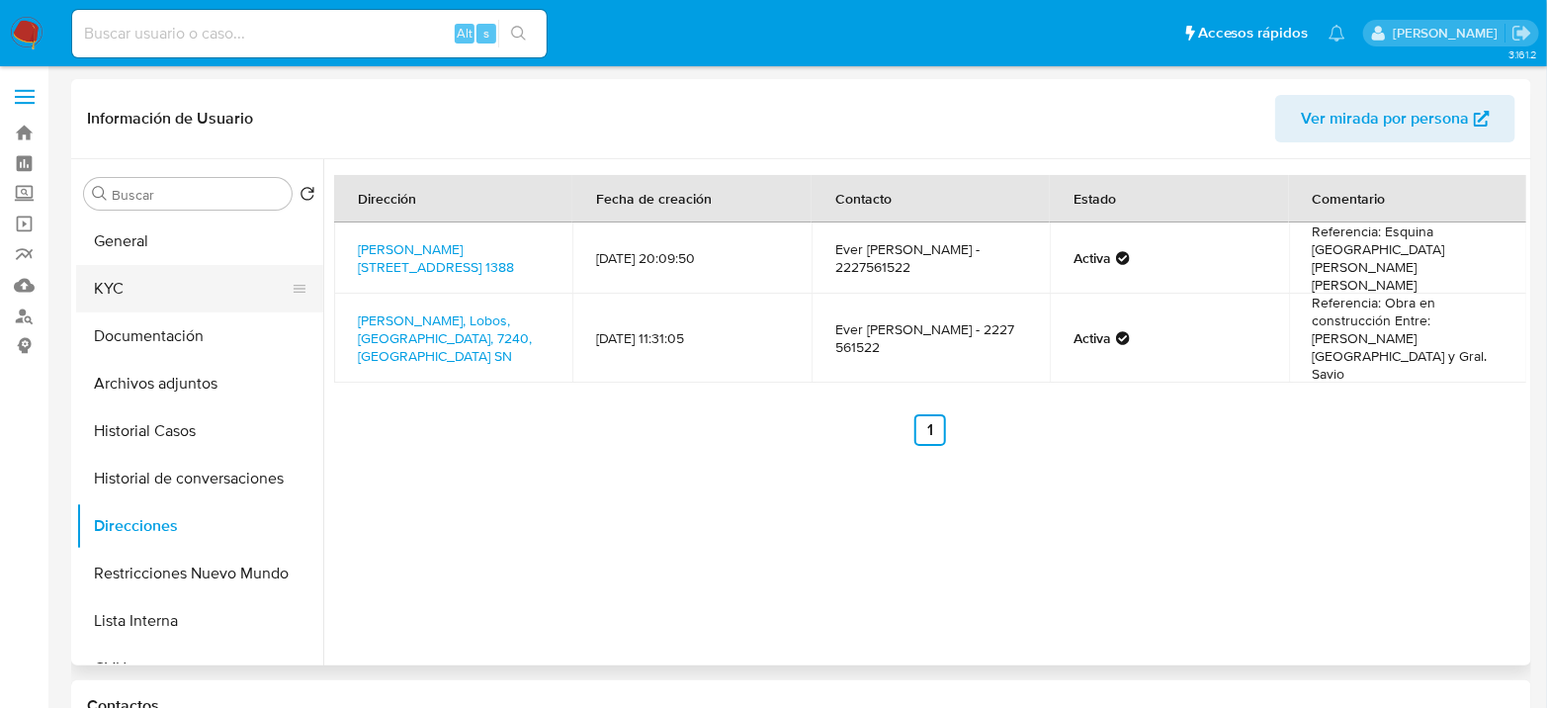
click at [128, 274] on button "KYC" at bounding box center [191, 288] width 231 height 47
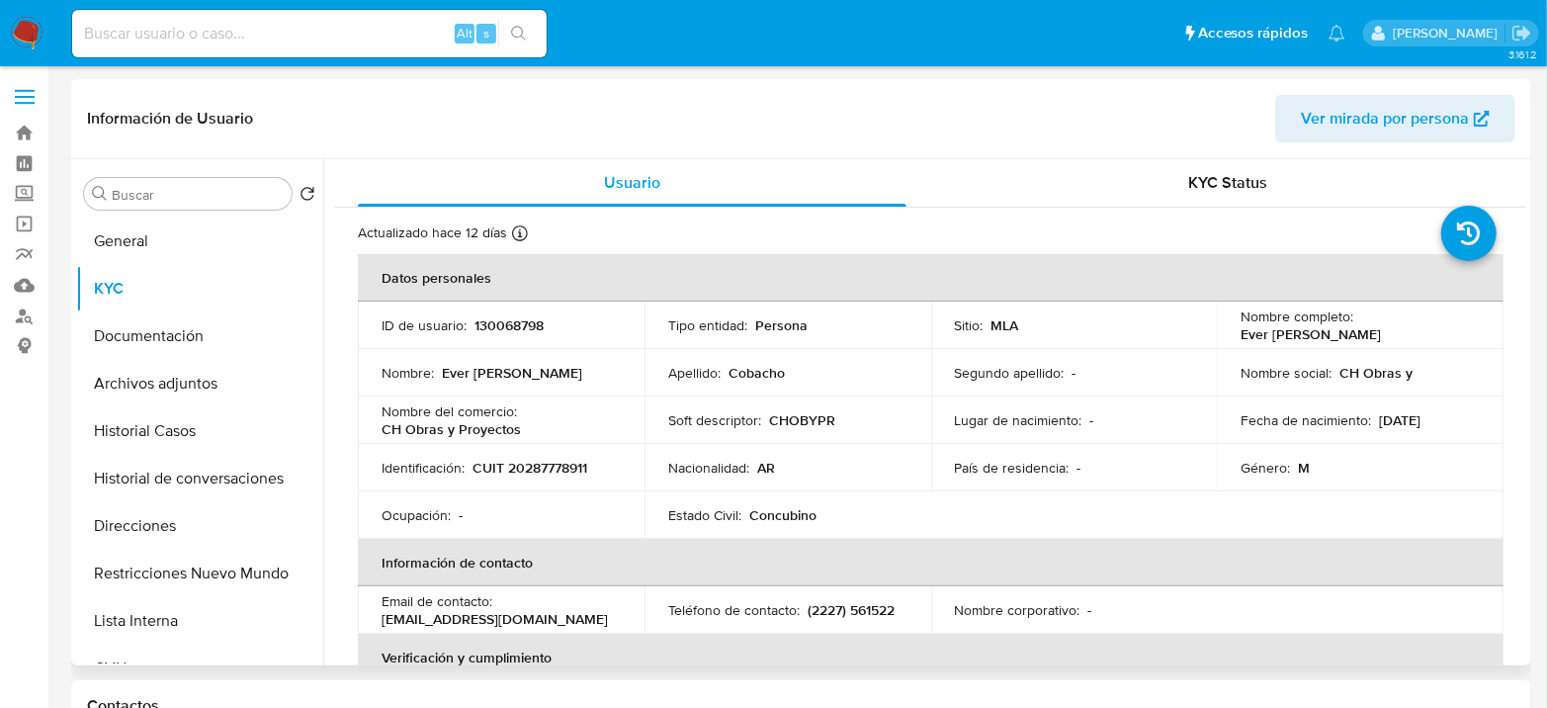
click at [545, 473] on p "CUIT 20287778911" at bounding box center [530, 468] width 115 height 18
copy p "20287778911"
click at [196, 398] on button "Archivos adjuntos" at bounding box center [191, 383] width 231 height 47
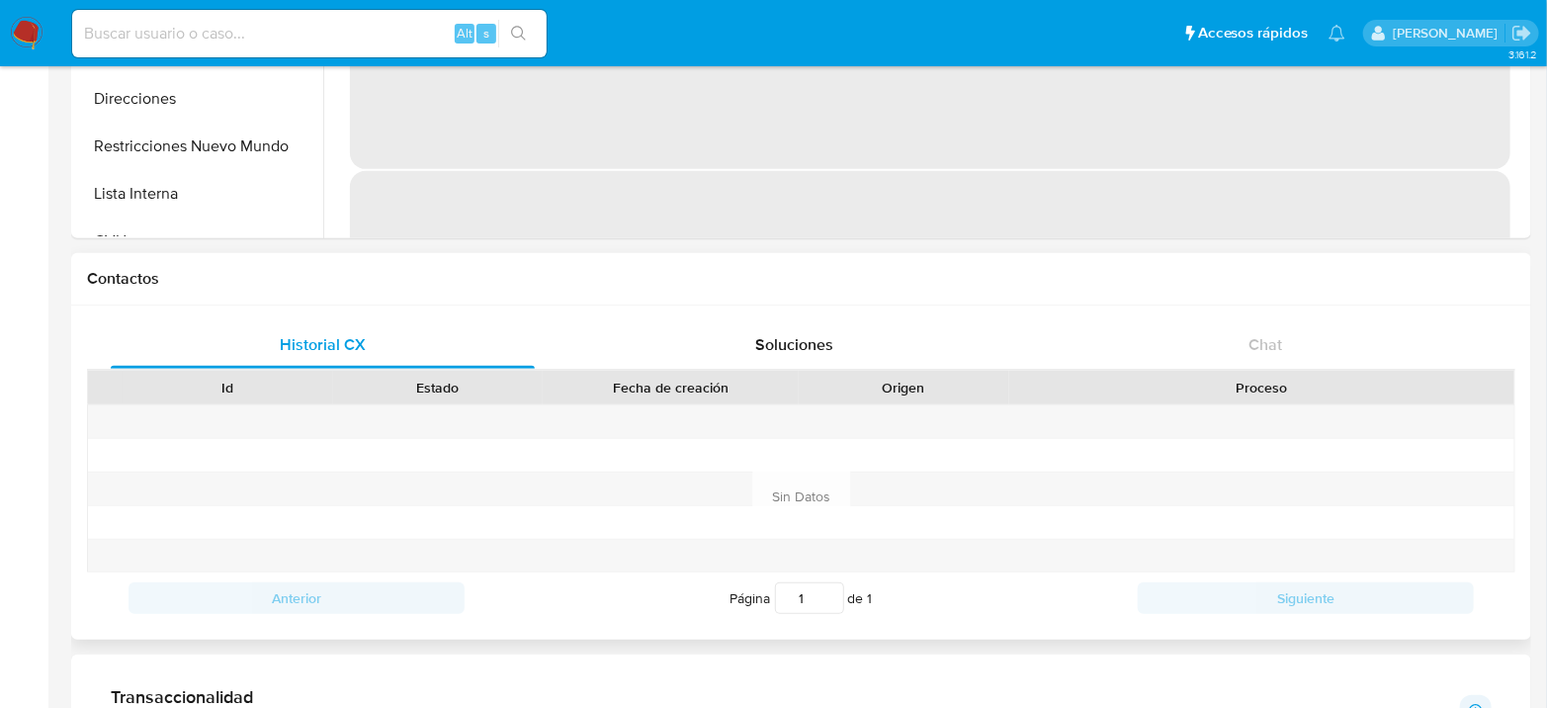
scroll to position [439, 0]
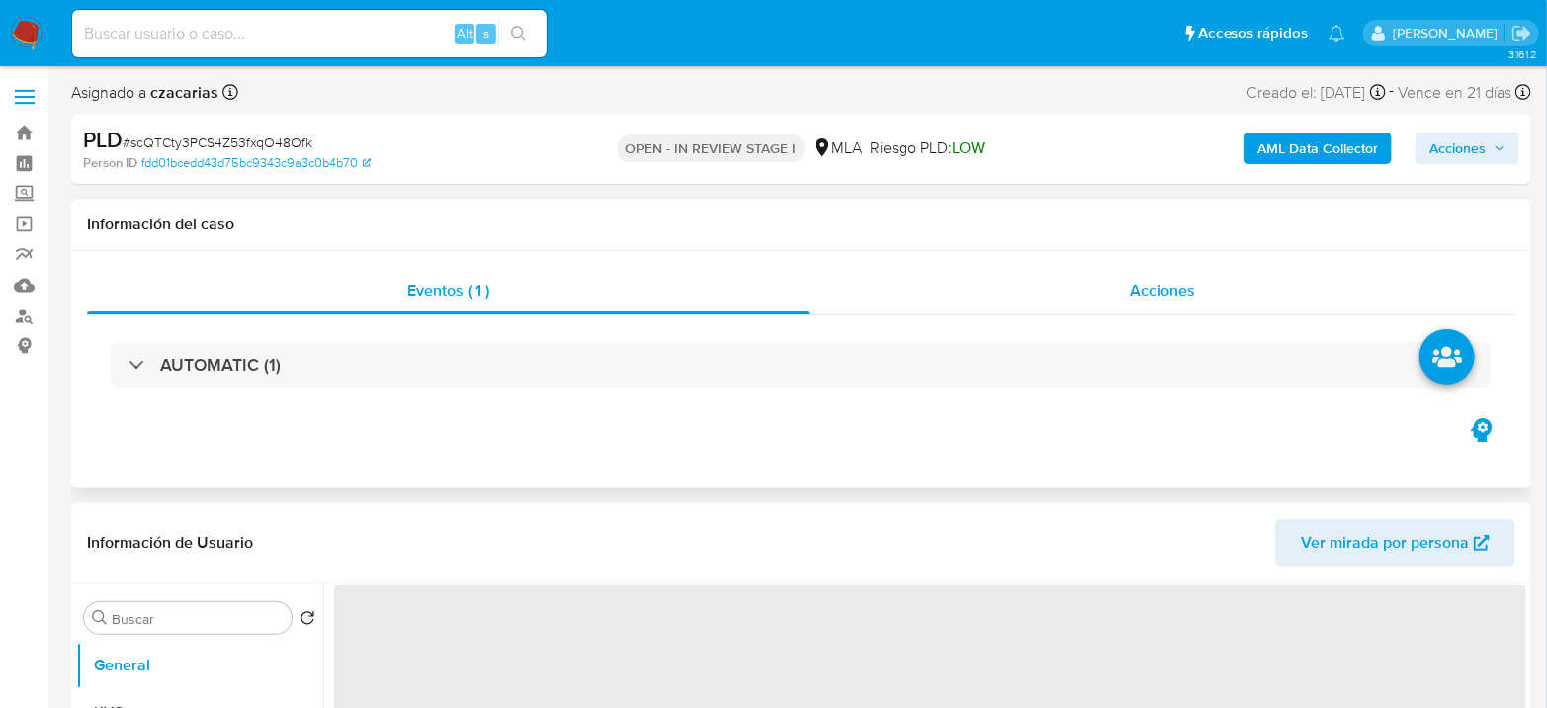
select select "10"
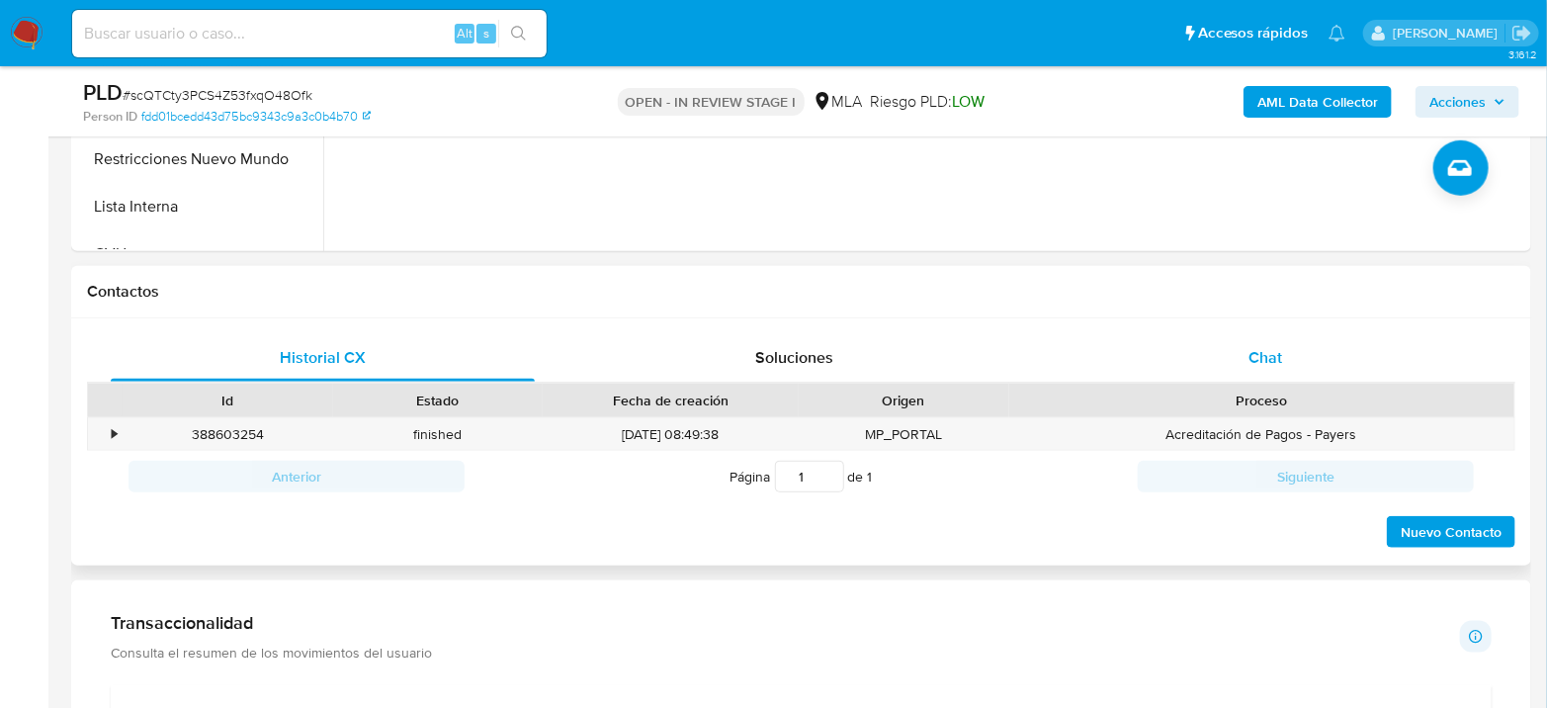
click at [1254, 336] on div "Chat" at bounding box center [1266, 357] width 424 height 47
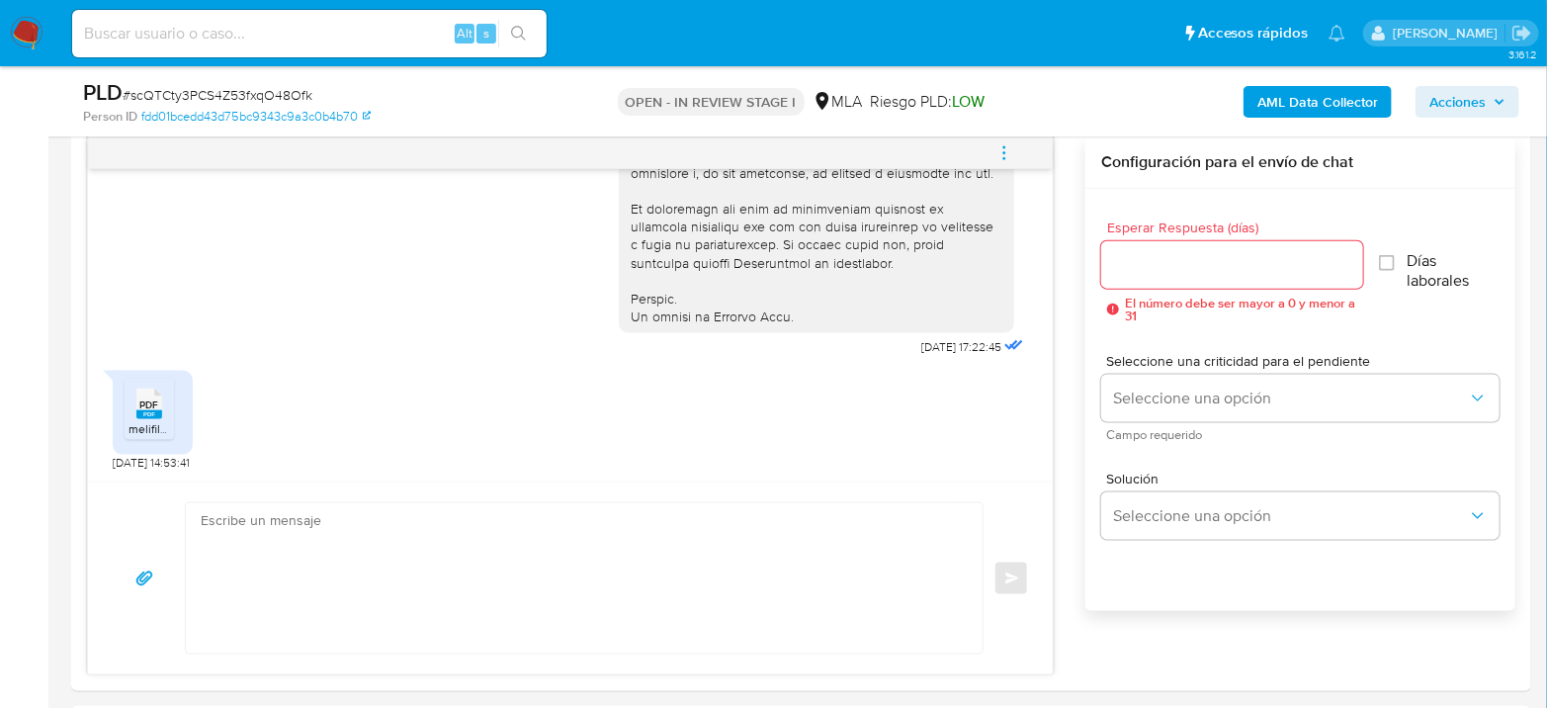
scroll to position [1099, 0]
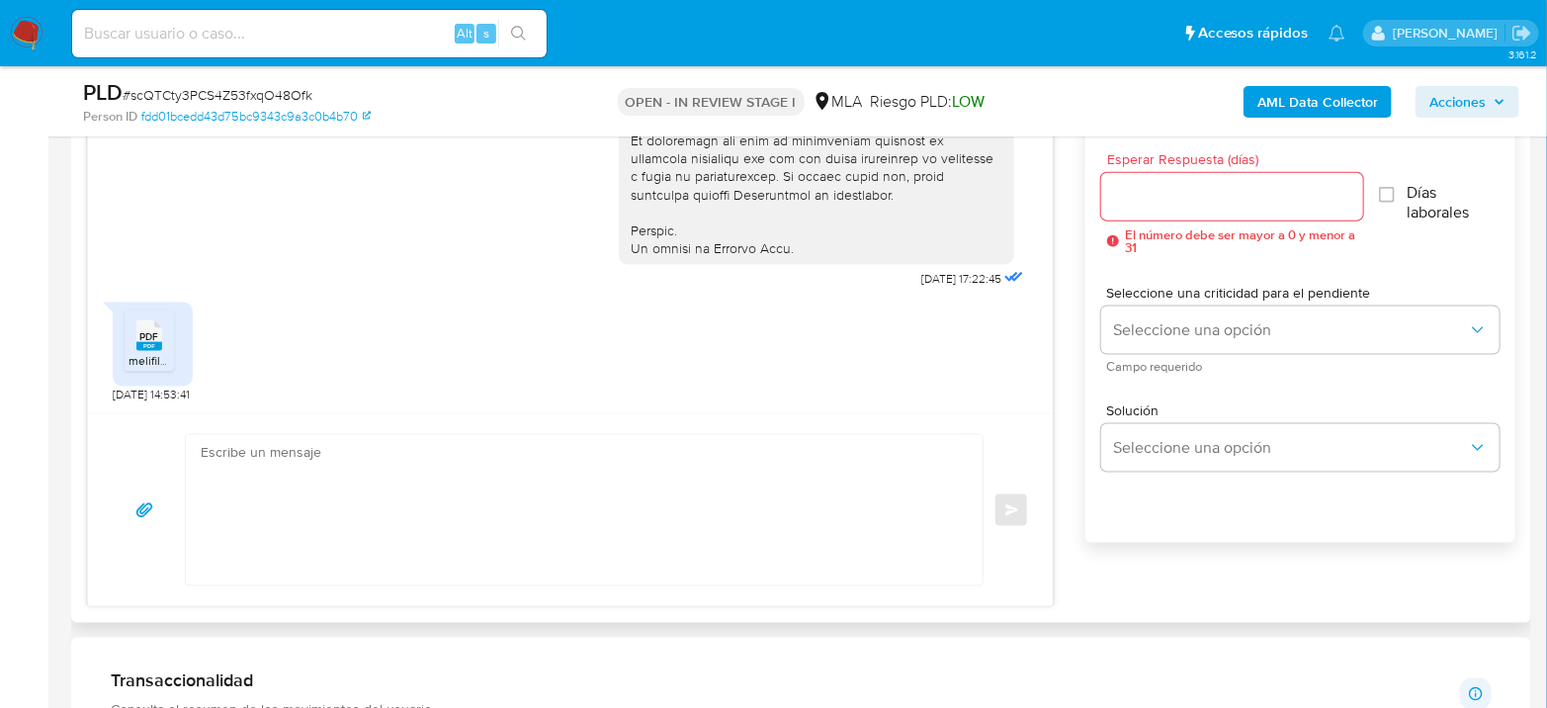
click at [142, 337] on span "PDF" at bounding box center [149, 336] width 19 height 13
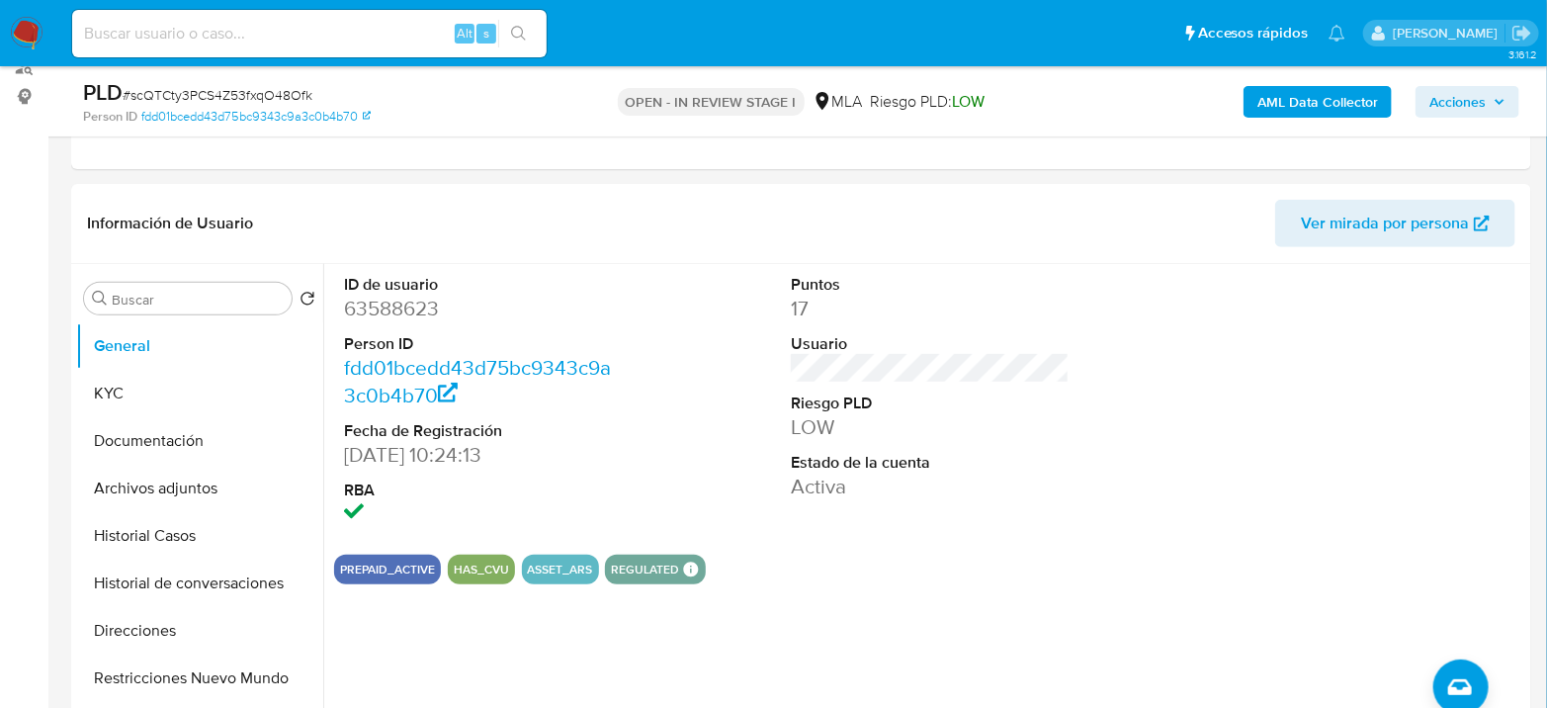
scroll to position [220, 0]
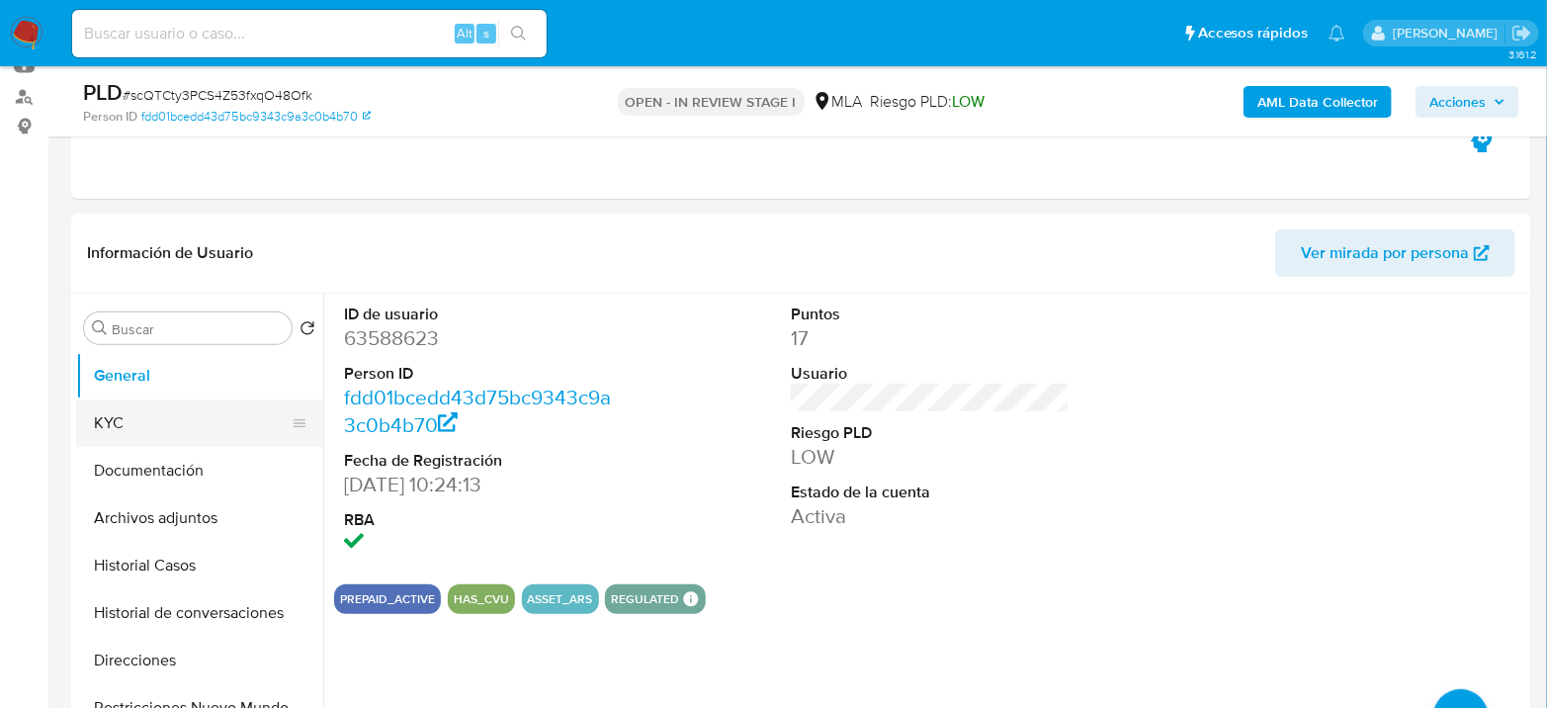
click at [159, 423] on button "KYC" at bounding box center [191, 422] width 231 height 47
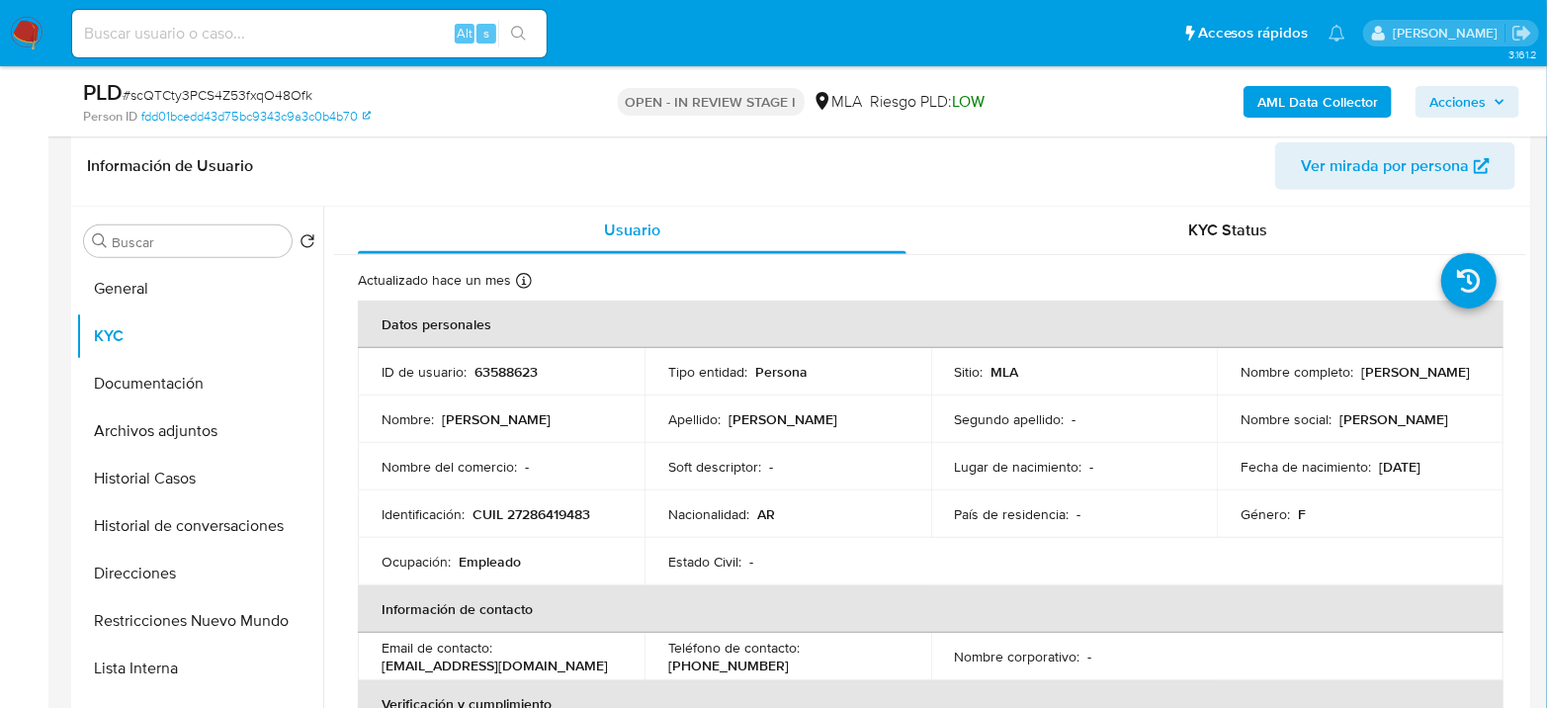
scroll to position [439, 0]
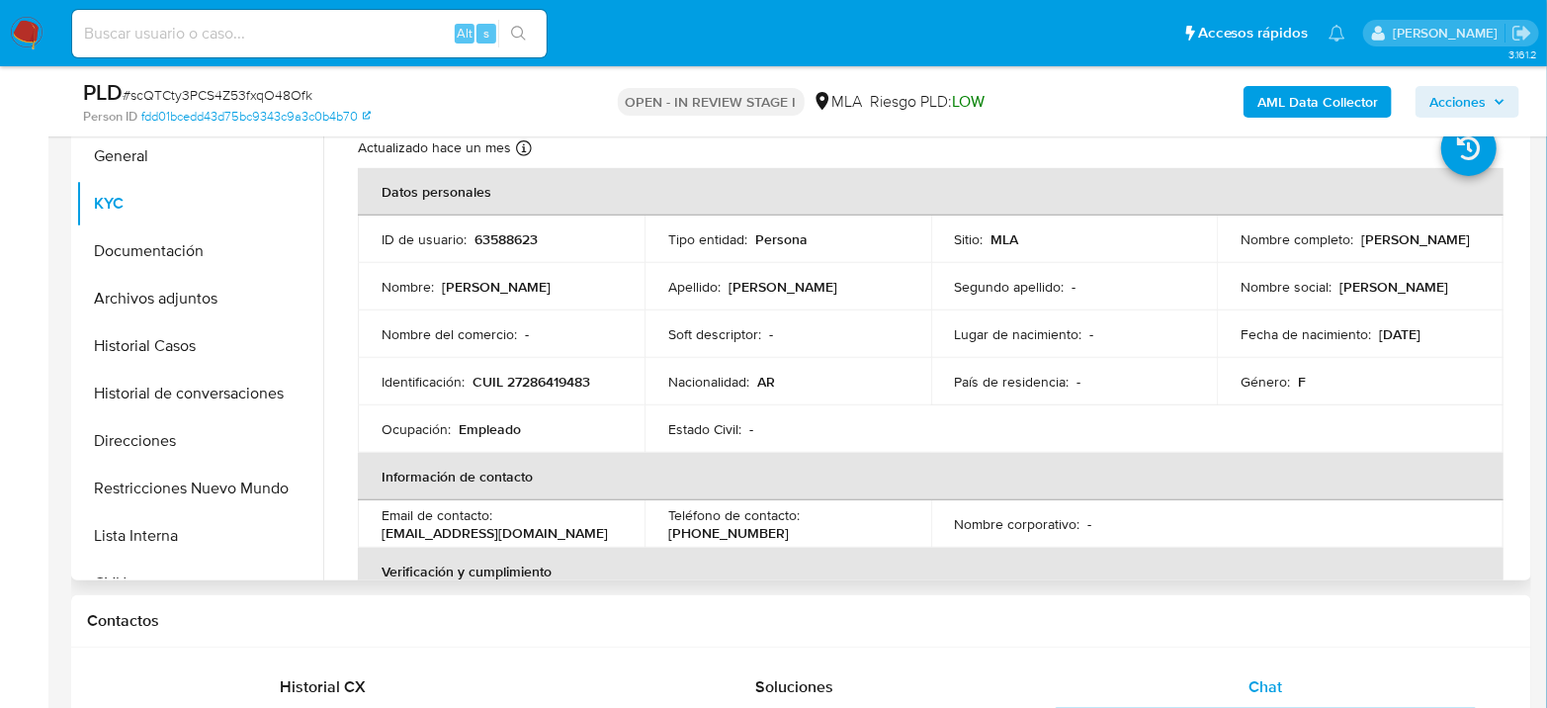
click at [570, 377] on p "CUIL 27286419483" at bounding box center [532, 382] width 118 height 18
copy p "27286419483"
click at [510, 384] on p "CUIL 27286419483" at bounding box center [532, 382] width 118 height 18
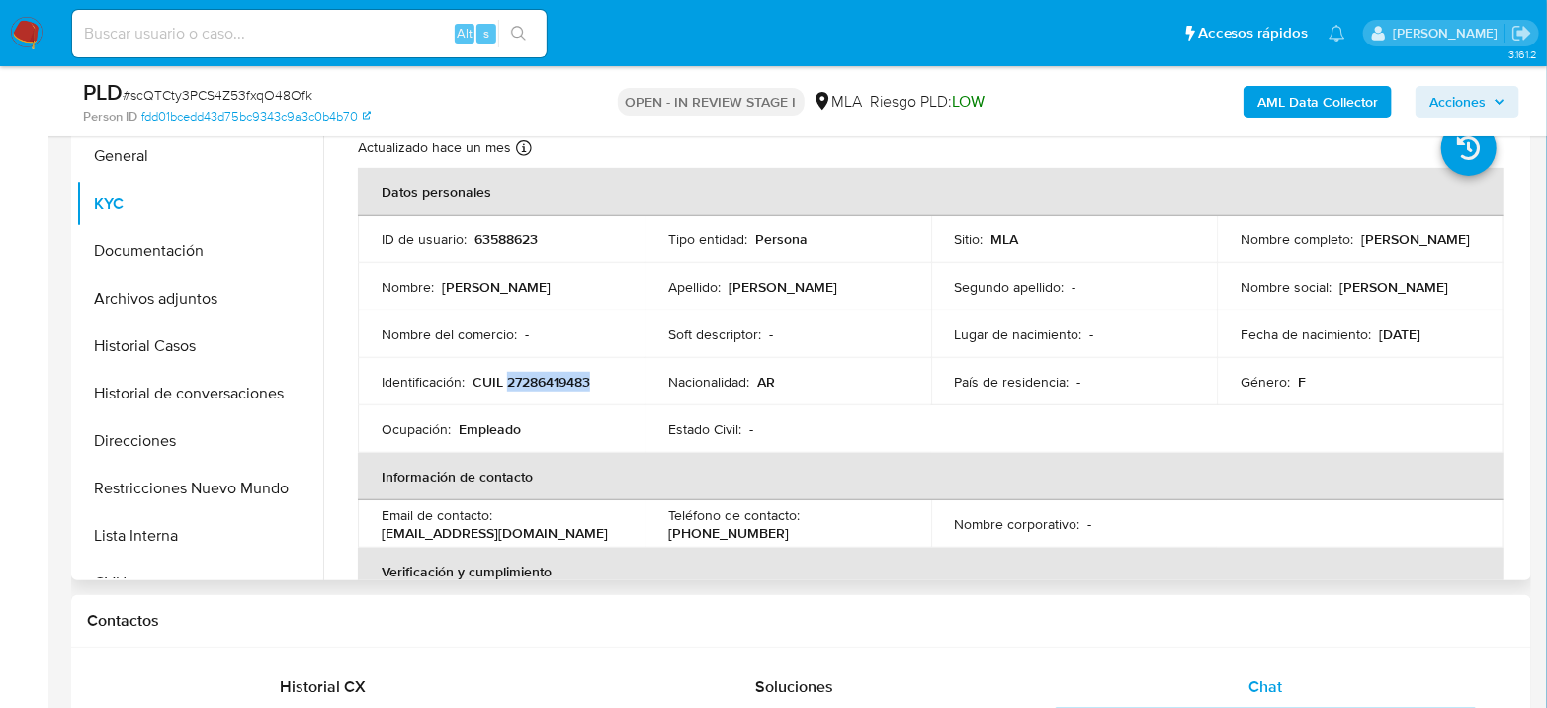
drag, startPoint x: 1237, startPoint y: 243, endPoint x: 1494, endPoint y: 241, distance: 257.1
click at [1494, 241] on td "Nombre completo : [PERSON_NAME]" at bounding box center [1360, 239] width 287 height 47
copy p "[PERSON_NAME]"
click at [206, 307] on button "Archivos adjuntos" at bounding box center [191, 298] width 231 height 47
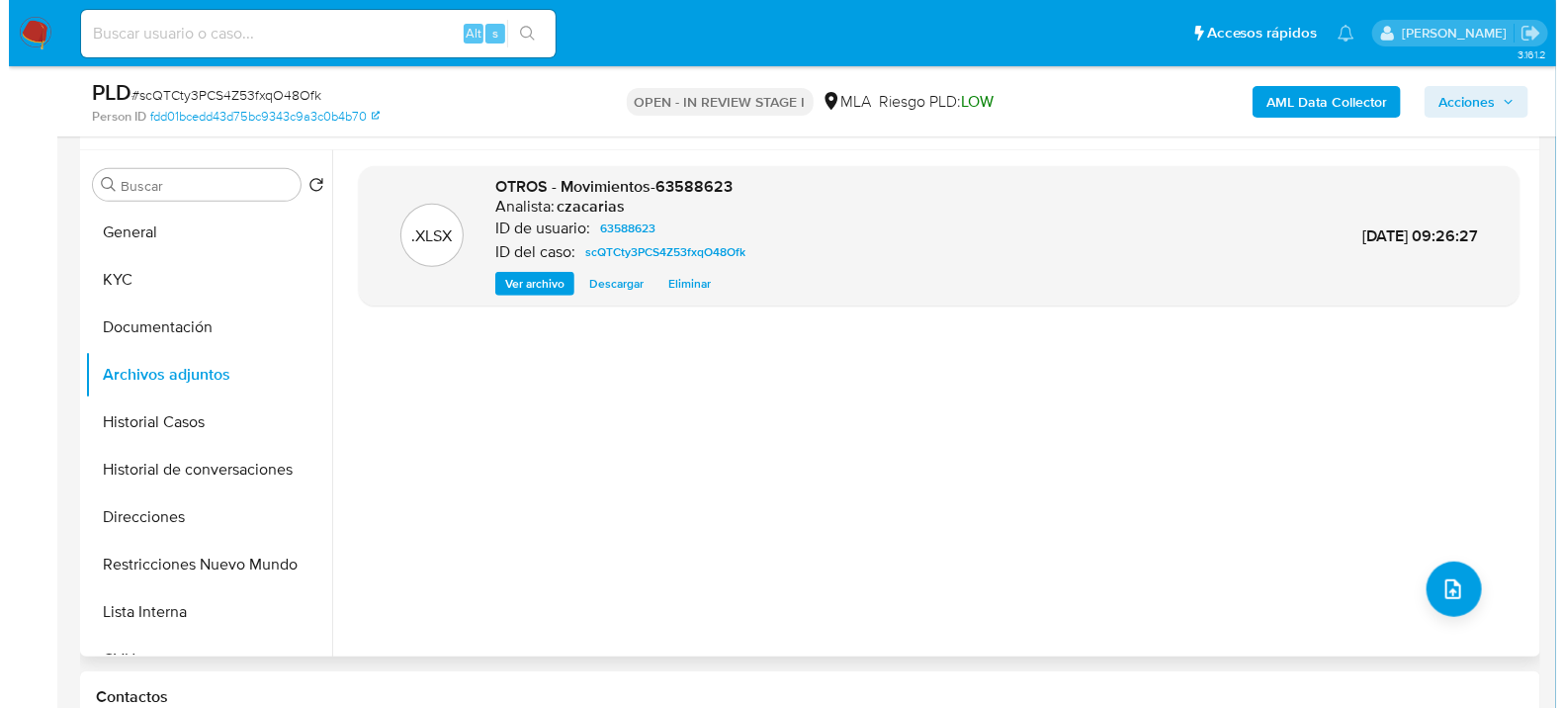
scroll to position [329, 0]
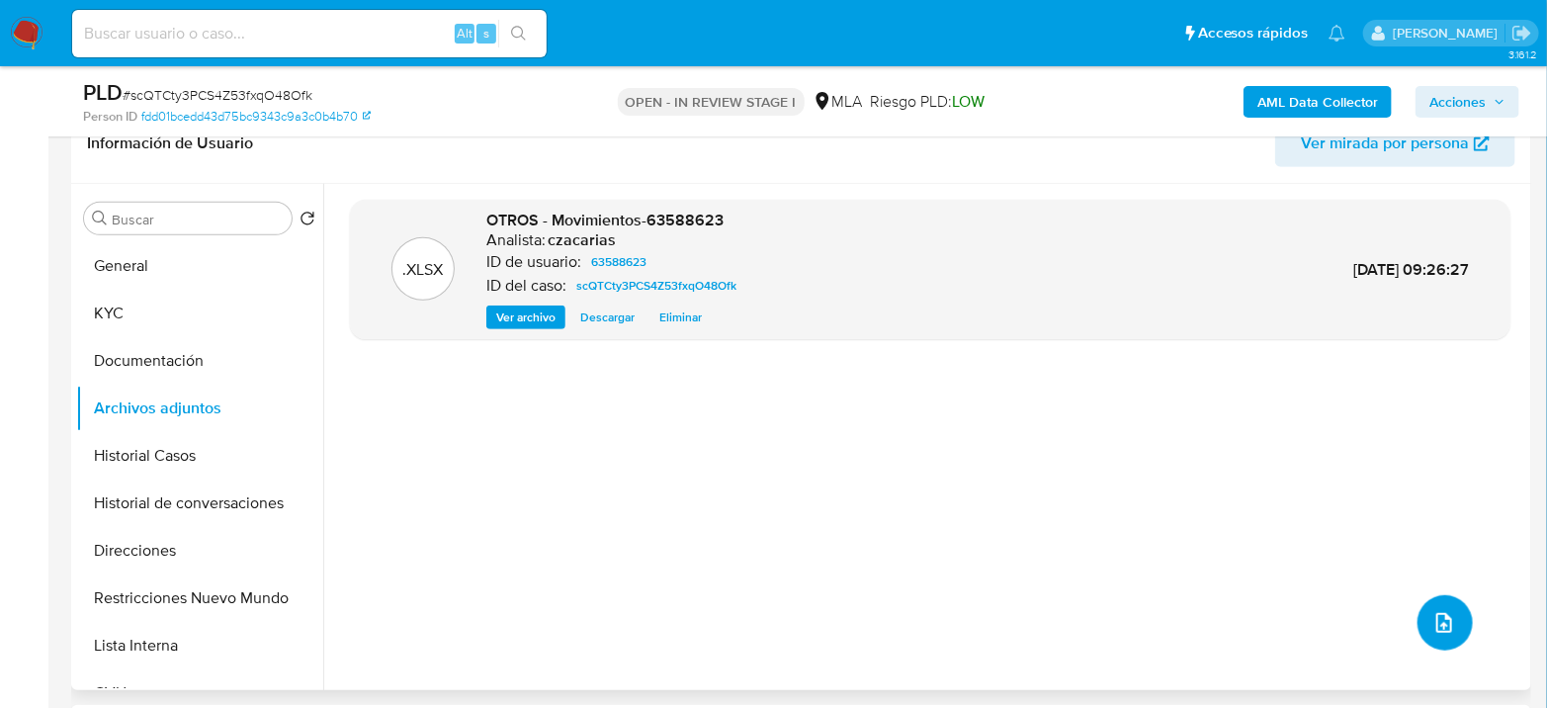
click at [1451, 614] on button "upload-file" at bounding box center [1445, 622] width 55 height 55
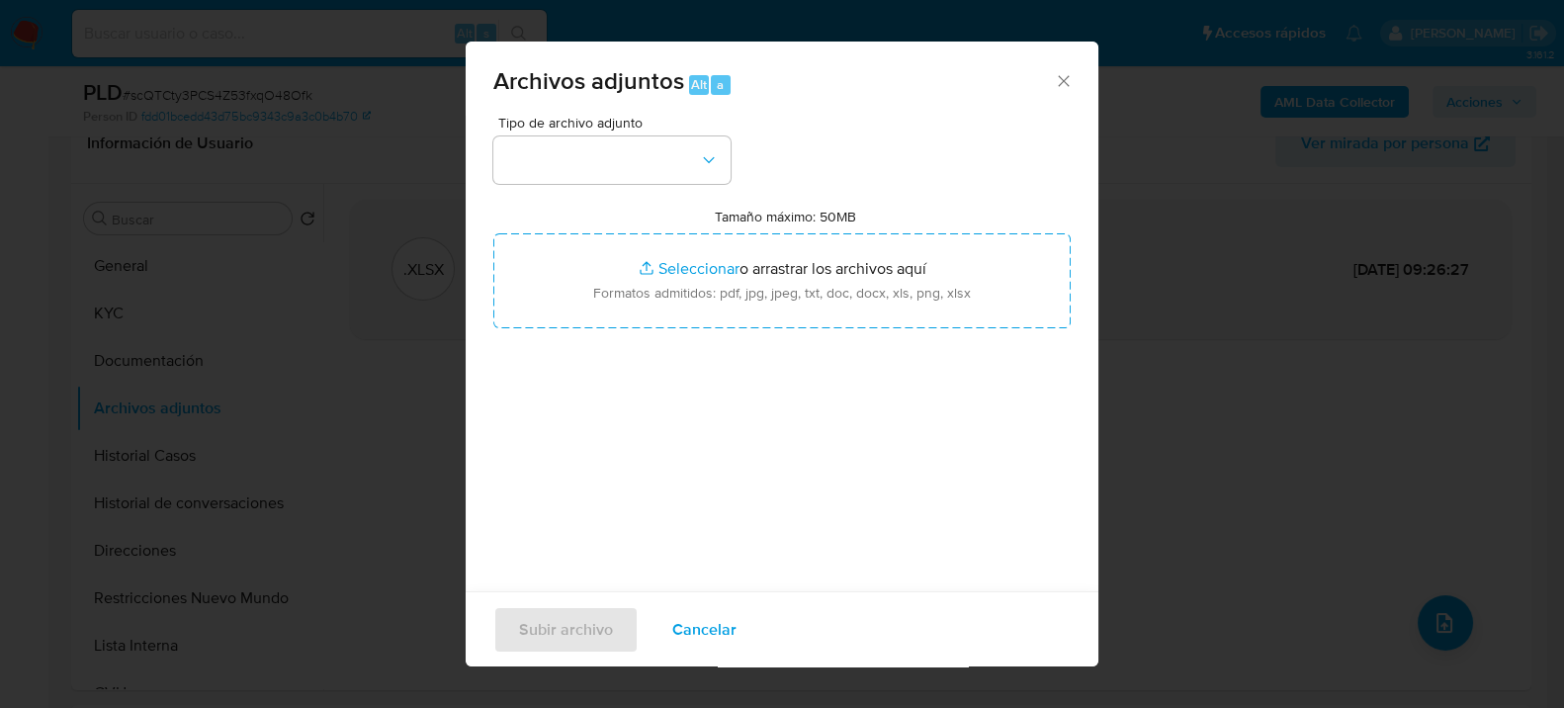
click at [647, 190] on div "Tipo de archivo adjunto Tamaño máximo: 50MB Seleccionar archivos Seleccionar o …" at bounding box center [781, 349] width 577 height 467
click at [639, 176] on button "button" at bounding box center [611, 159] width 237 height 47
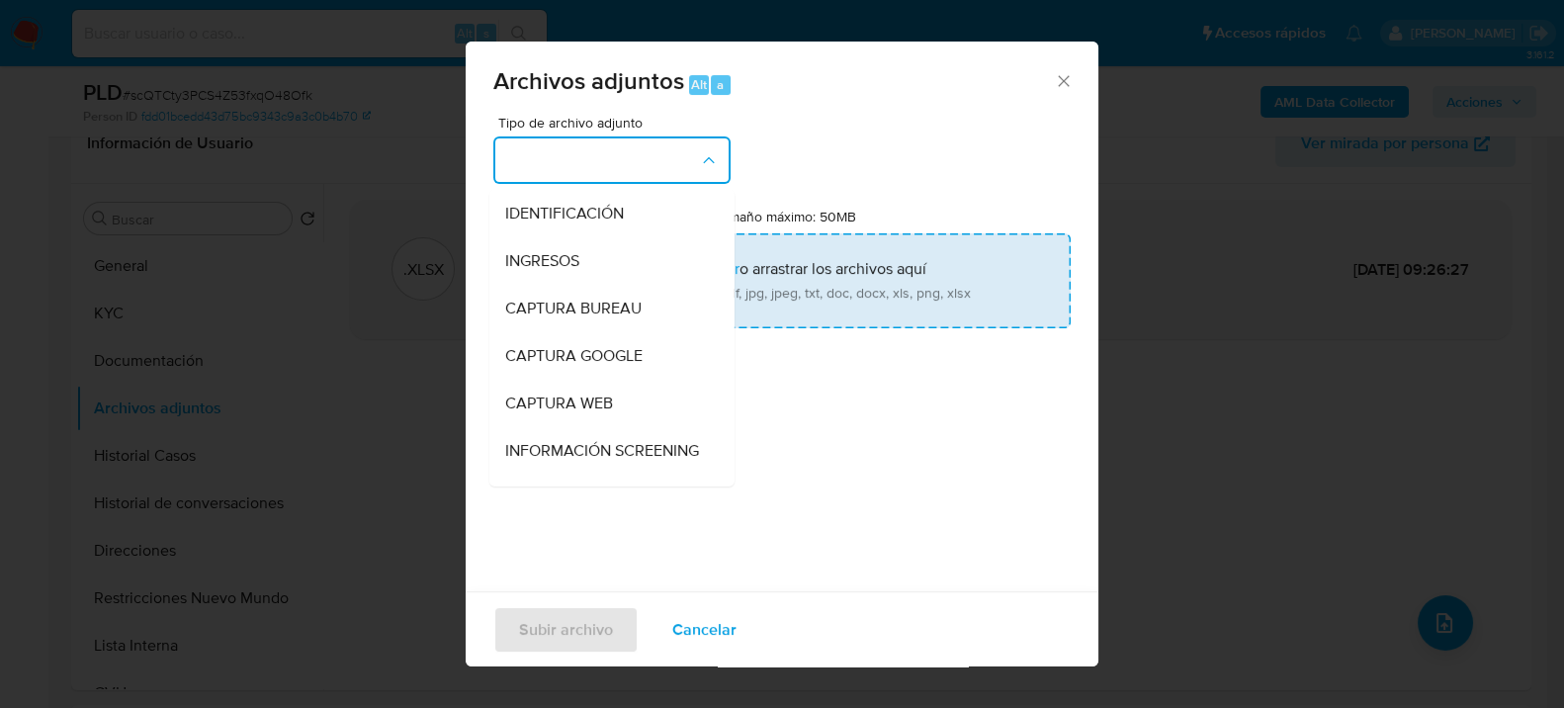
drag, startPoint x: 579, startPoint y: 252, endPoint x: 620, endPoint y: 270, distance: 44.3
click at [580, 253] on div "INGRESOS" at bounding box center [606, 259] width 202 height 47
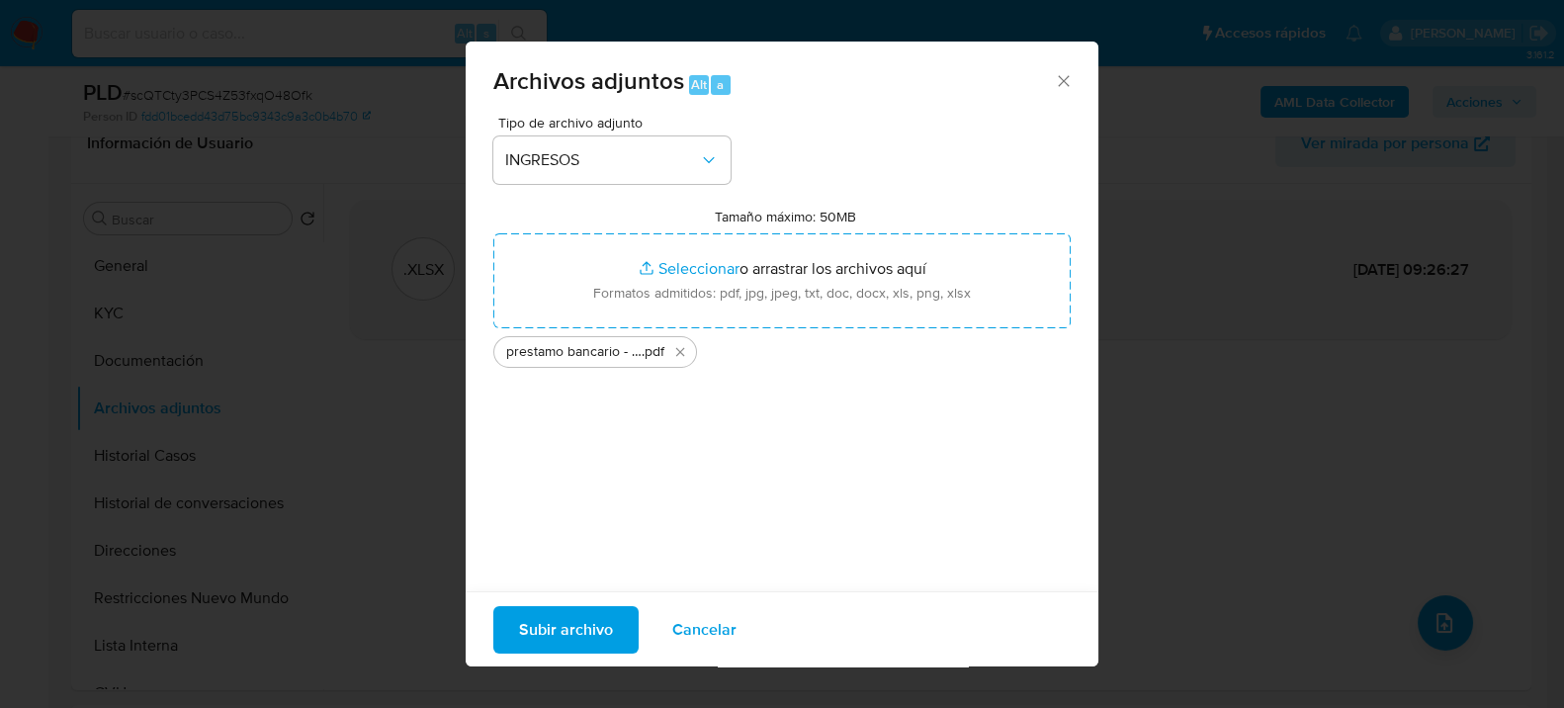
click at [502, 628] on button "Subir archivo" at bounding box center [565, 628] width 145 height 47
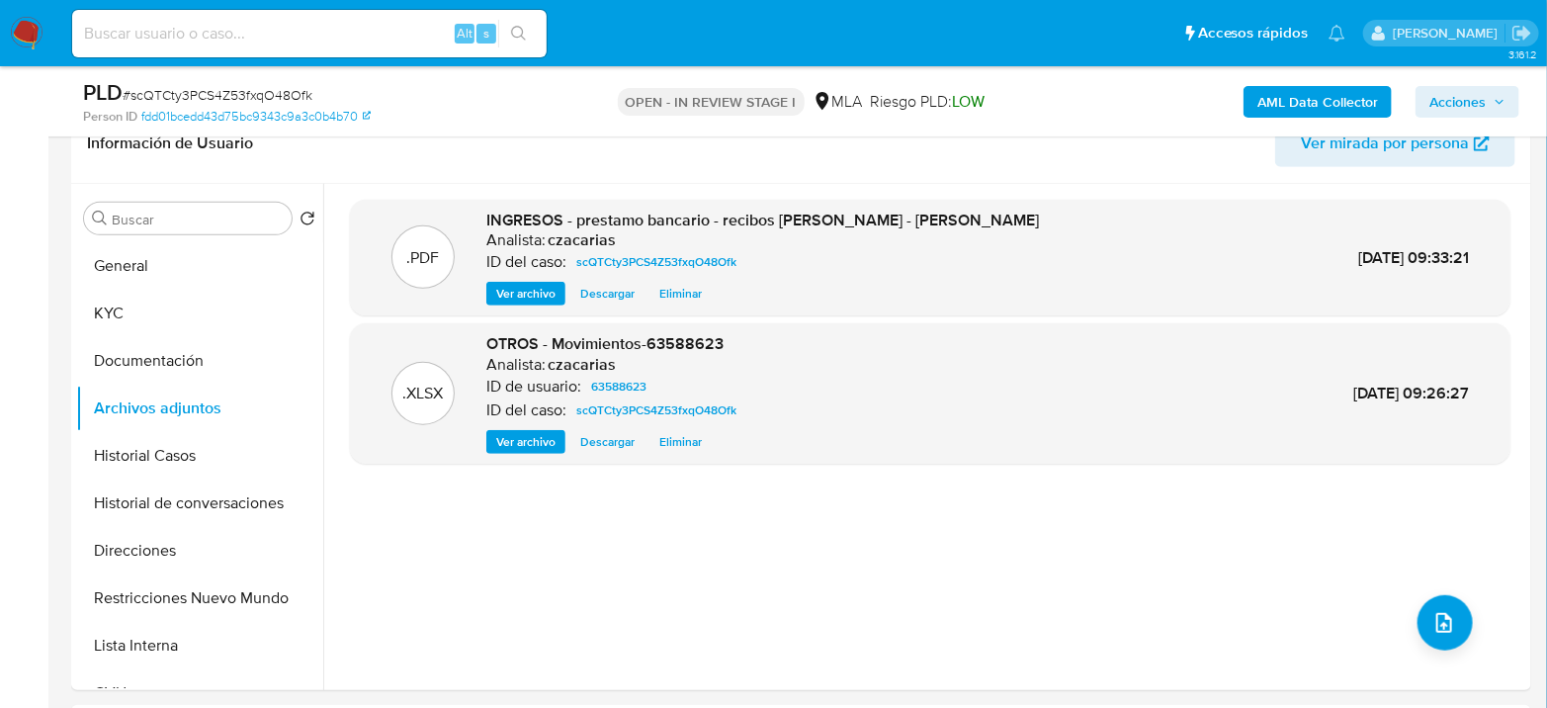
click at [1265, 98] on b "AML Data Collector" at bounding box center [1318, 102] width 121 height 32
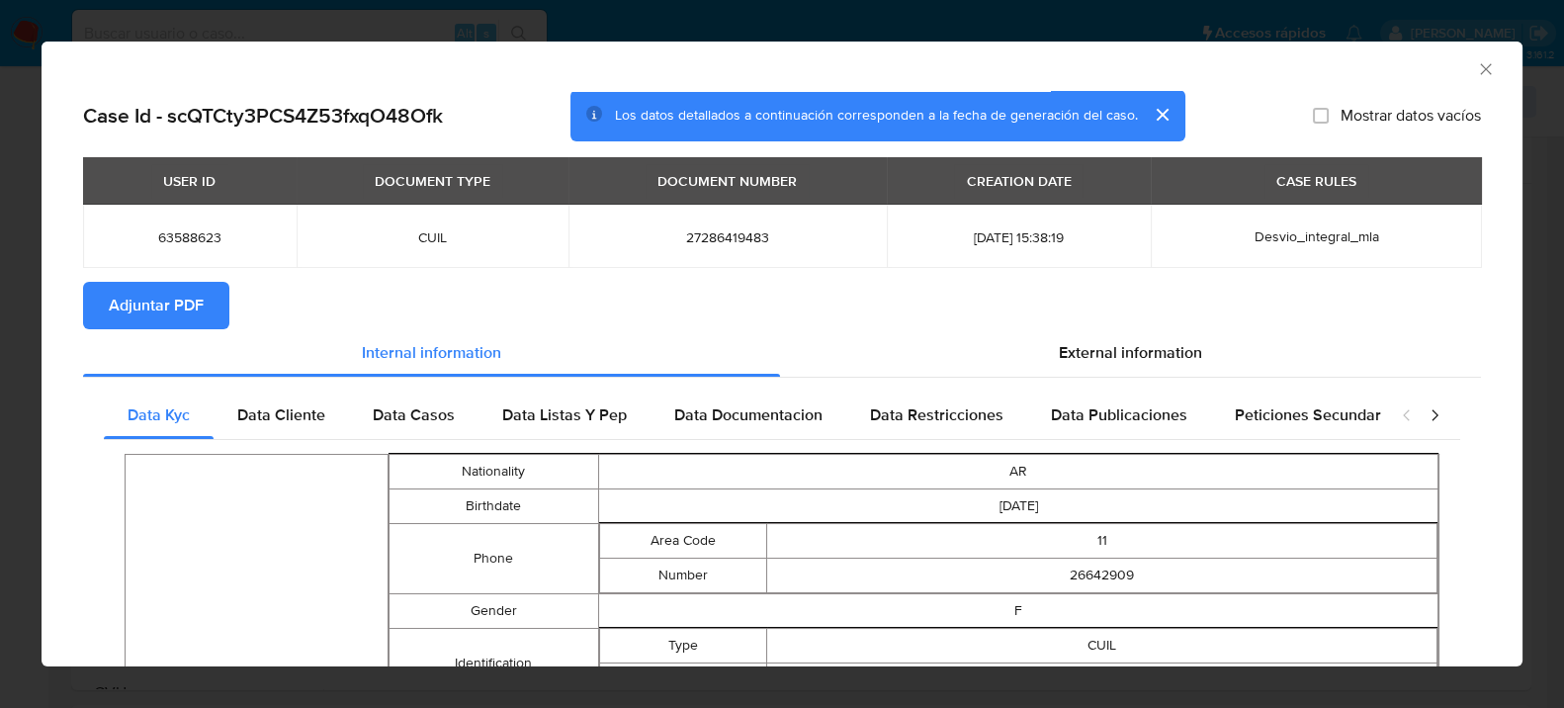
click at [155, 287] on span "Adjuntar PDF" at bounding box center [156, 306] width 95 height 44
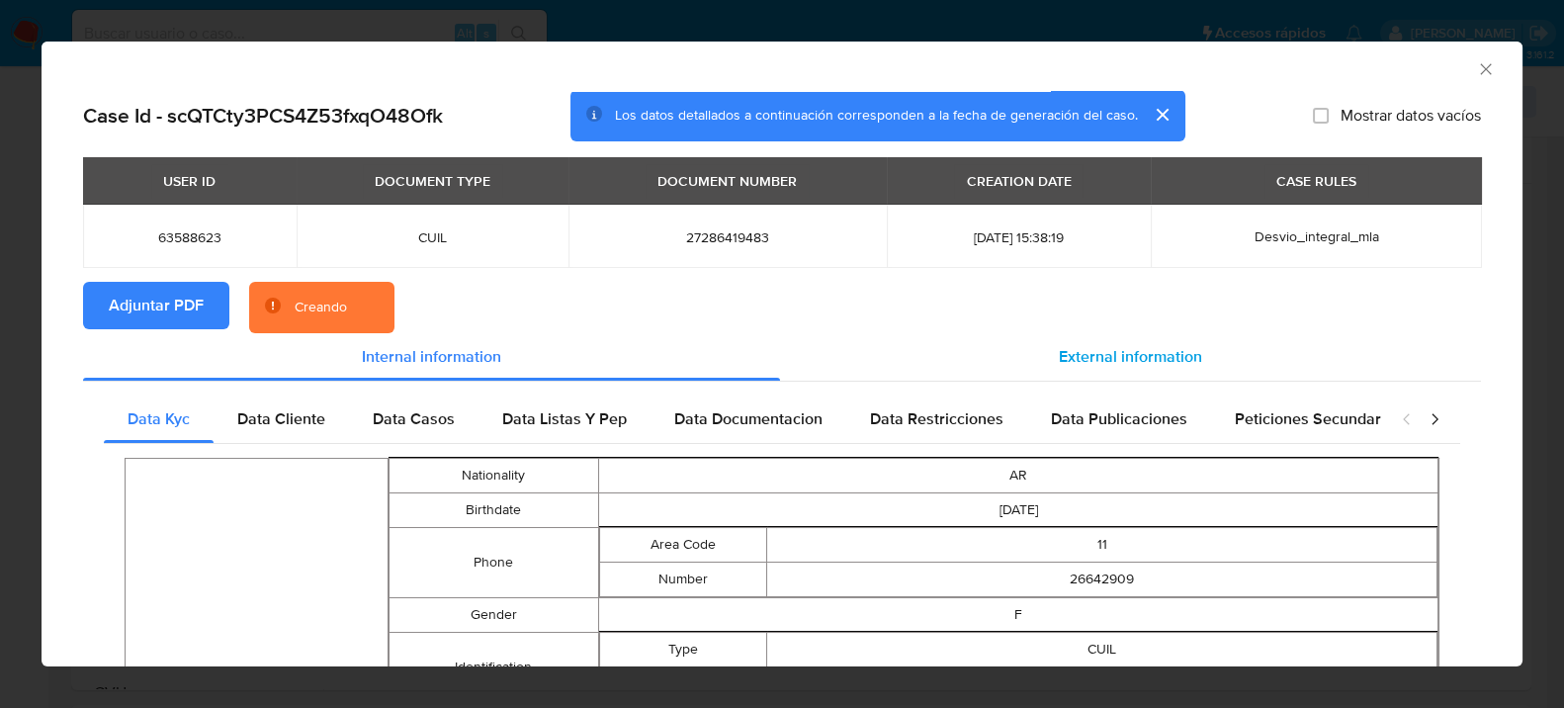
click at [1119, 349] on span "External information" at bounding box center [1130, 356] width 143 height 23
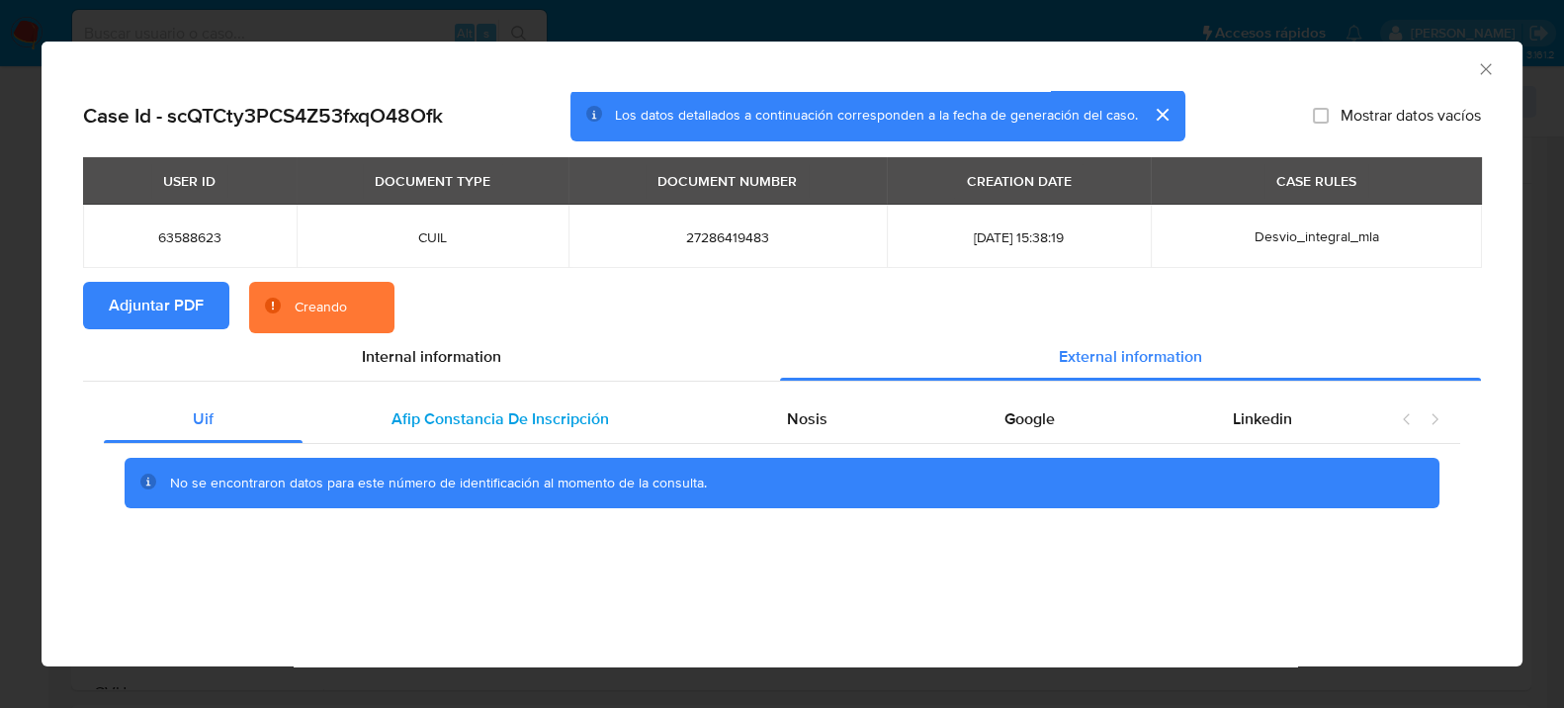
click at [481, 415] on span "Afip Constancia De Inscripción" at bounding box center [501, 418] width 218 height 23
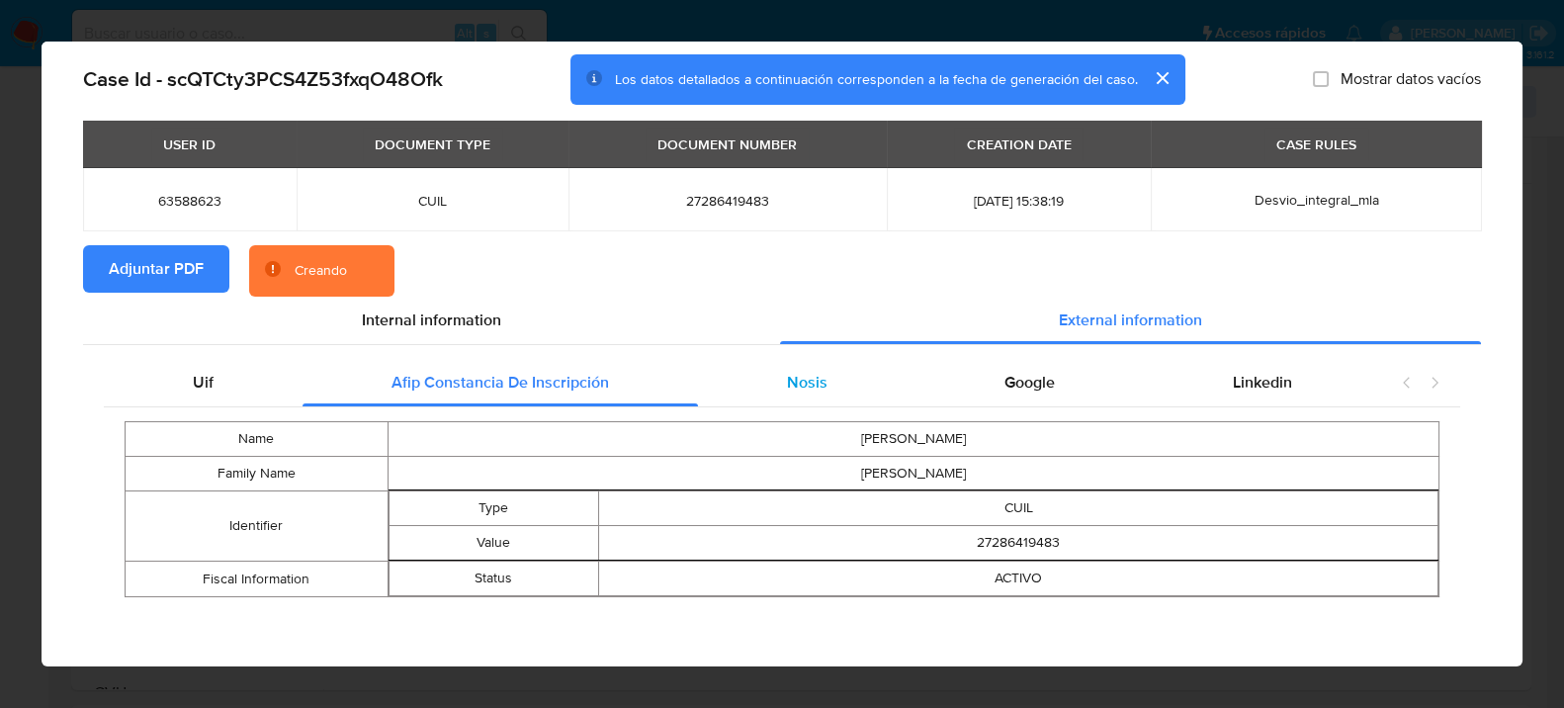
click at [791, 366] on div "Nosis" at bounding box center [807, 382] width 219 height 47
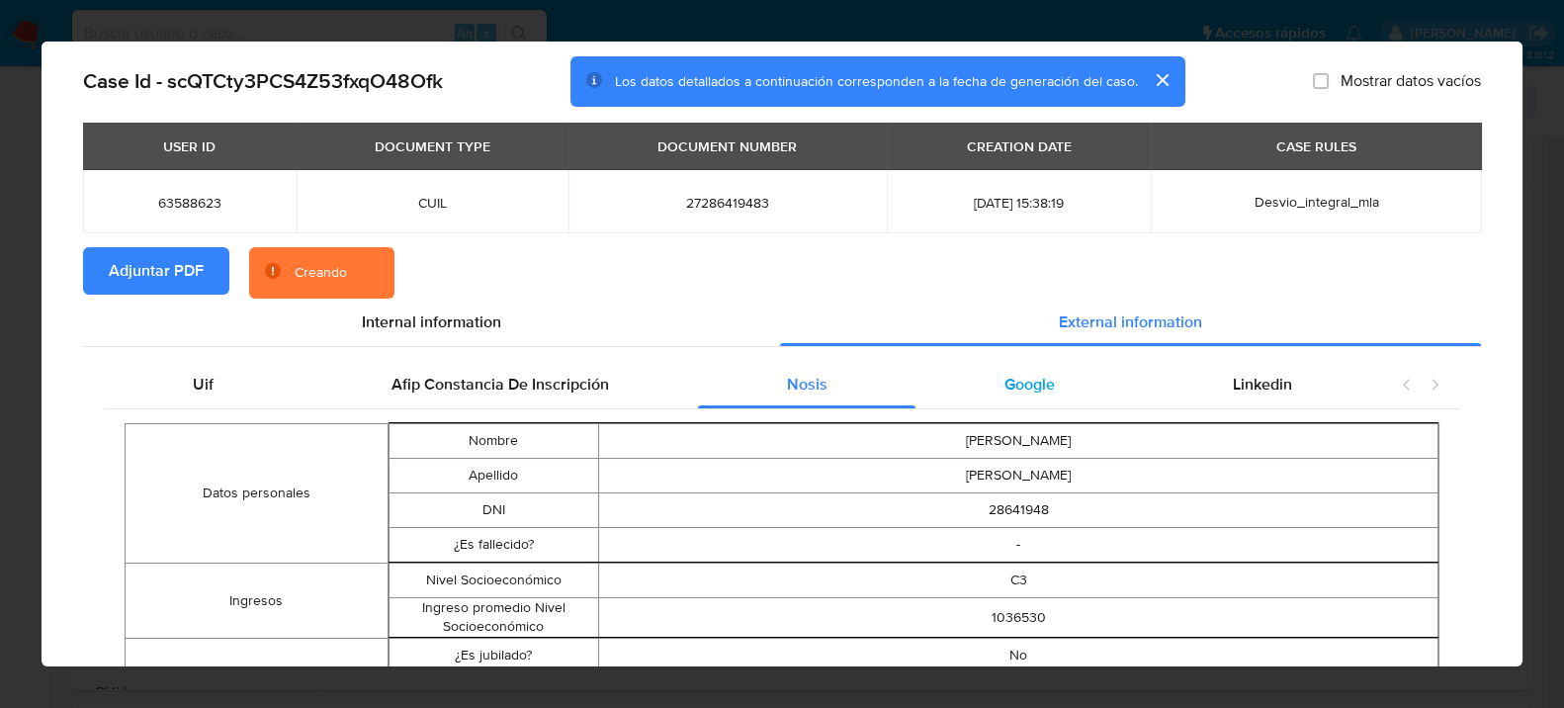
scroll to position [33, 0]
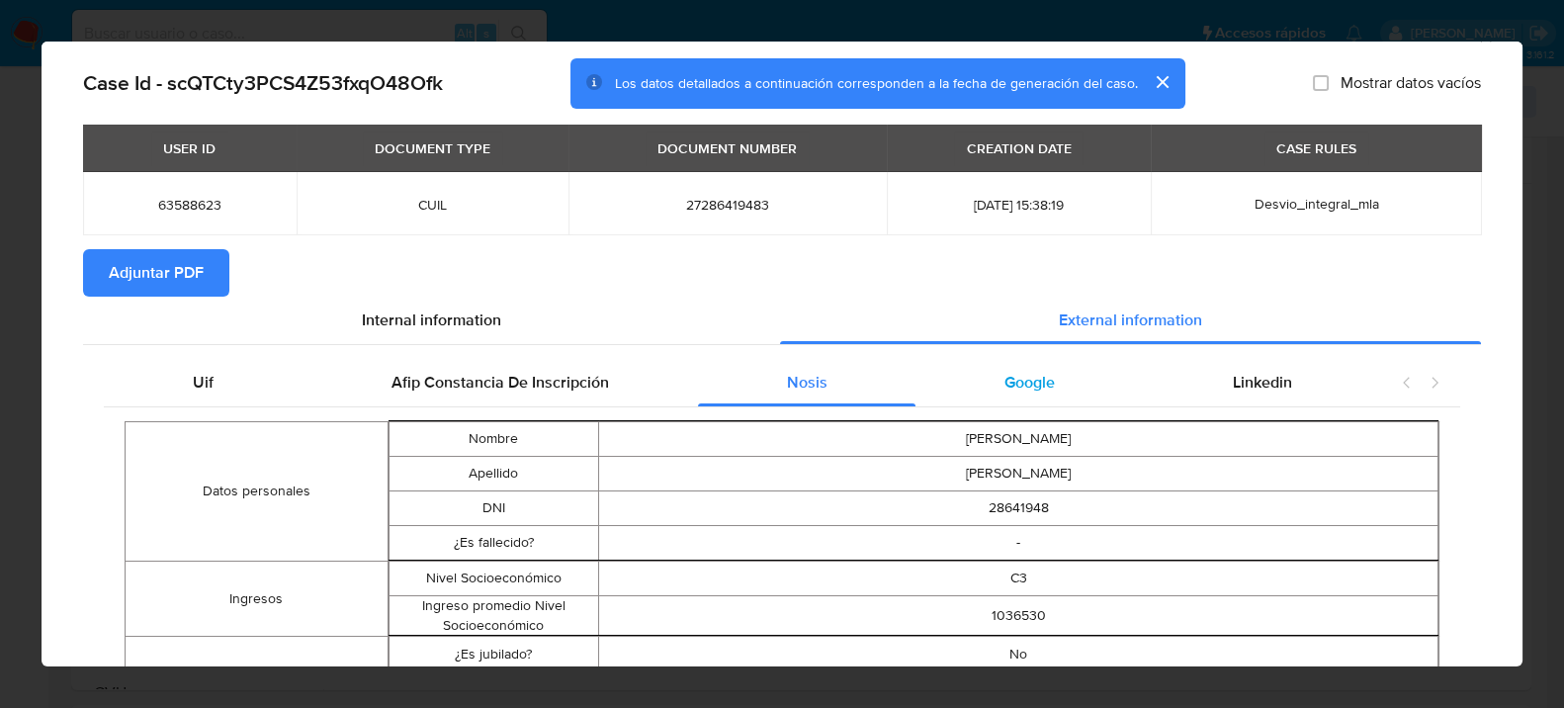
click at [1005, 378] on span "Google" at bounding box center [1030, 382] width 50 height 23
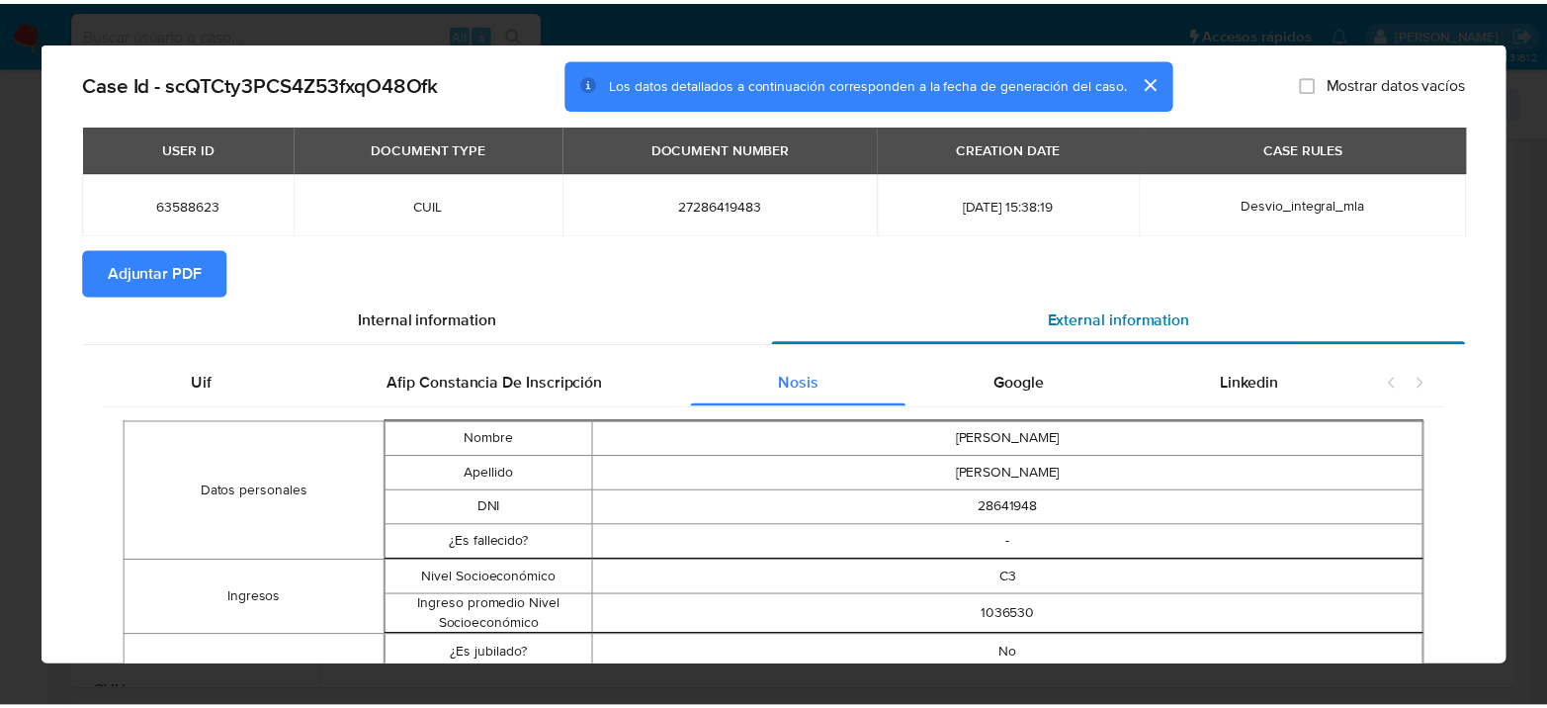
scroll to position [0, 0]
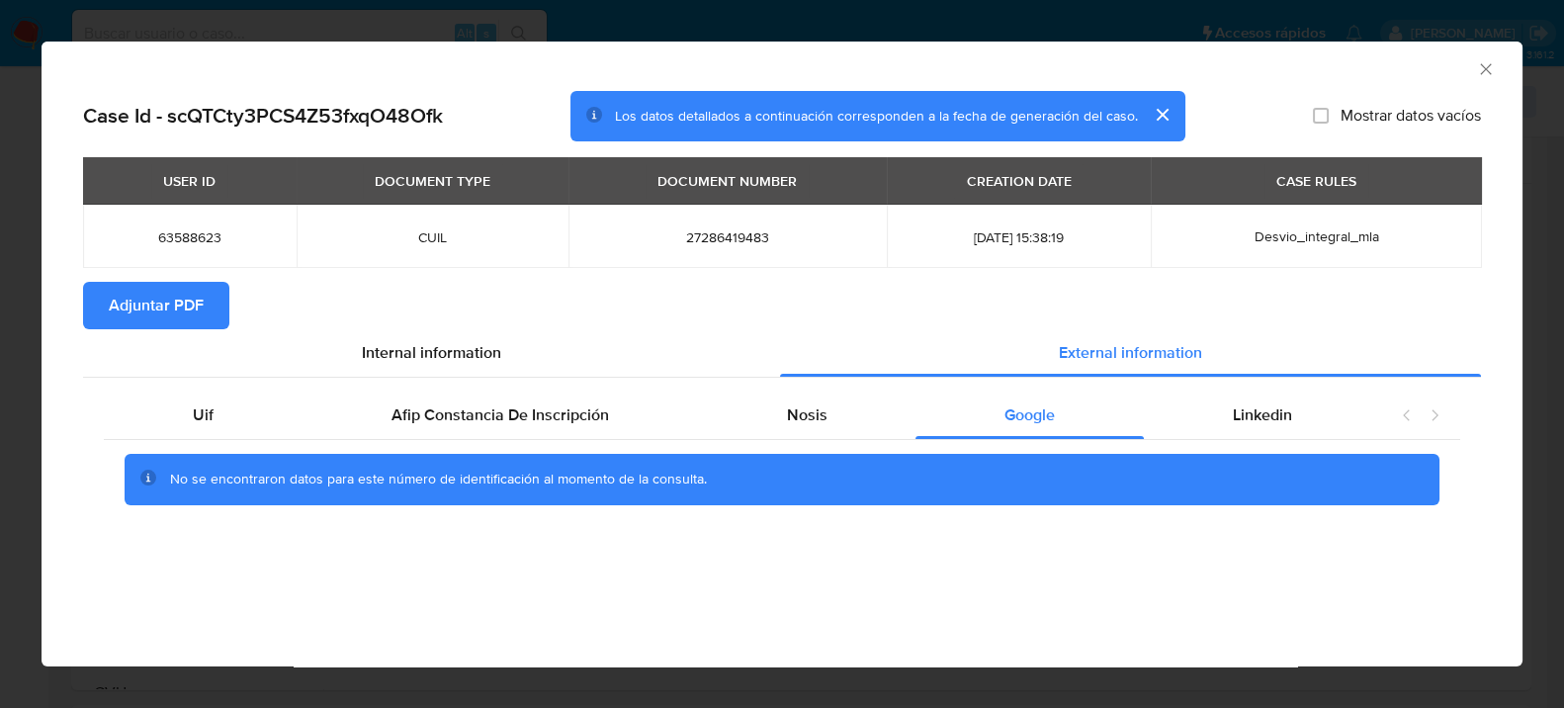
click at [1490, 71] on icon "Cerrar ventana" at bounding box center [1486, 69] width 20 height 20
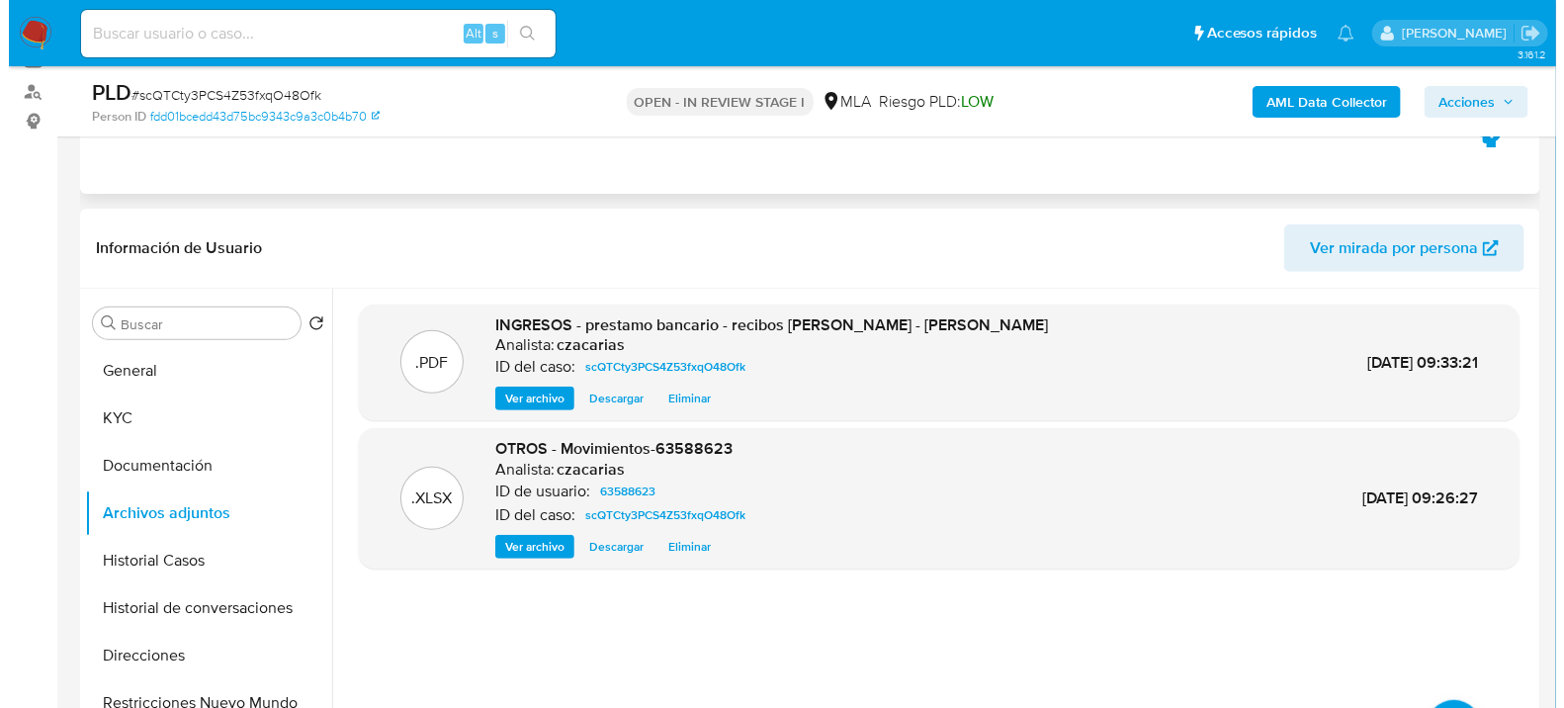
scroll to position [110, 0]
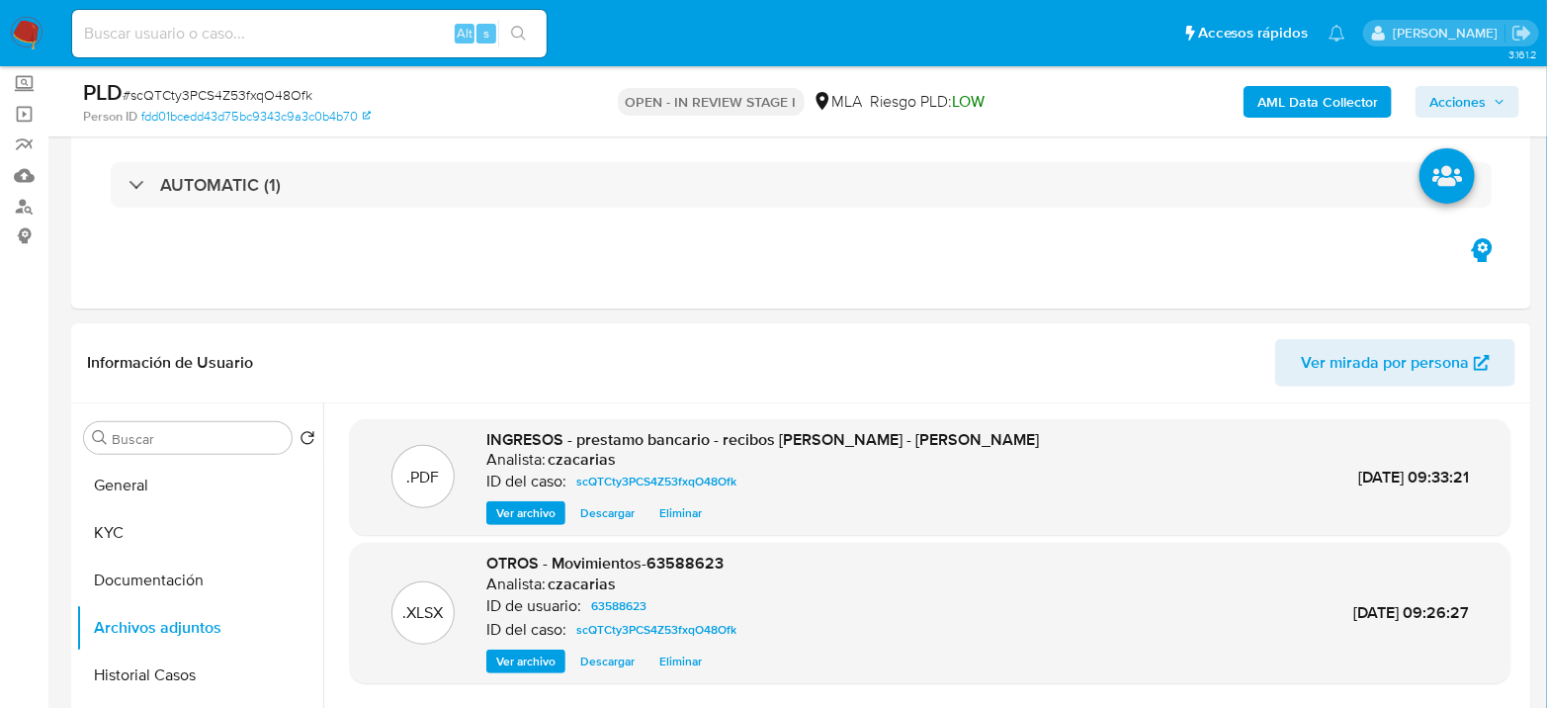
click at [1322, 83] on div "AML Data Collector Acciones" at bounding box center [1283, 101] width 474 height 46
click at [1327, 95] on b "AML Data Collector" at bounding box center [1318, 102] width 121 height 32
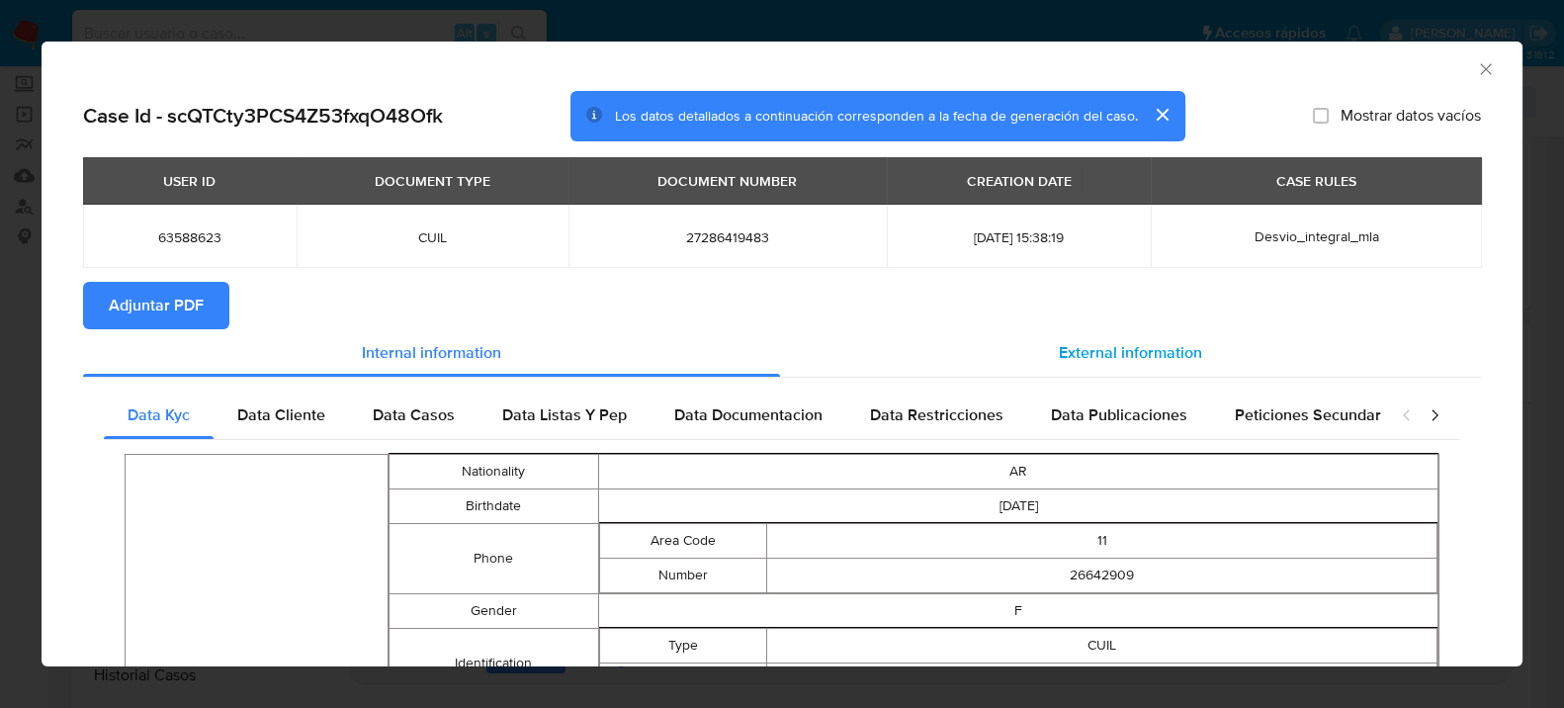
click at [1091, 347] on span "External information" at bounding box center [1130, 352] width 143 height 23
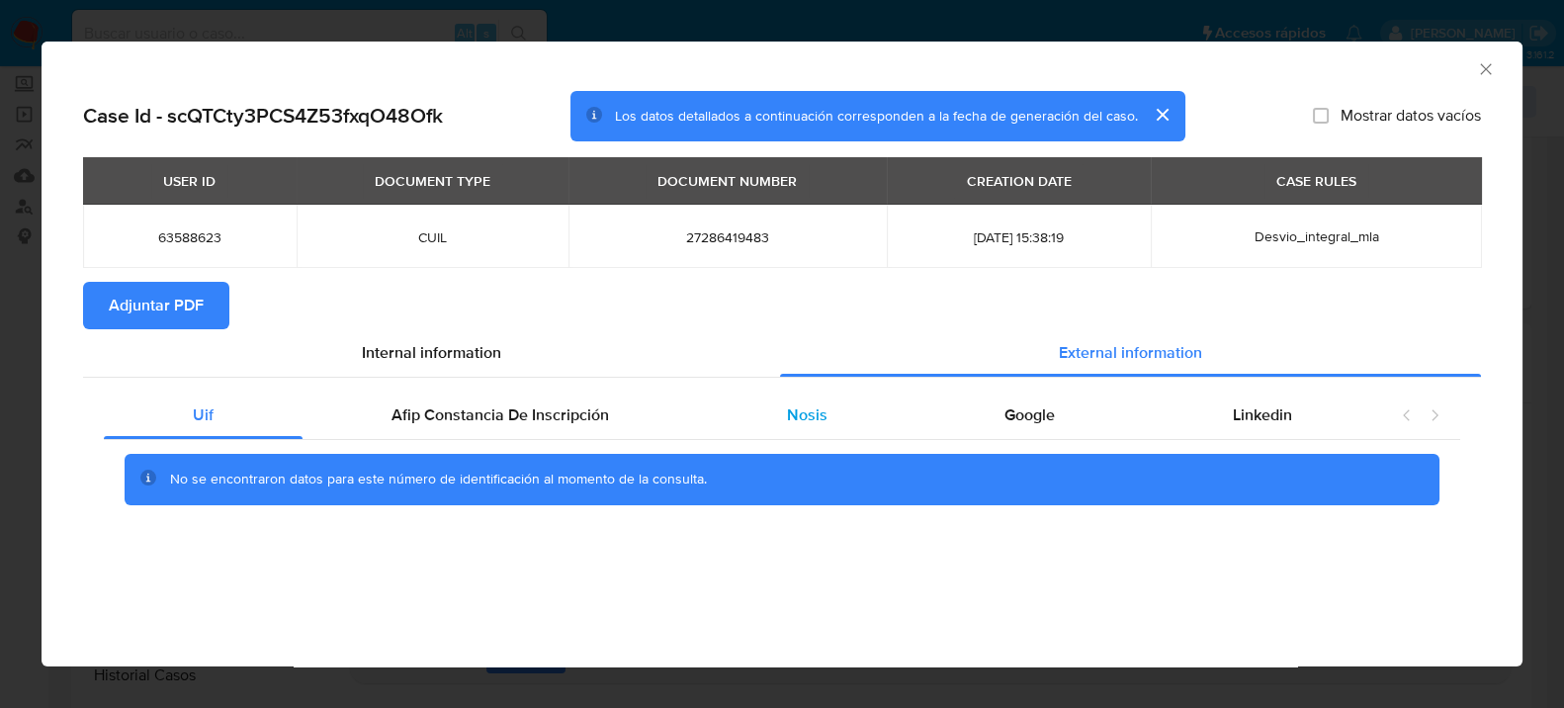
click at [866, 430] on div "Nosis" at bounding box center [807, 415] width 219 height 47
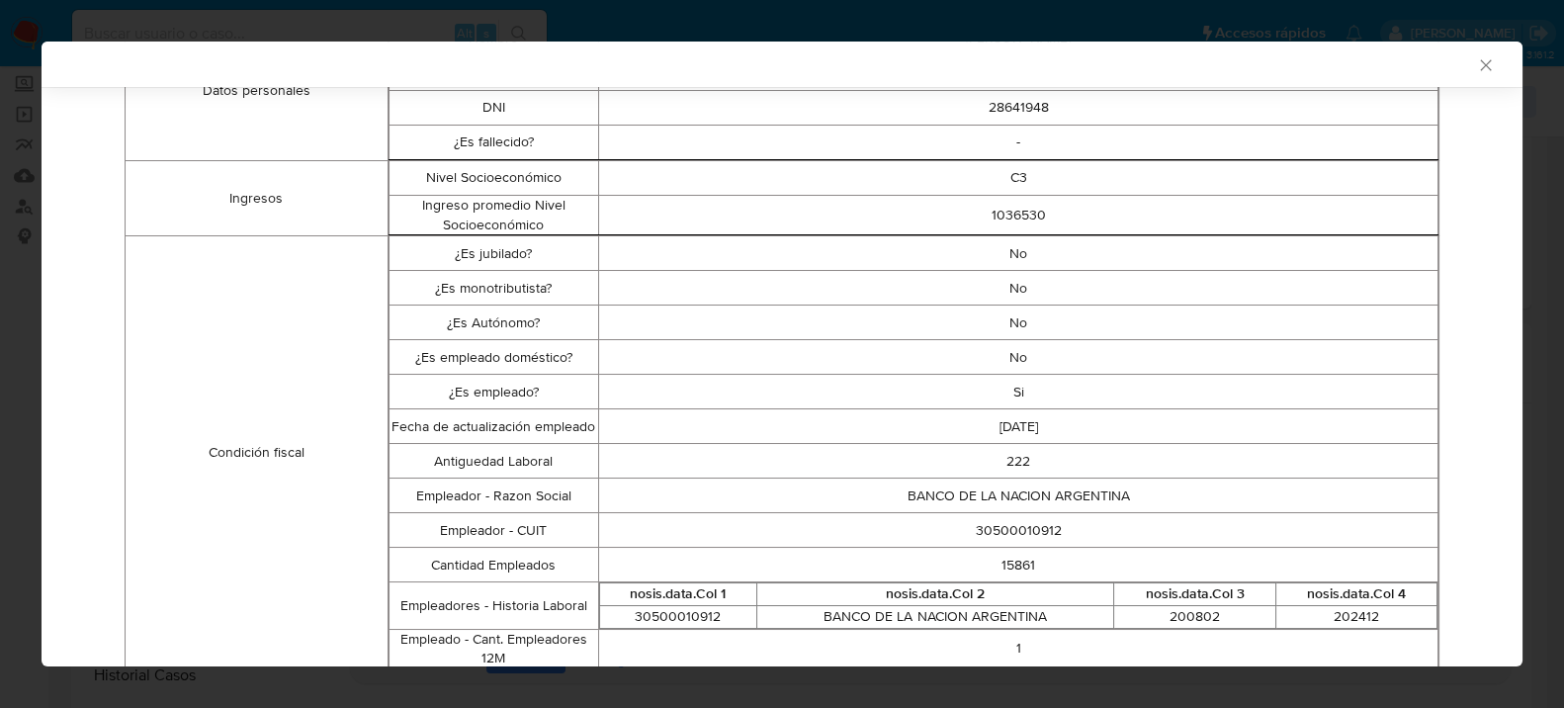
scroll to position [545, 0]
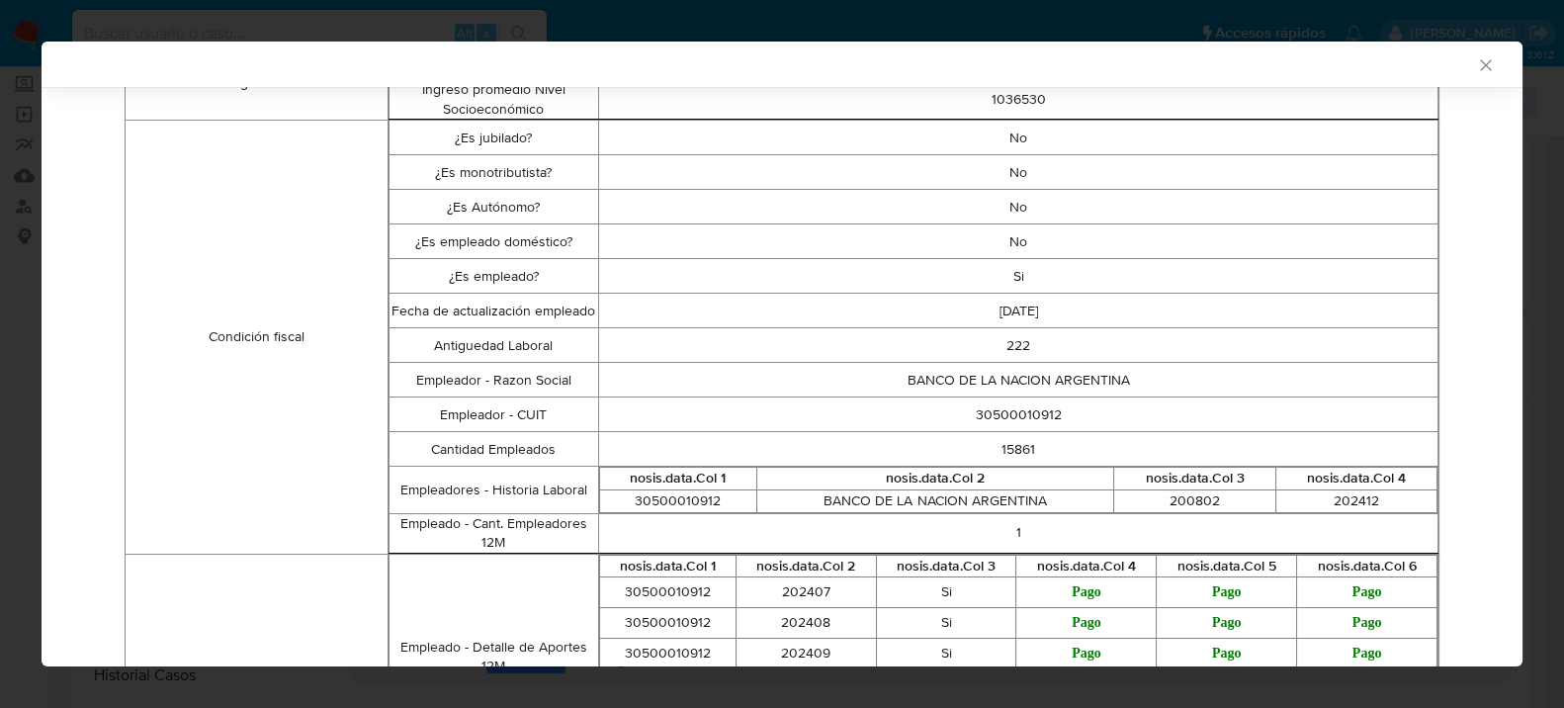
click at [1003, 422] on td "30500010912" at bounding box center [1018, 414] width 839 height 35
copy td "30500010912"
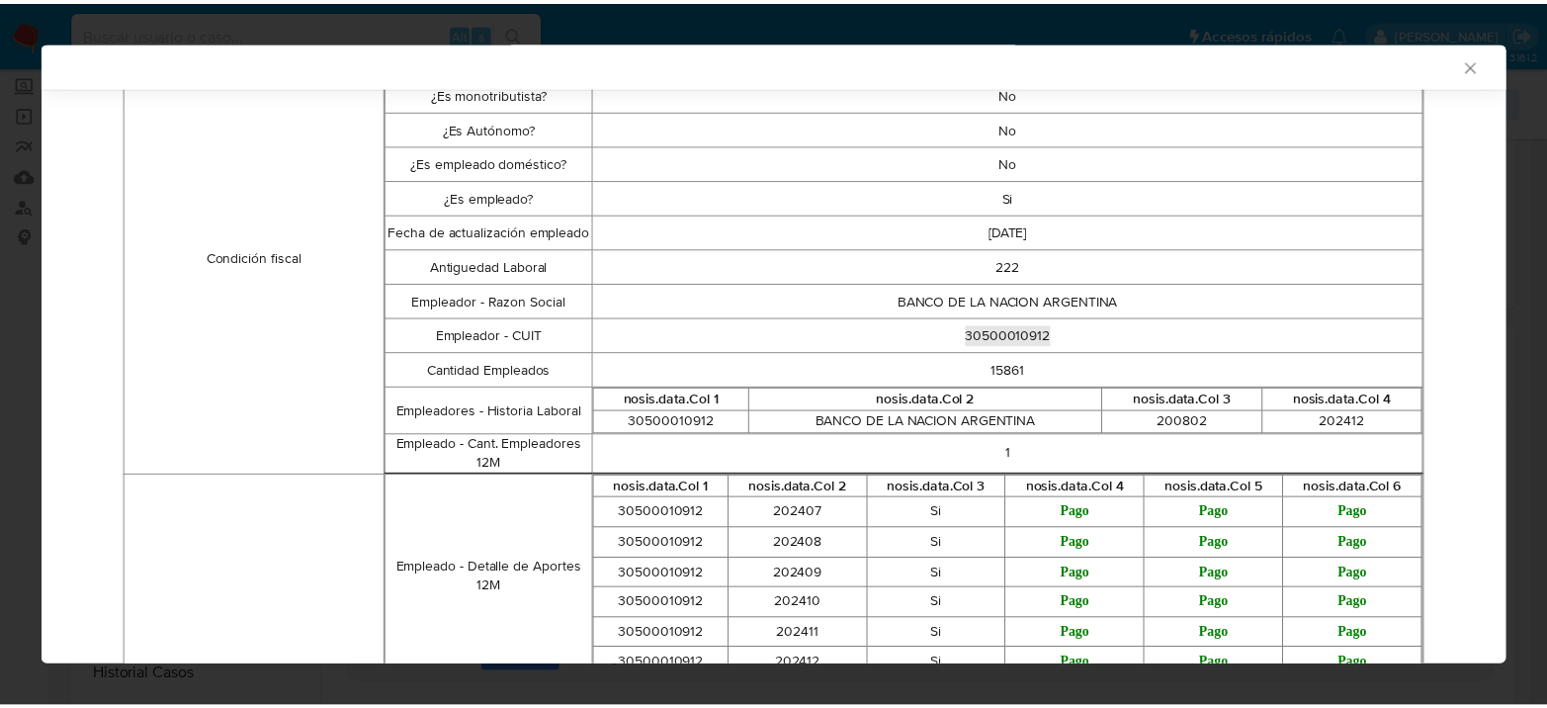
scroll to position [655, 0]
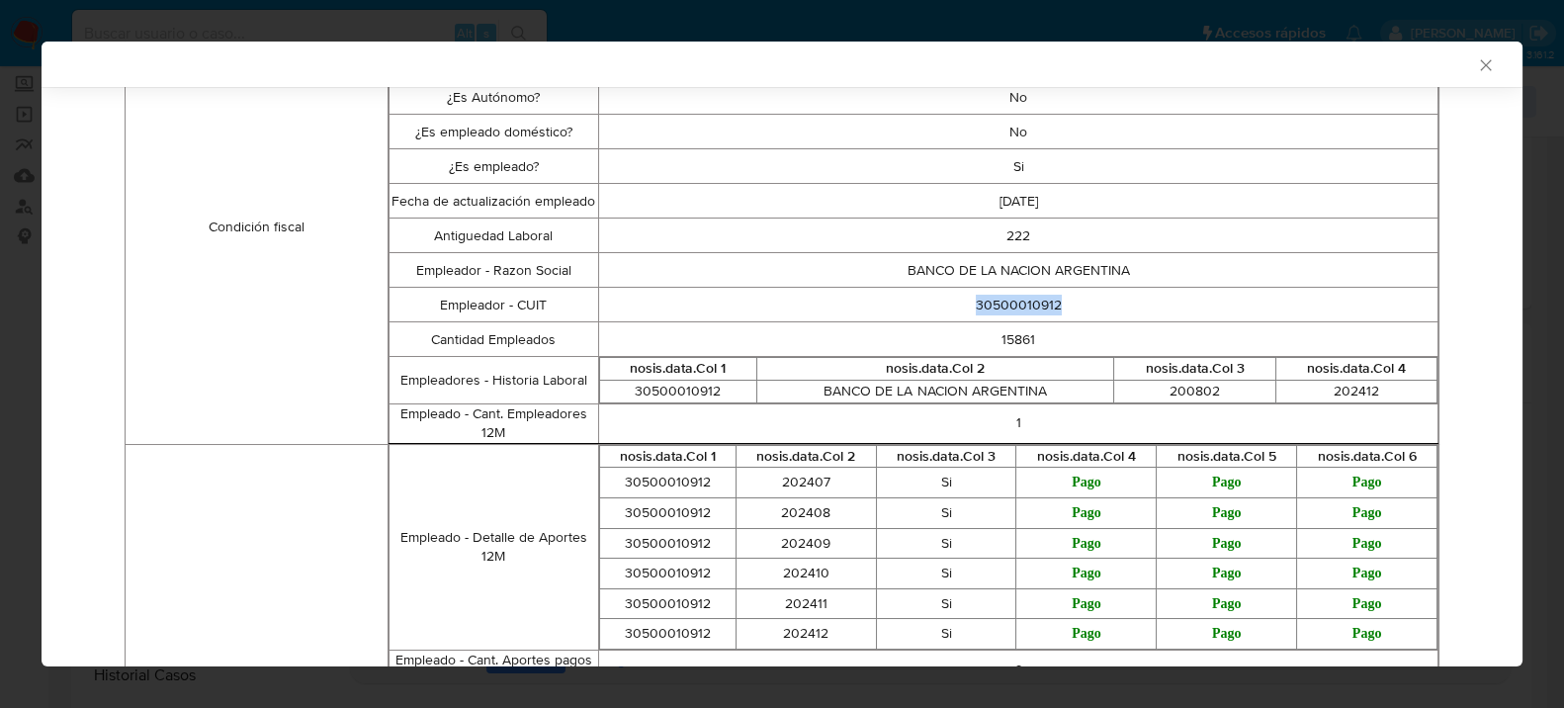
click at [1476, 57] on icon "Cerrar ventana" at bounding box center [1486, 65] width 20 height 20
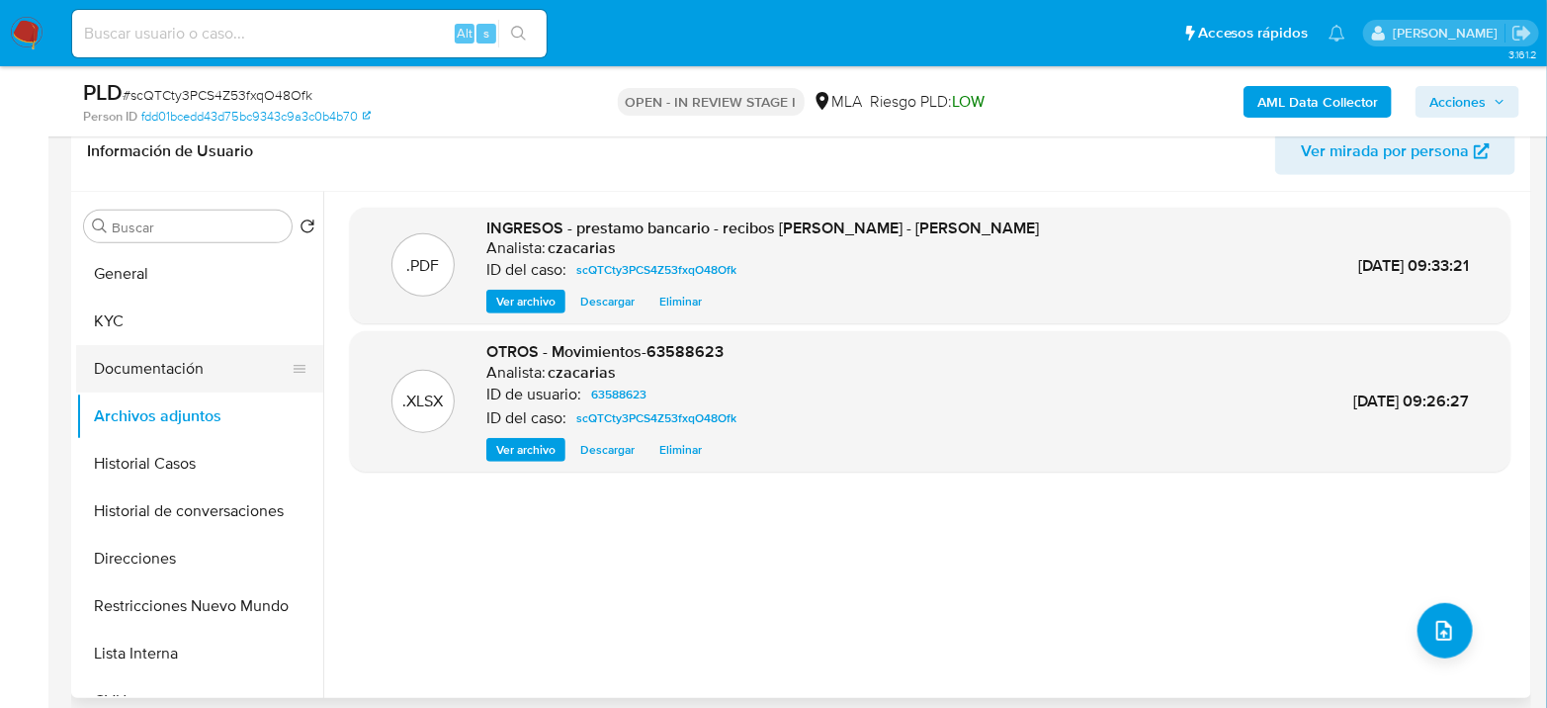
scroll to position [329, 0]
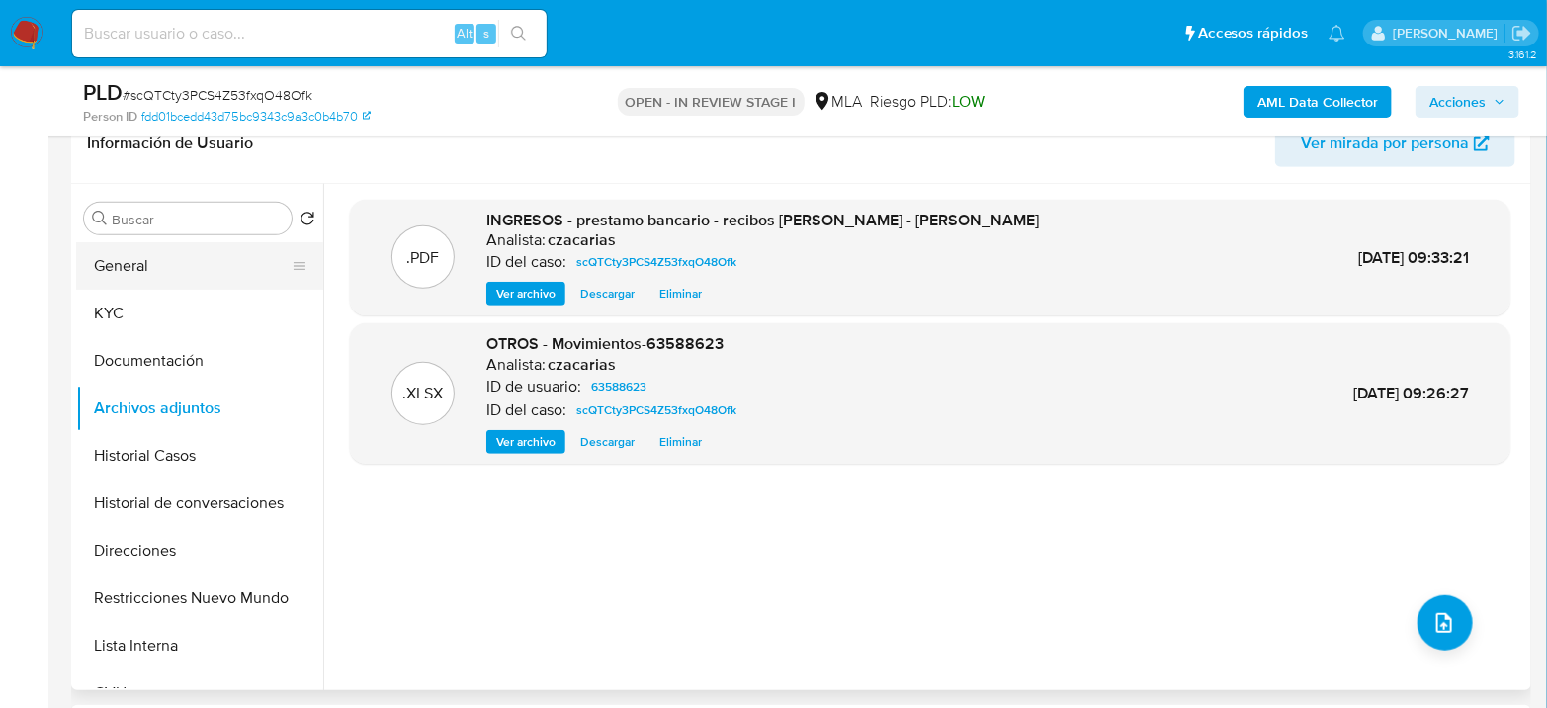
click at [150, 268] on button "General" at bounding box center [191, 265] width 231 height 47
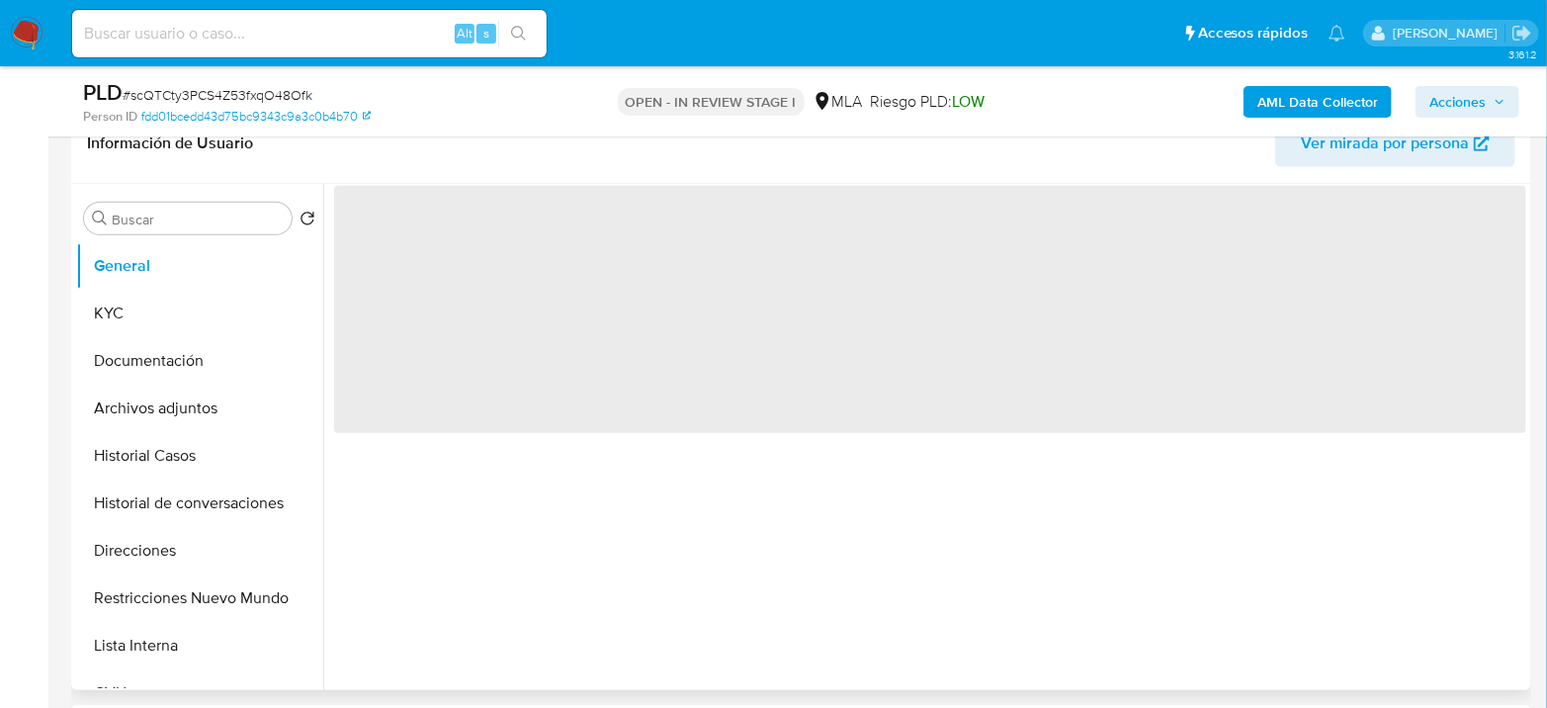
click at [387, 255] on span "‌" at bounding box center [930, 309] width 1192 height 247
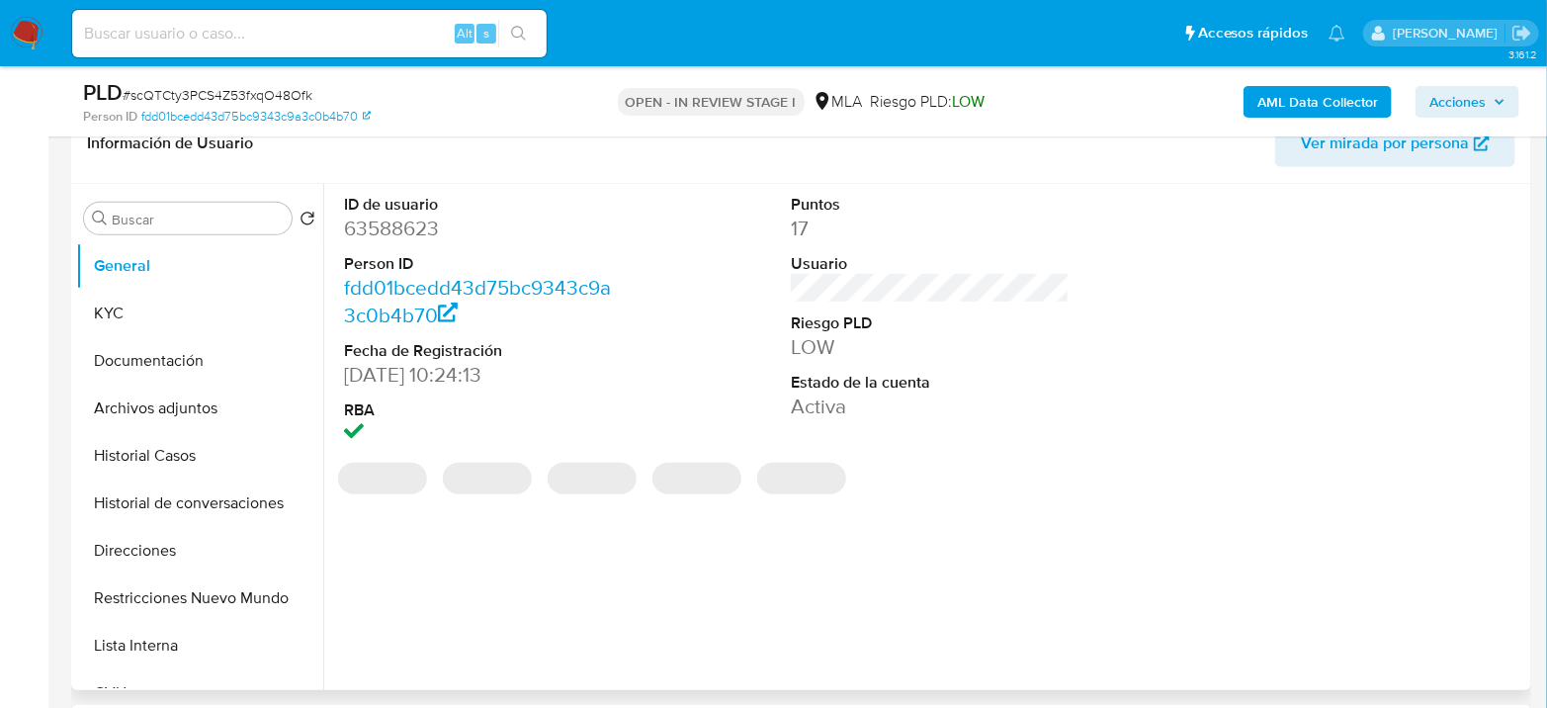
click at [397, 239] on dd "63588623" at bounding box center [483, 229] width 279 height 28
copy dd "63588623"
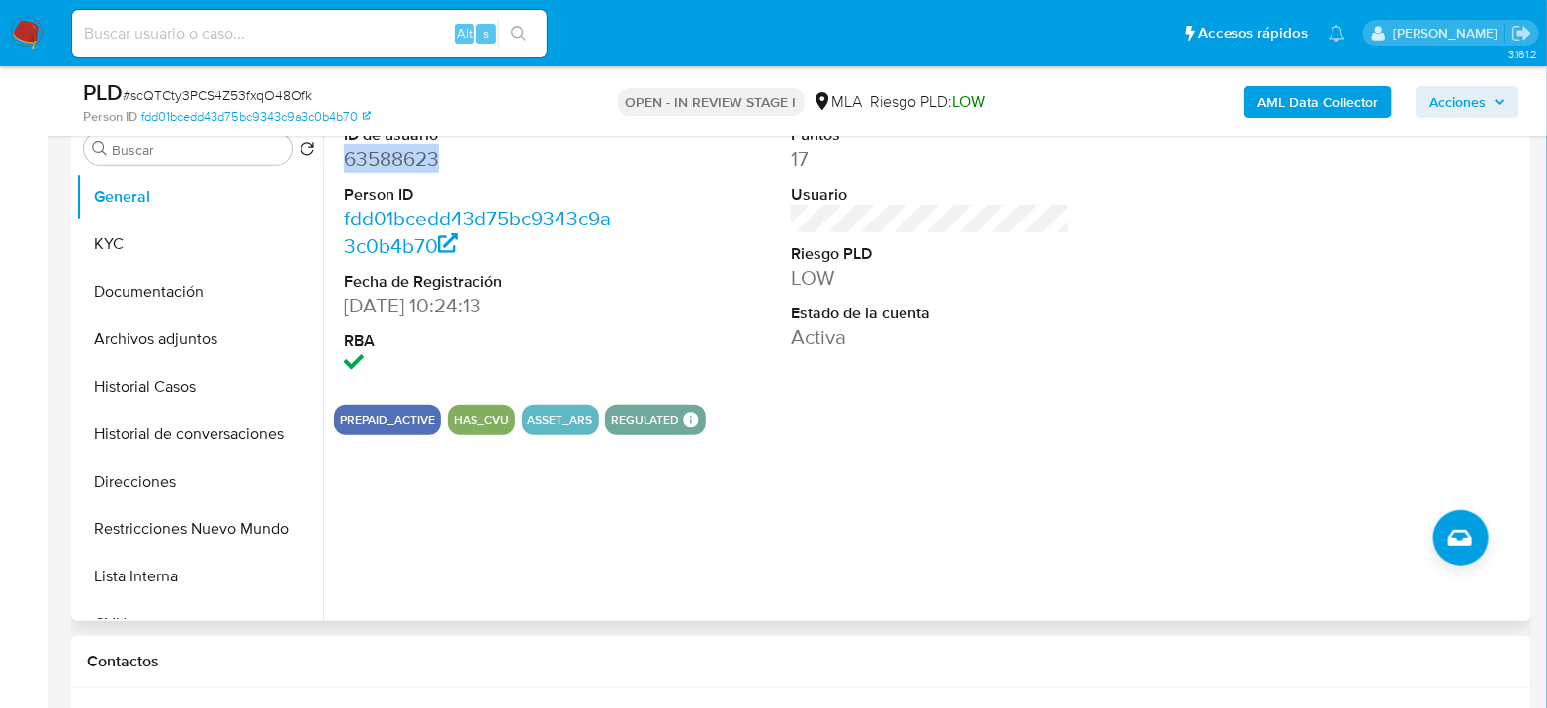
scroll to position [386, 0]
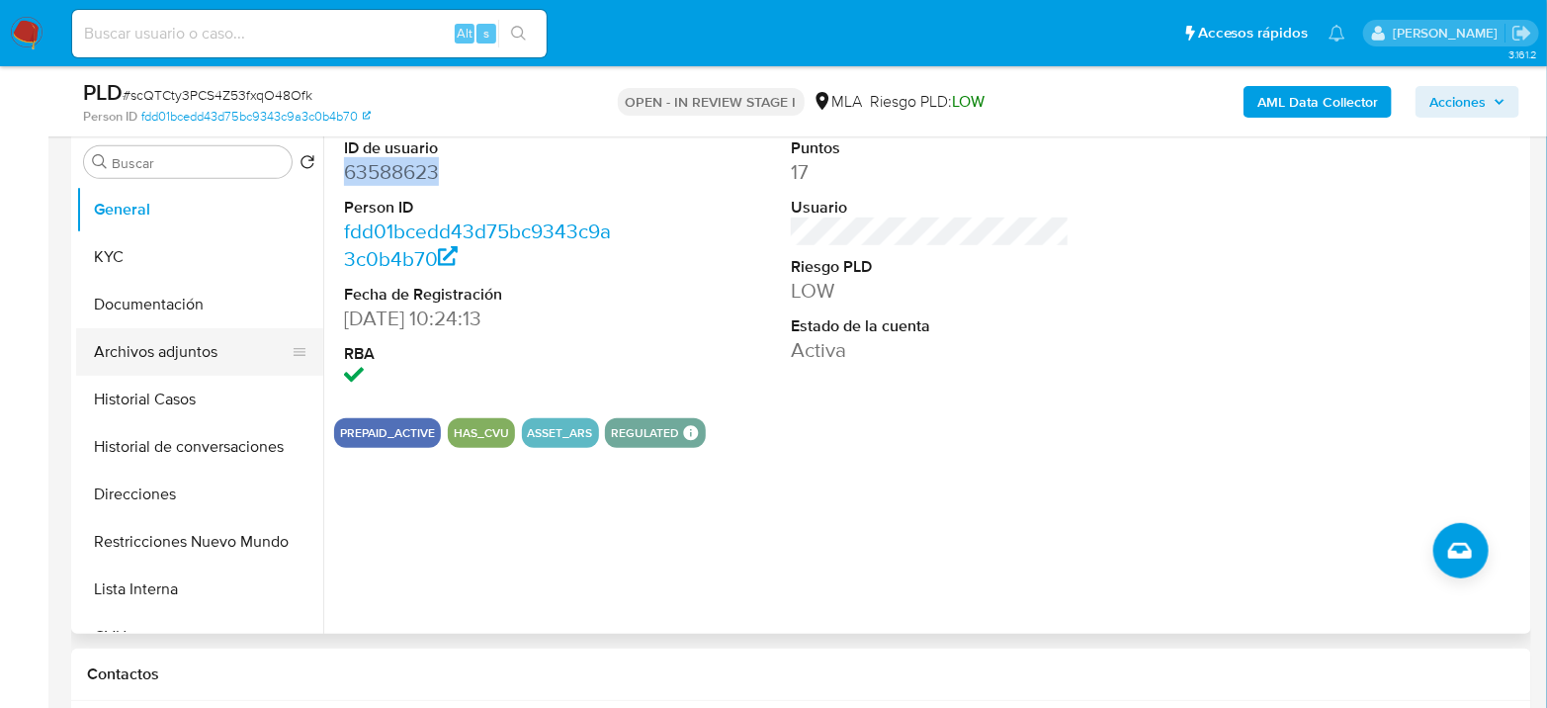
click at [193, 340] on button "Archivos adjuntos" at bounding box center [191, 351] width 231 height 47
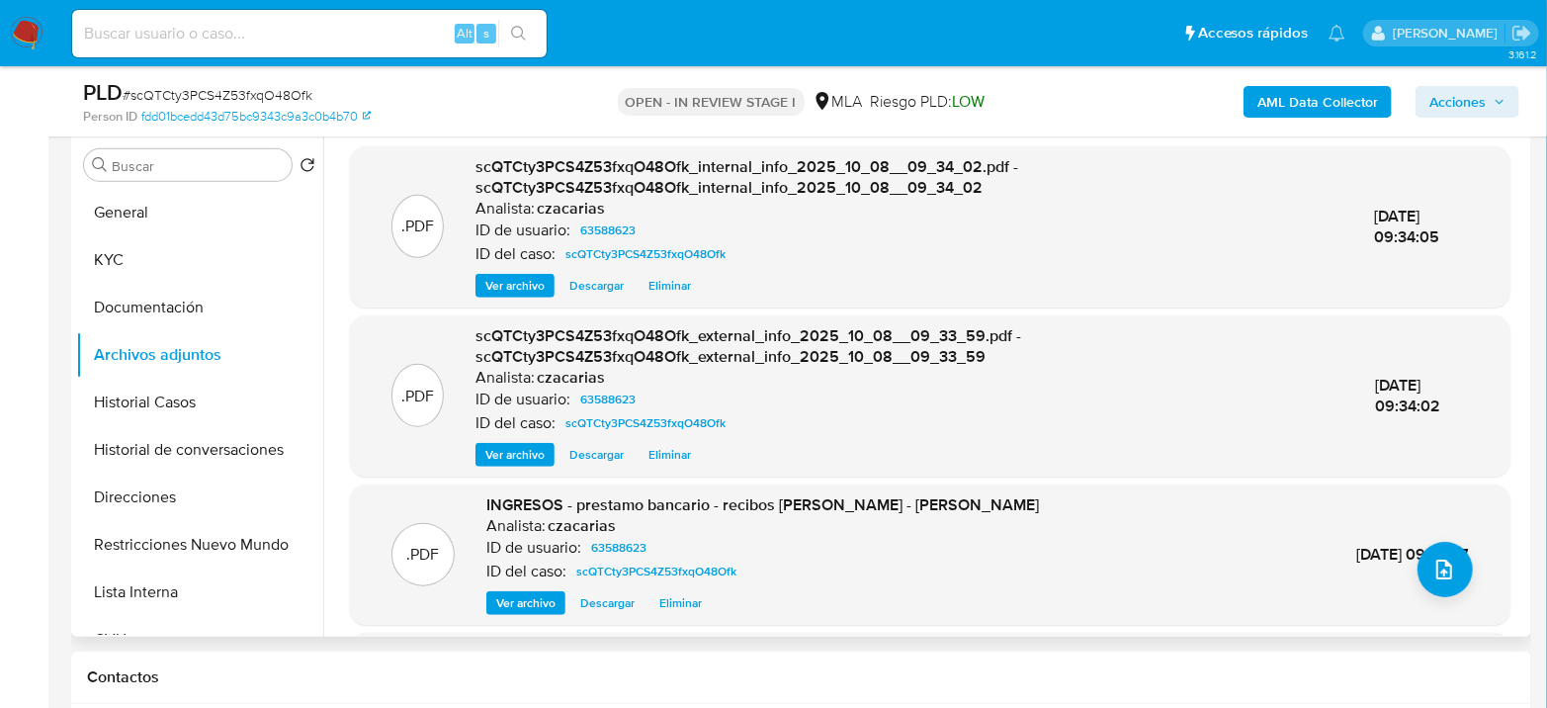
scroll to position [0, 0]
